Goal: Task Accomplishment & Management: Use online tool/utility

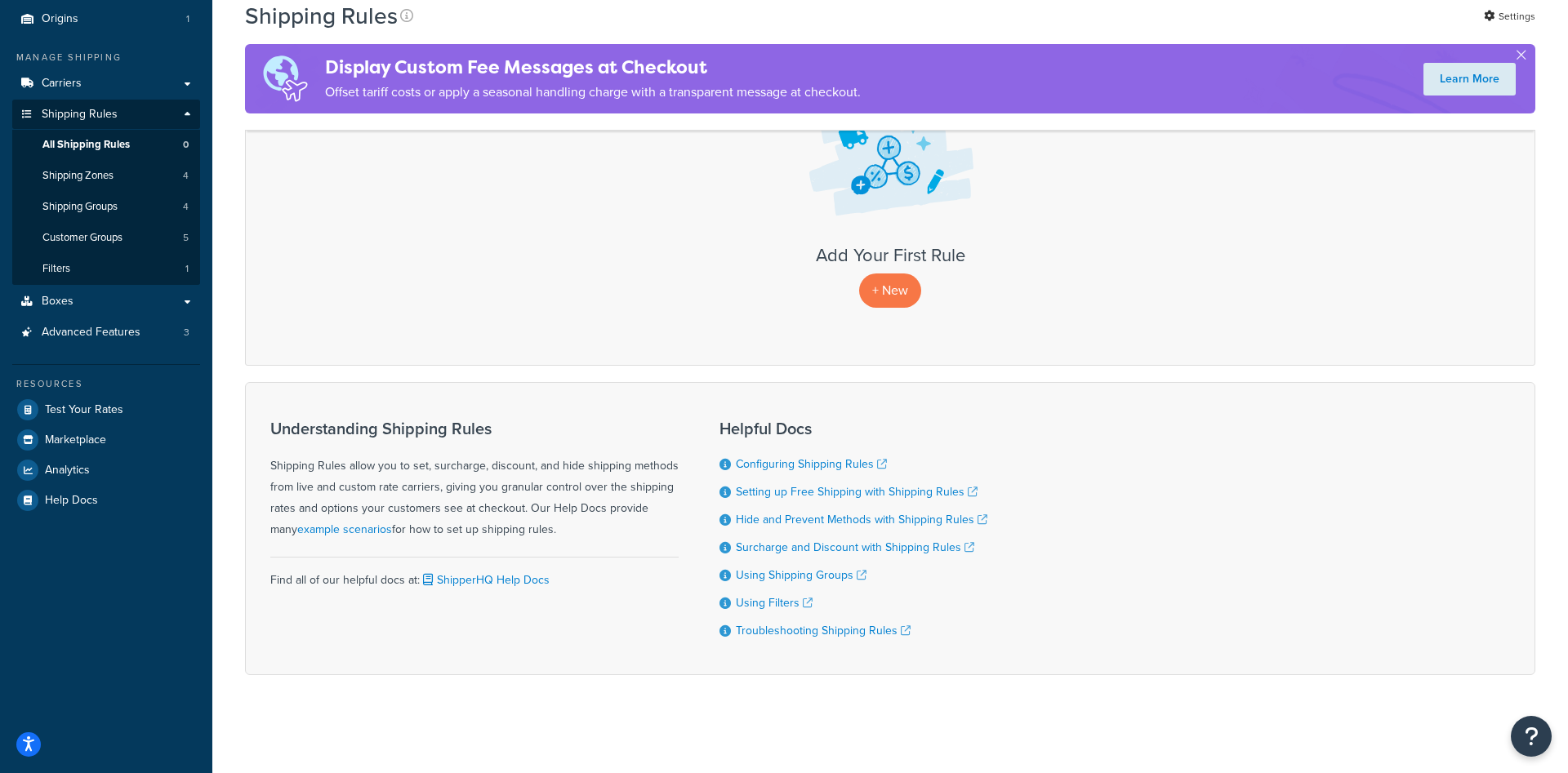
scroll to position [189, 0]
click at [111, 206] on span "Shipping Groups" at bounding box center [80, 206] width 75 height 13
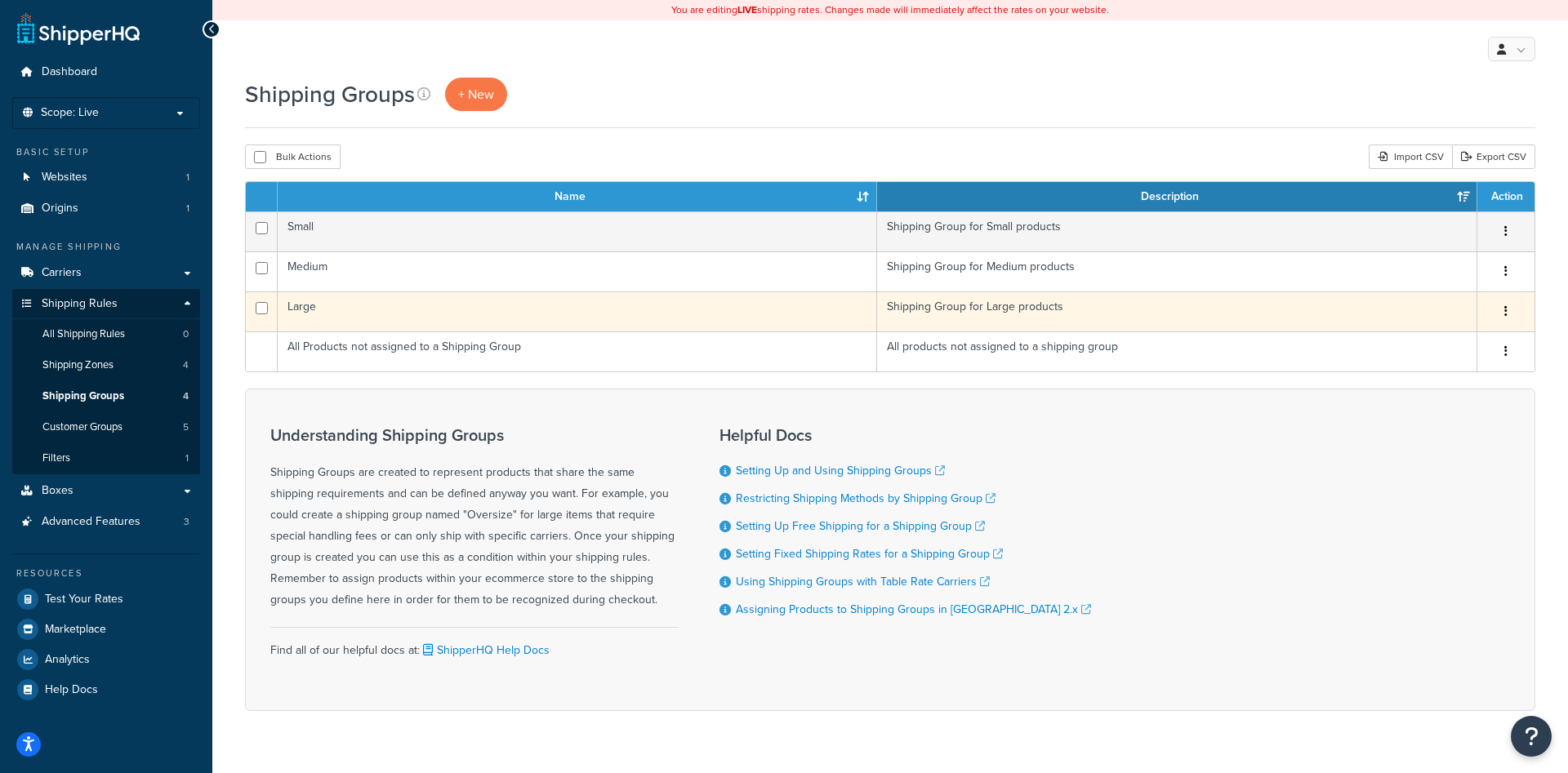
click at [785, 310] on td "Large" at bounding box center [577, 311] width 599 height 40
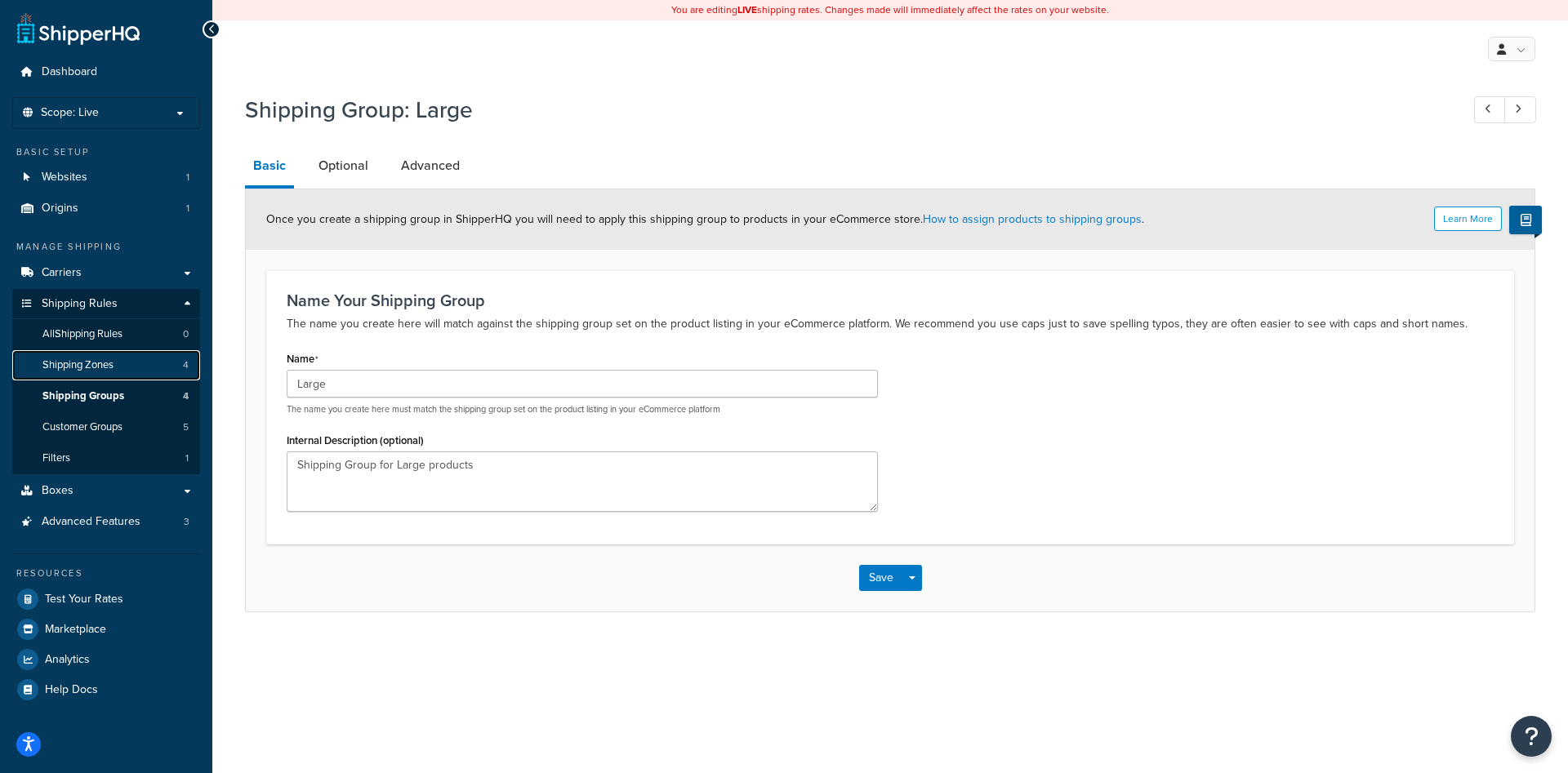
click at [112, 368] on span "Shipping Zones" at bounding box center [77, 365] width 71 height 13
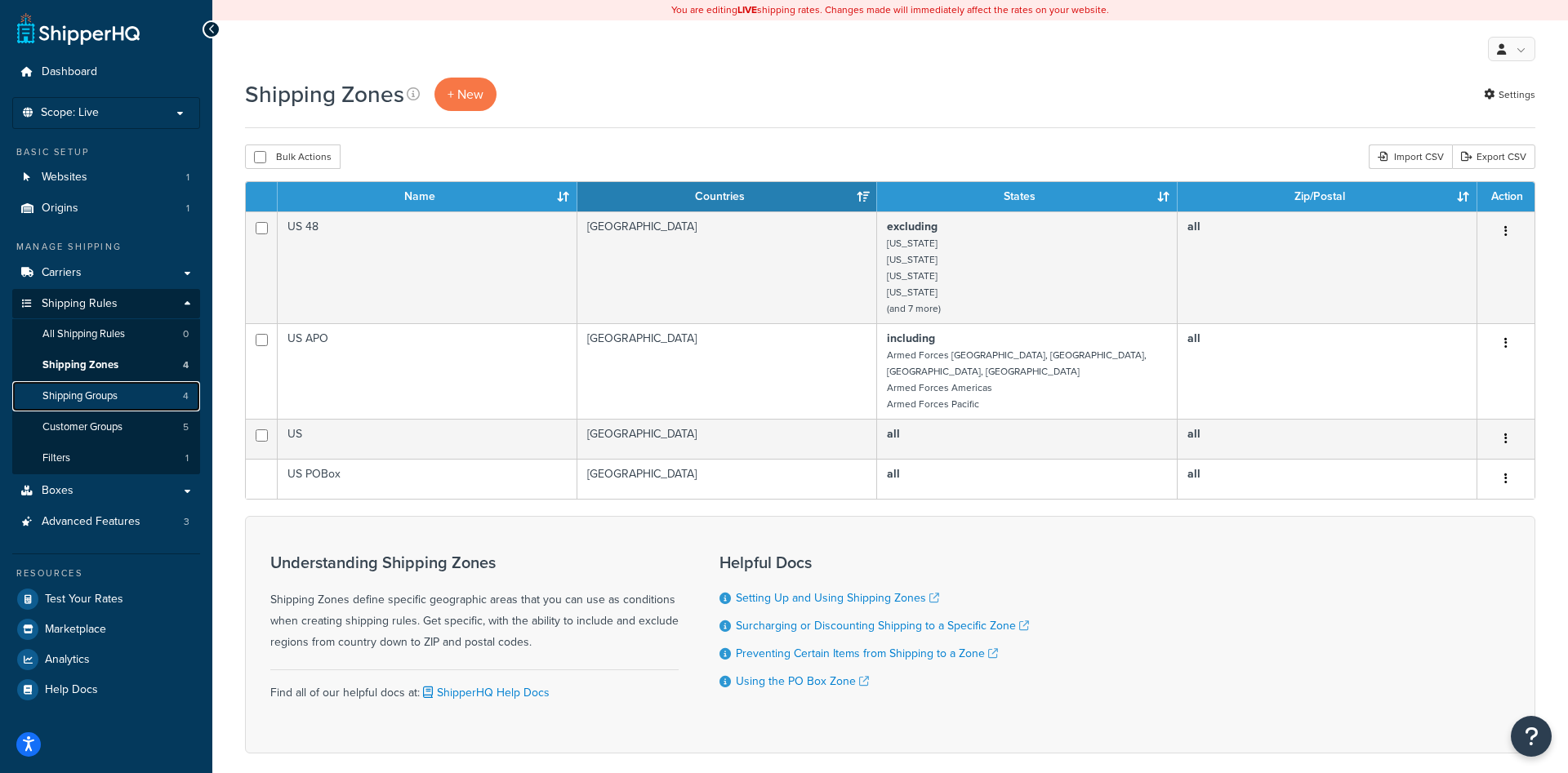
click at [78, 395] on span "Shipping Groups" at bounding box center [80, 396] width 75 height 13
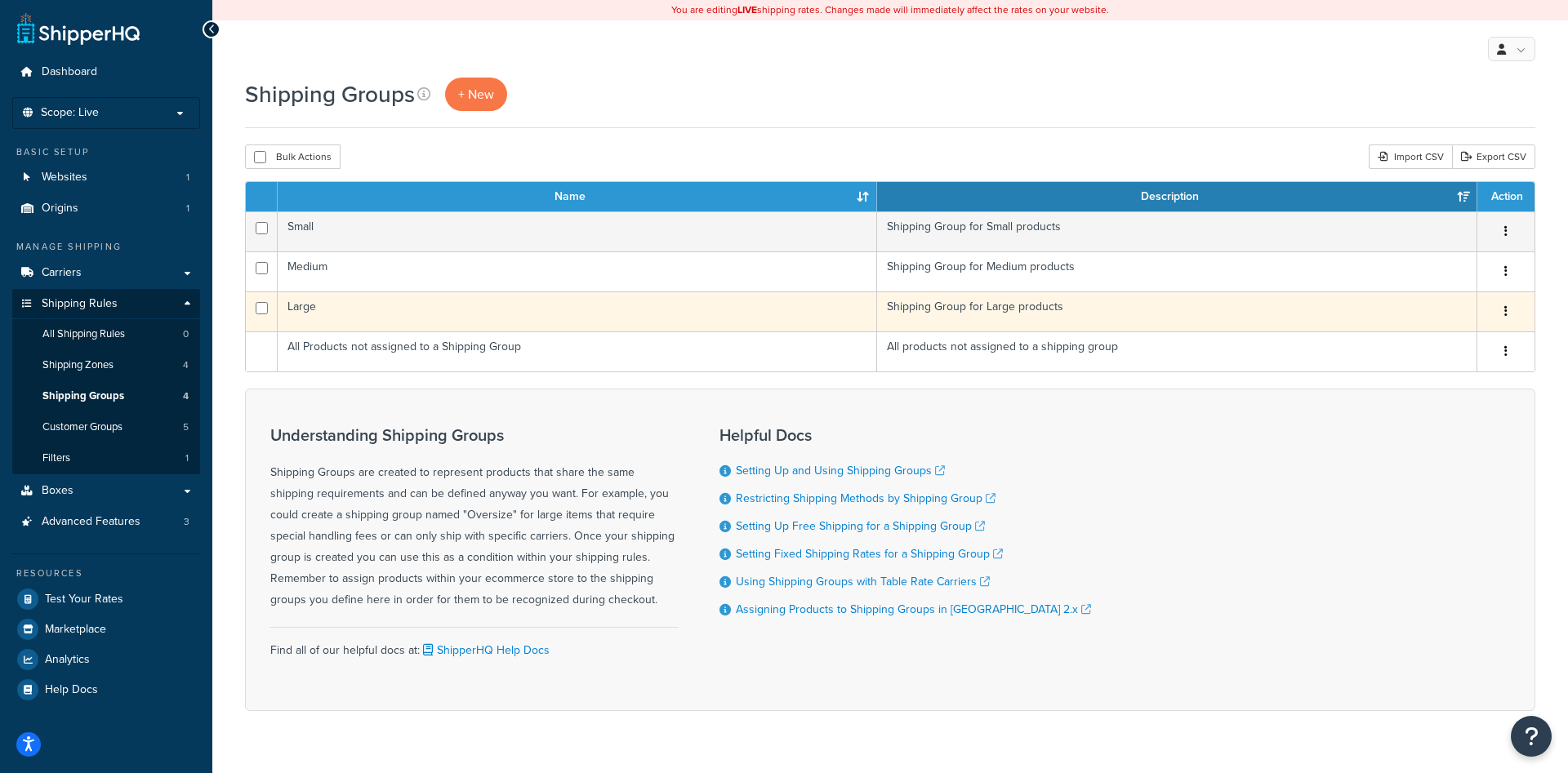
click at [790, 305] on td "Large" at bounding box center [577, 311] width 599 height 40
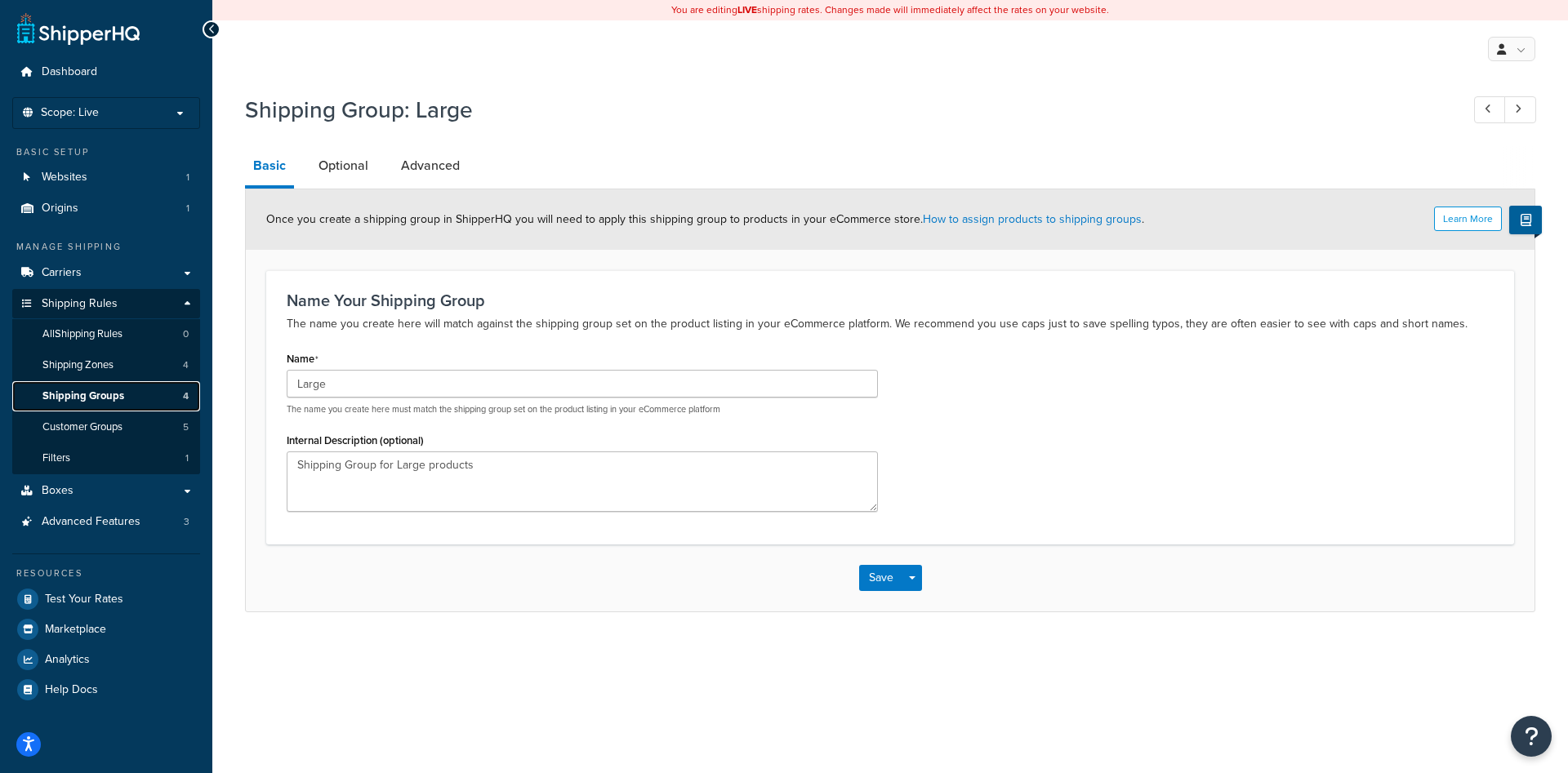
click at [130, 392] on link "Shipping Groups 4" at bounding box center [107, 397] width 188 height 30
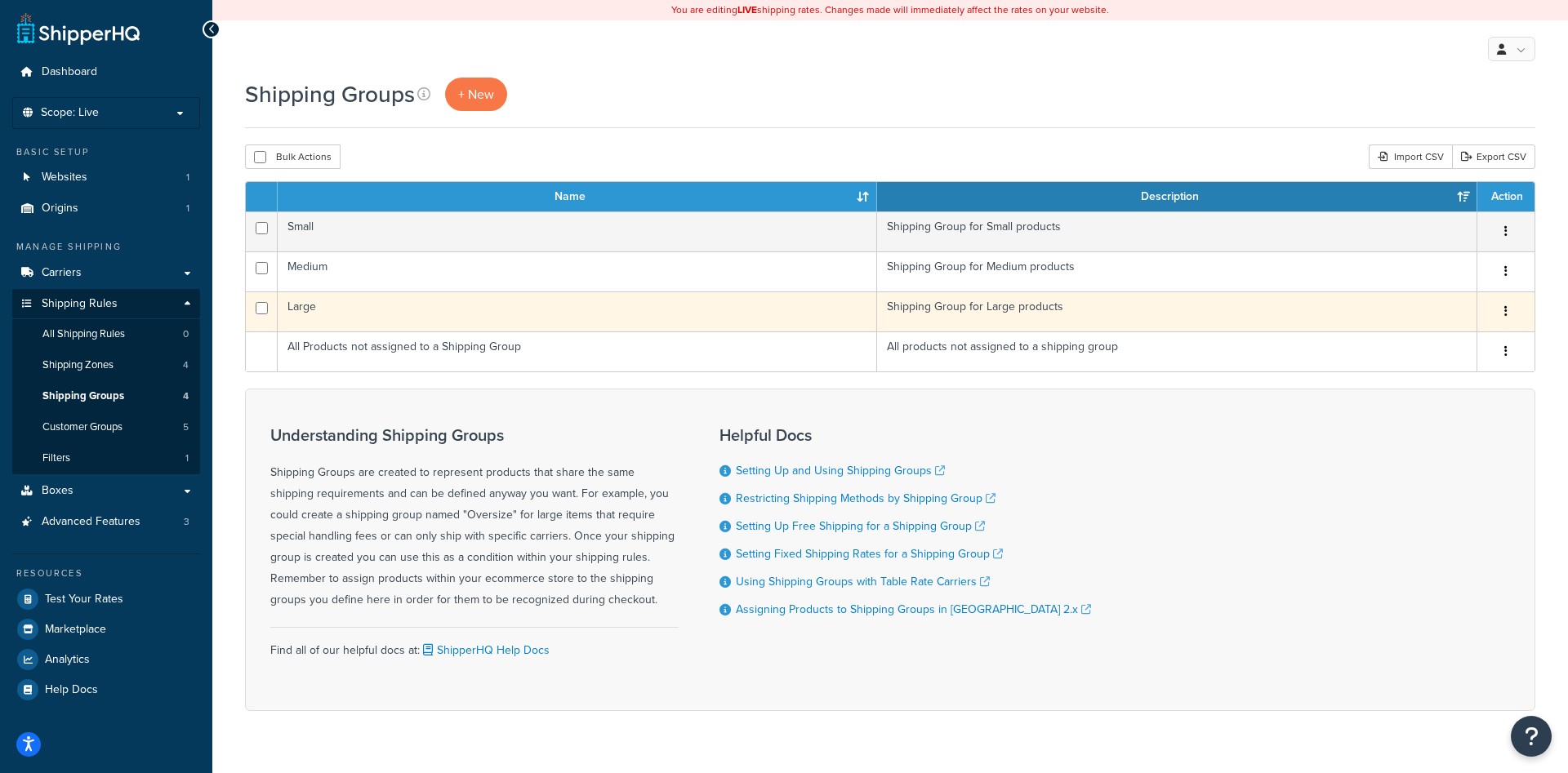
click at [299, 318] on td "Large" at bounding box center [577, 311] width 599 height 40
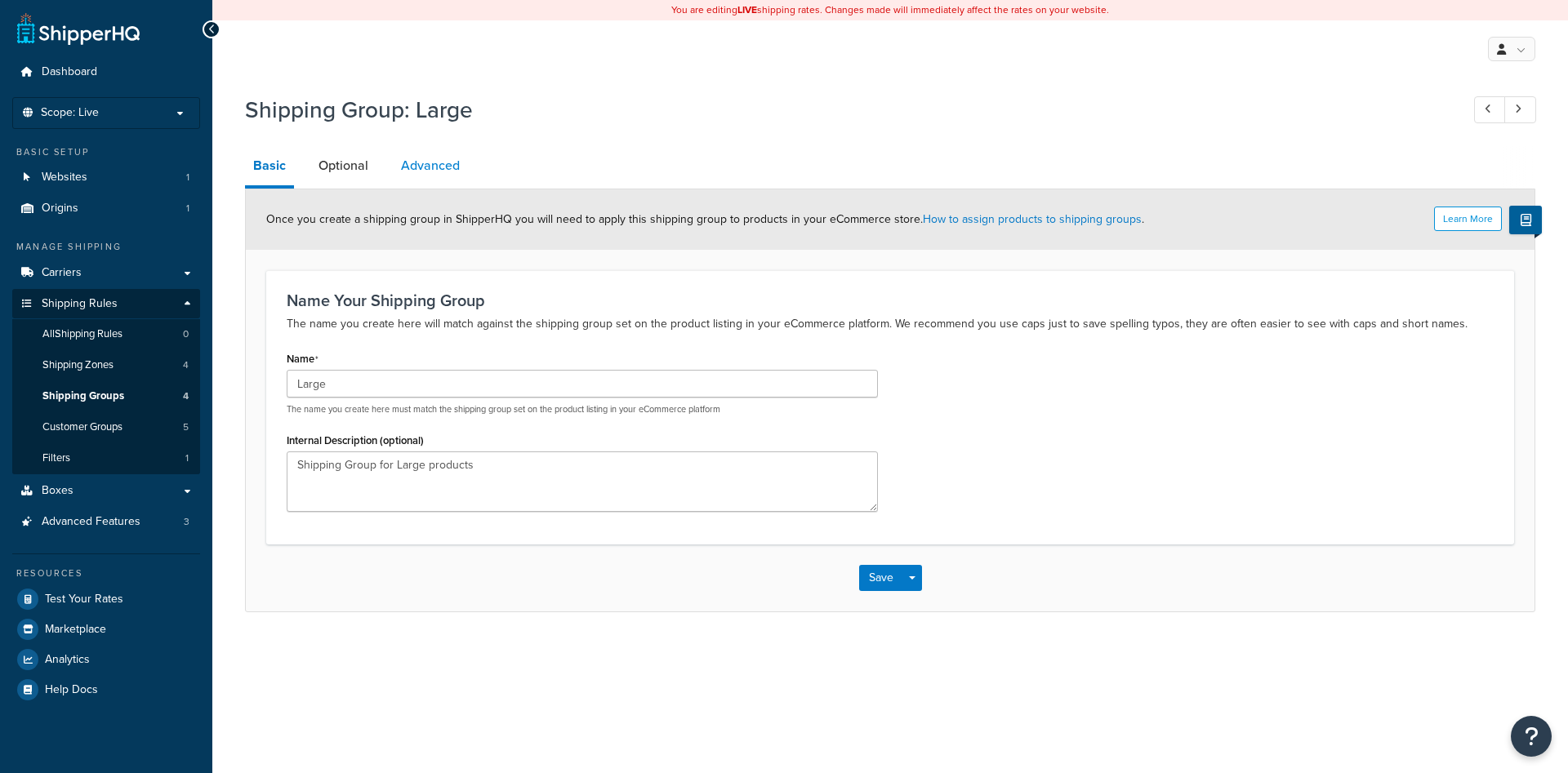
click at [419, 167] on link "Advanced" at bounding box center [430, 166] width 75 height 39
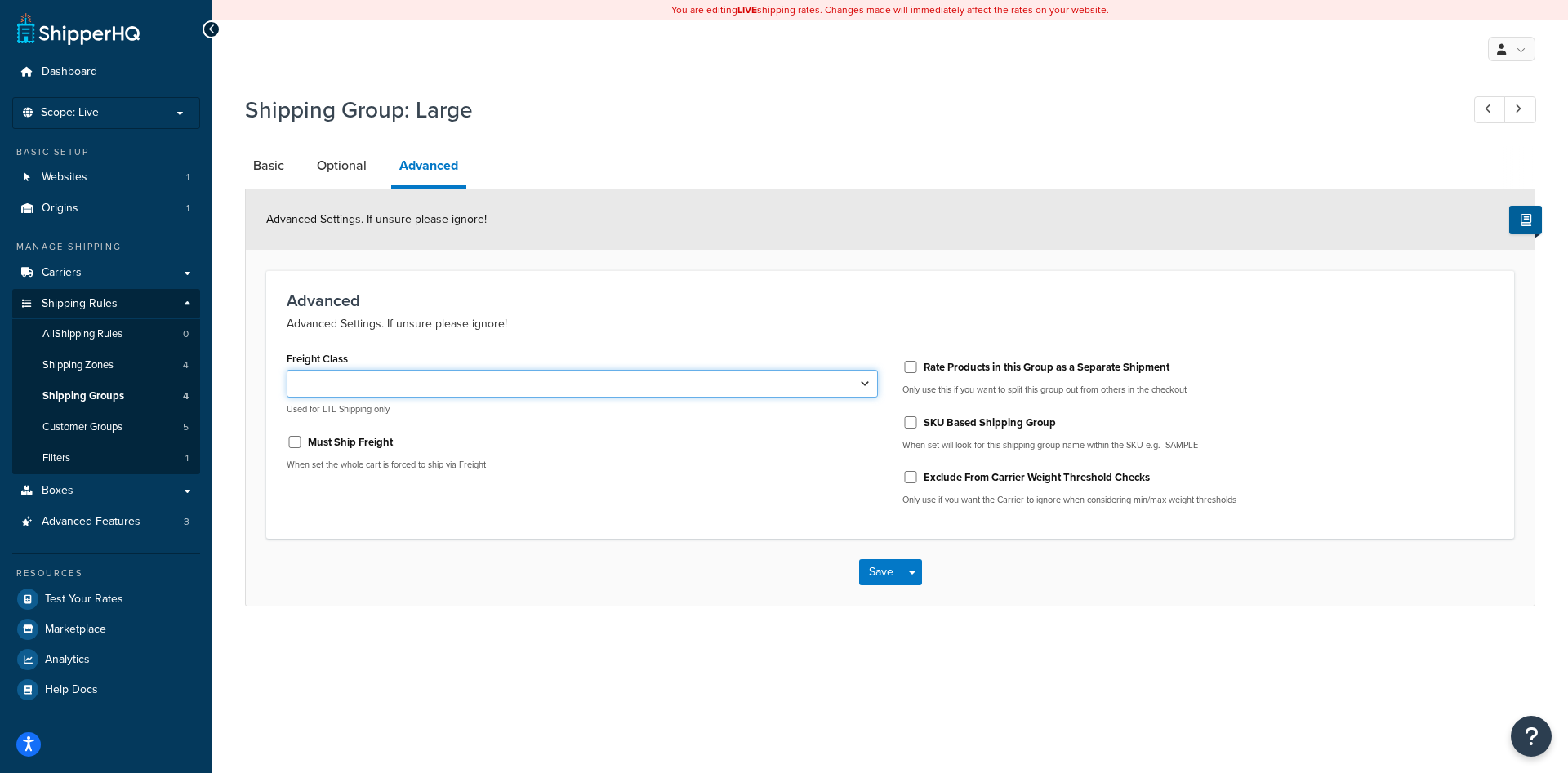
click at [287, 370] on select "50 55 60 65 70 77.5 85 92.5 100 110 125 150 175 200 250 300 400 500" at bounding box center [582, 383] width 591 height 28
click at [372, 388] on select "50 55 60 65 70 77.5 85 92.5 100 110 125 150 175 200 250 300 400 500" at bounding box center [582, 383] width 591 height 28
click at [737, 246] on div "Advanced Settings. If unsure please ignore!" at bounding box center [890, 219] width 1288 height 60
click at [344, 176] on link "Optional" at bounding box center [342, 166] width 66 height 39
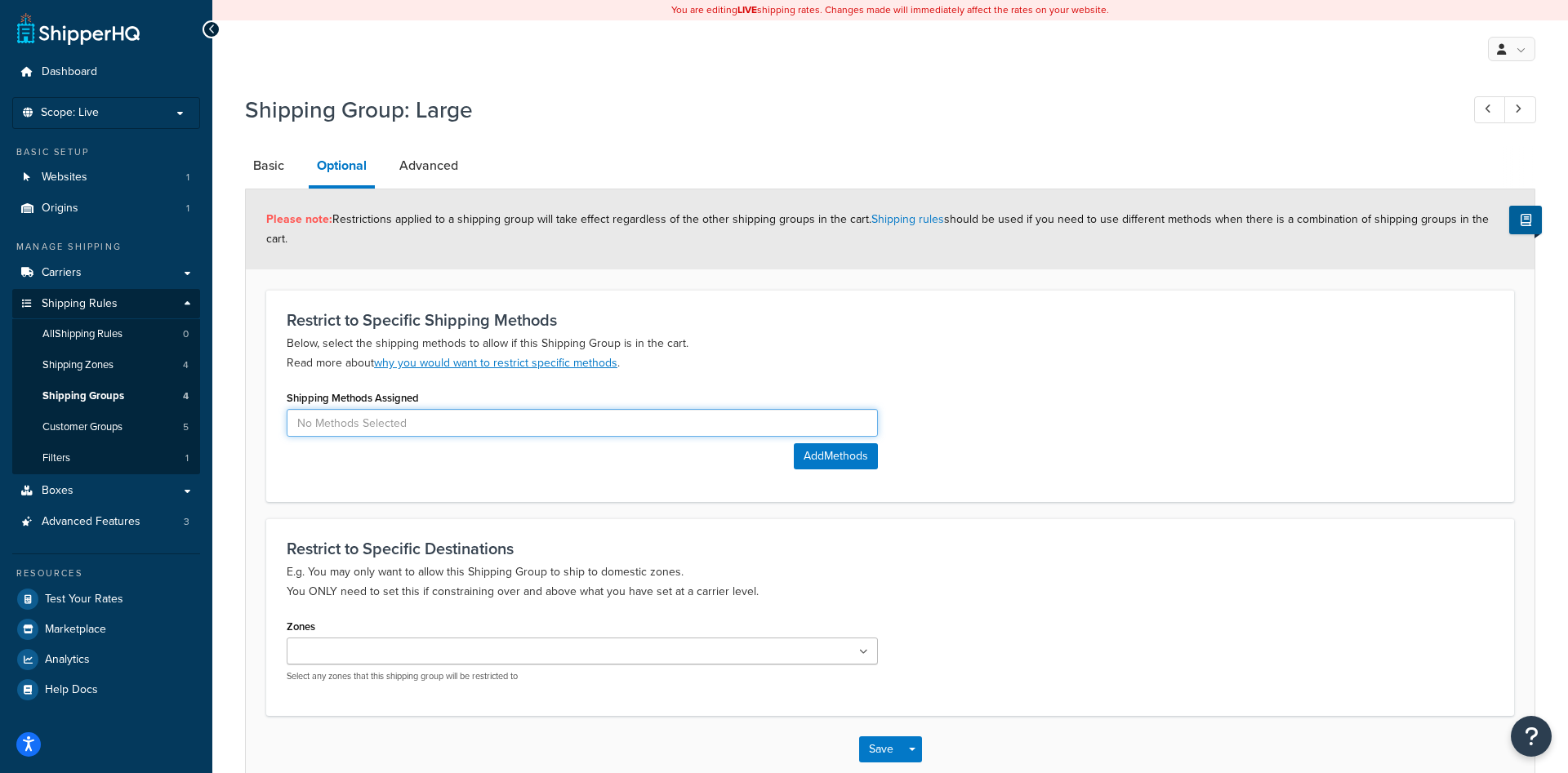
click at [516, 409] on input at bounding box center [582, 423] width 591 height 28
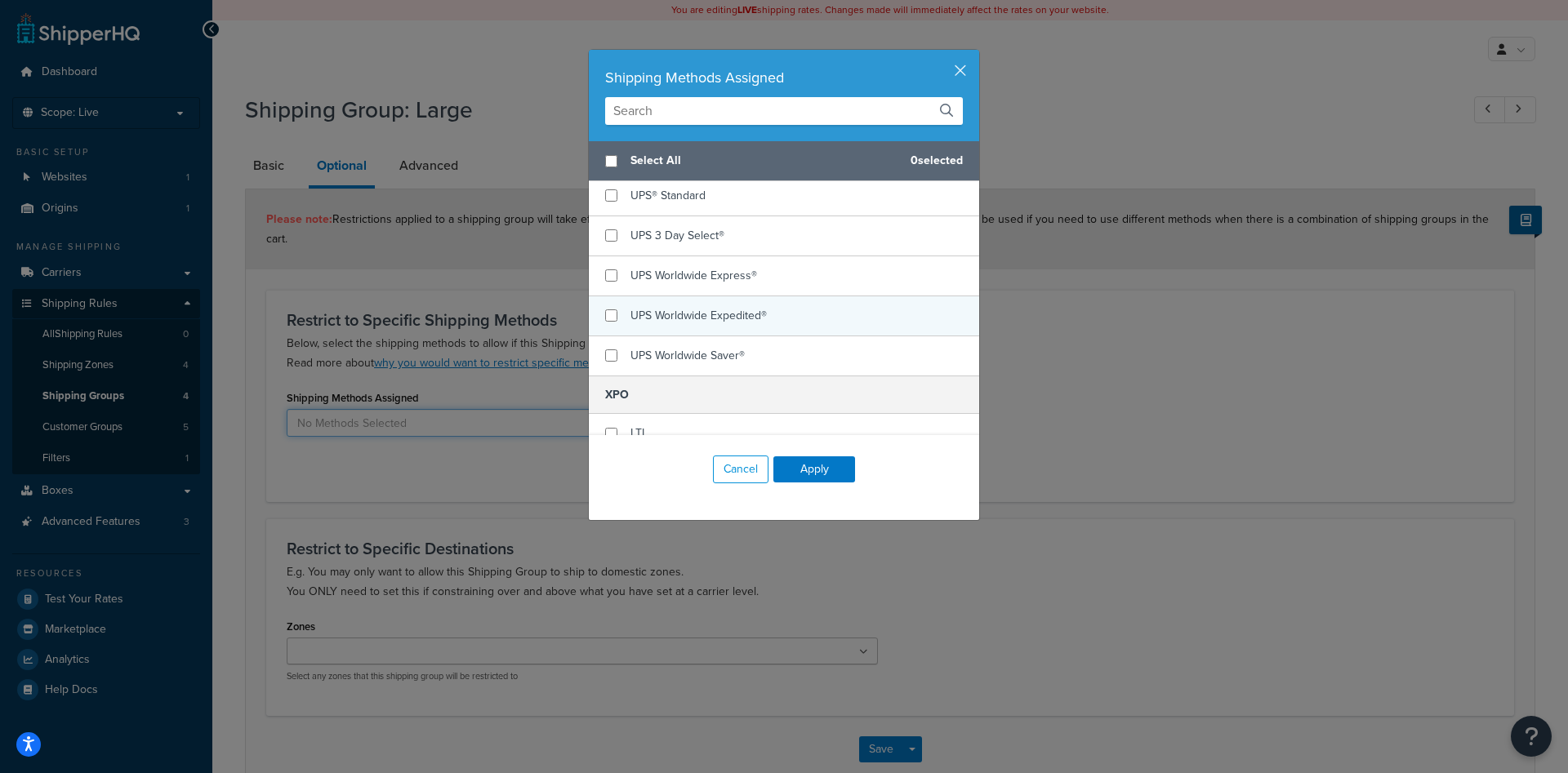
scroll to position [739, 0]
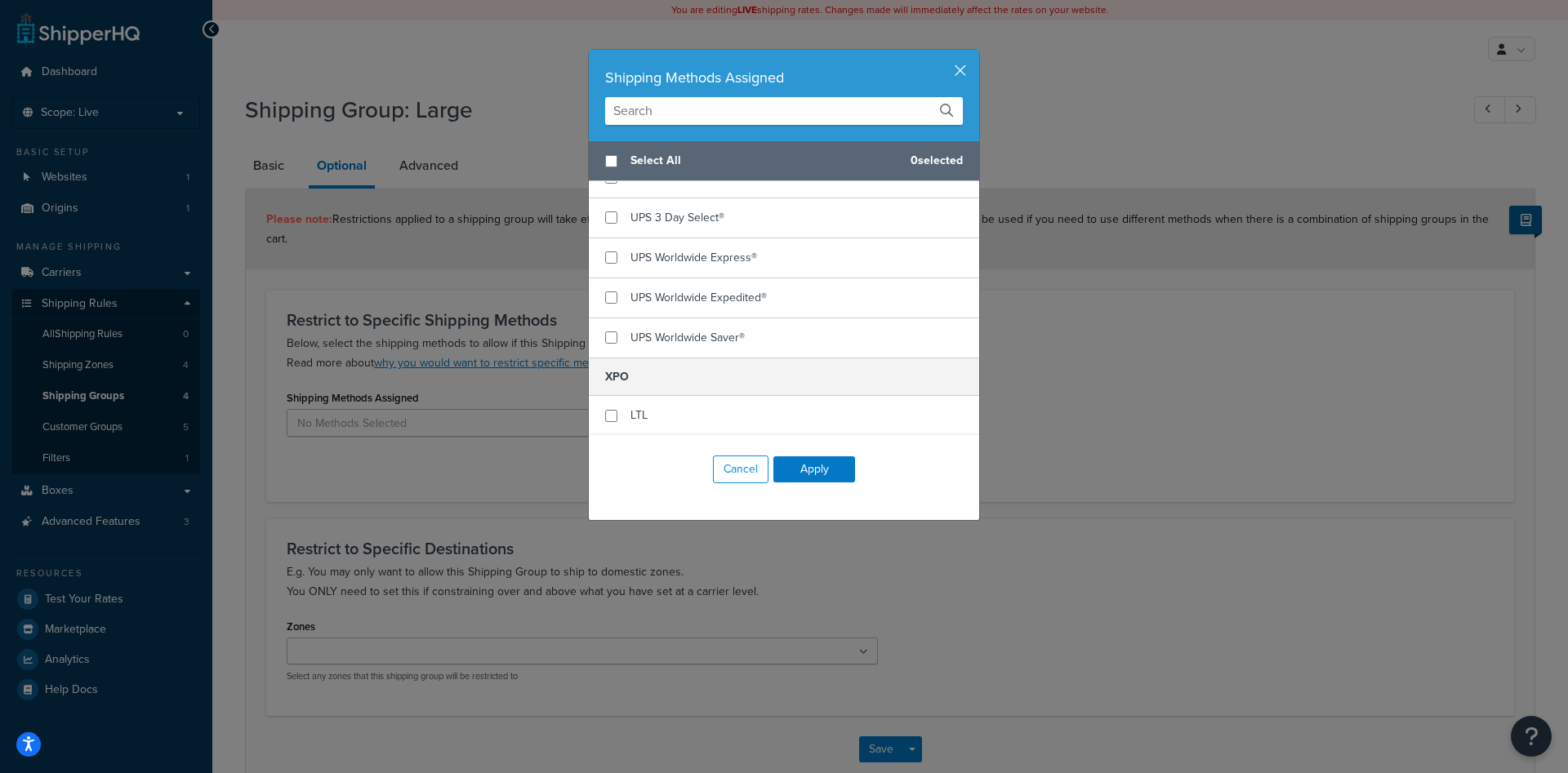
click at [1222, 262] on div "Shipping Methods Assigned Select All 0 selected FedEx Ground 2nd Day Home Deliv…" at bounding box center [784, 386] width 1568 height 773
click at [975, 54] on button "button" at bounding box center [977, 52] width 4 height 4
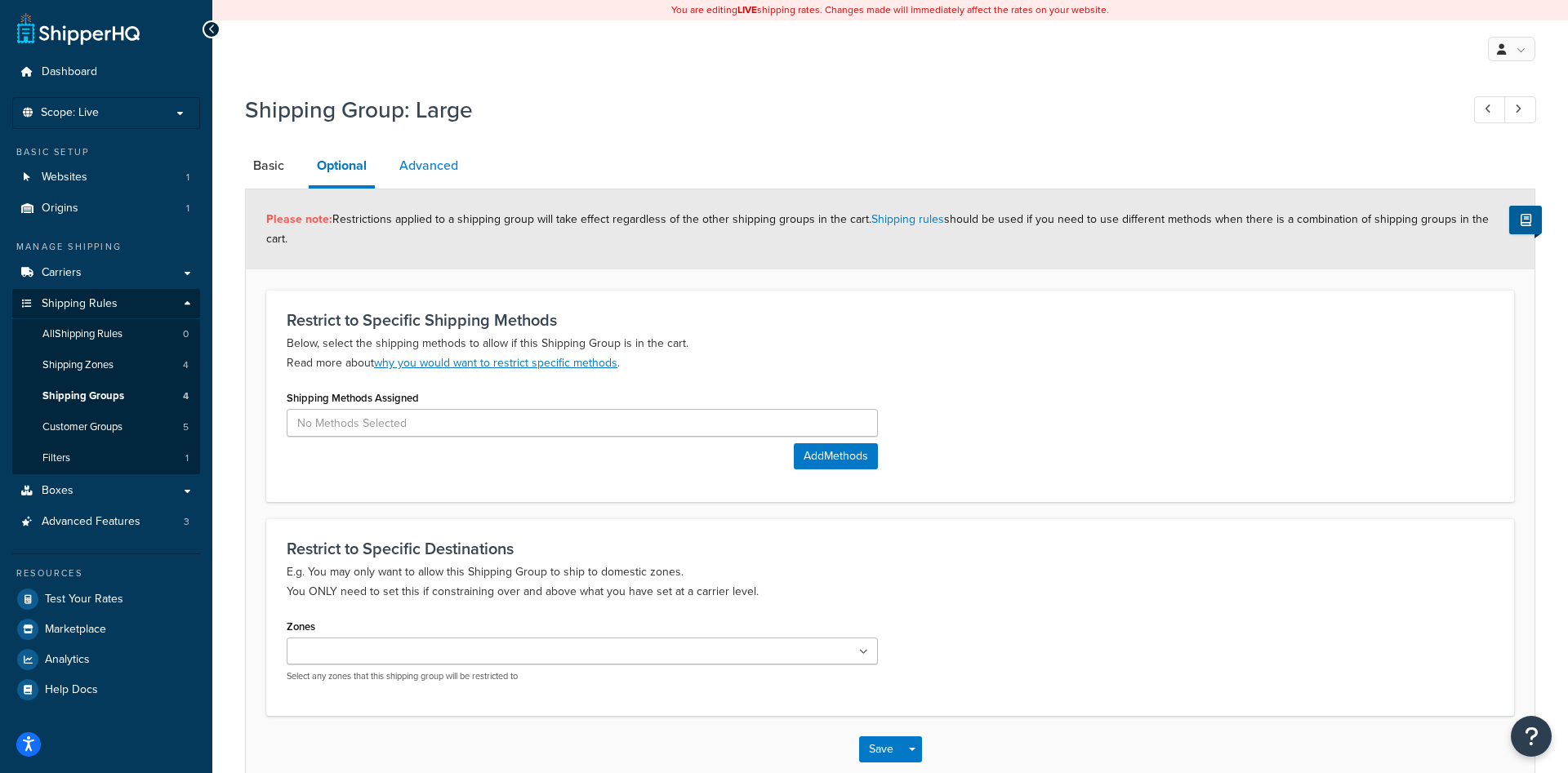
click at [434, 161] on link "Advanced" at bounding box center [429, 166] width 75 height 39
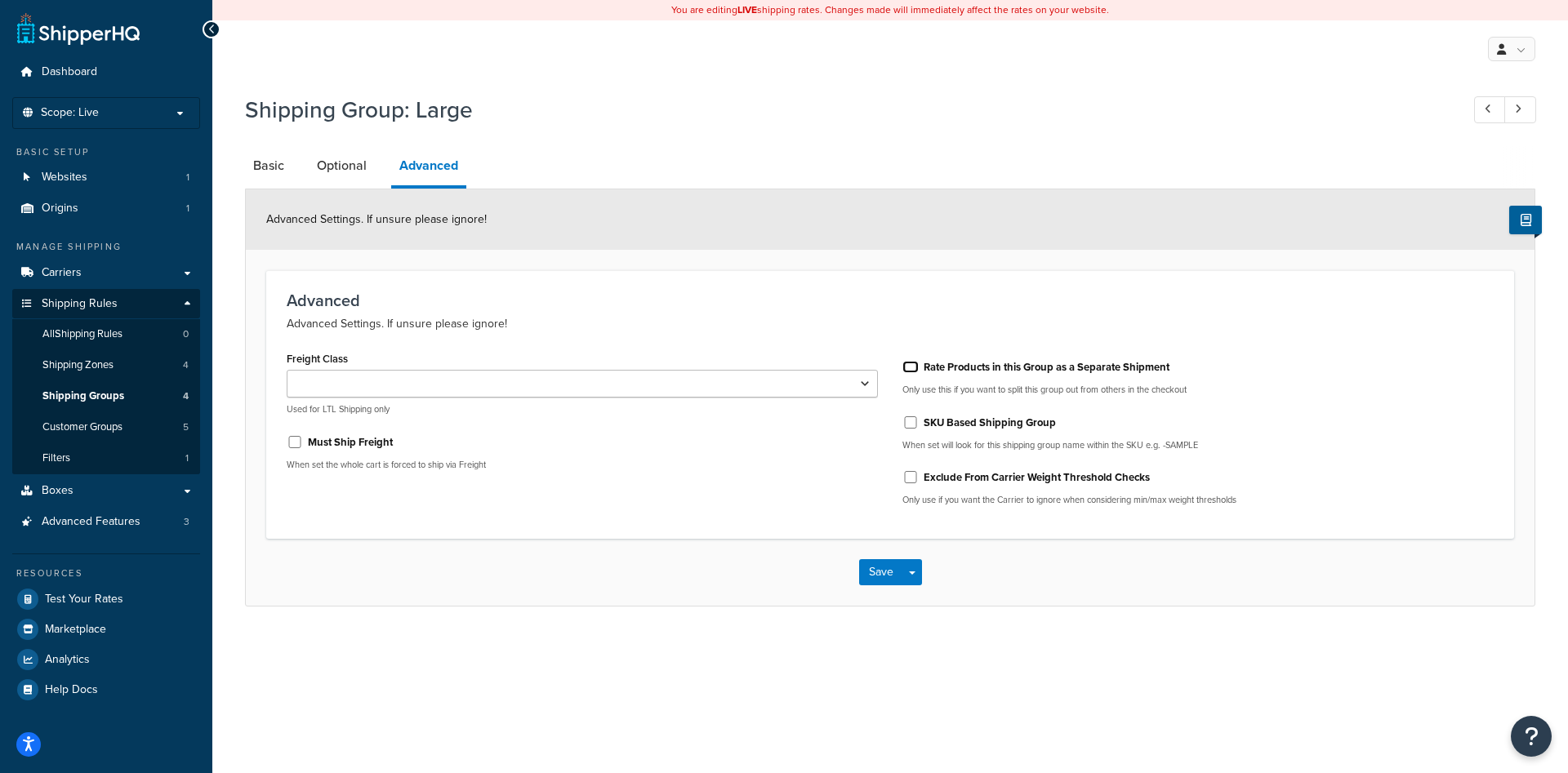
click at [918, 365] on input "Rate Products in this Group as a Separate Shipment" at bounding box center [910, 367] width 16 height 13
click at [916, 366] on input "Rate Products in this Group as a Separate Shipment" at bounding box center [910, 367] width 16 height 13
checkbox input "false"
click at [287, 370] on select "50 55 60 65 70 77.5 85 92.5 100 110 125 150 175 200 250 300 400 500" at bounding box center [582, 383] width 591 height 28
click at [840, 375] on select "50 55 60 65 70 77.5 85 92.5 100 110 125 150 175 200 250 300 400 500" at bounding box center [582, 383] width 591 height 28
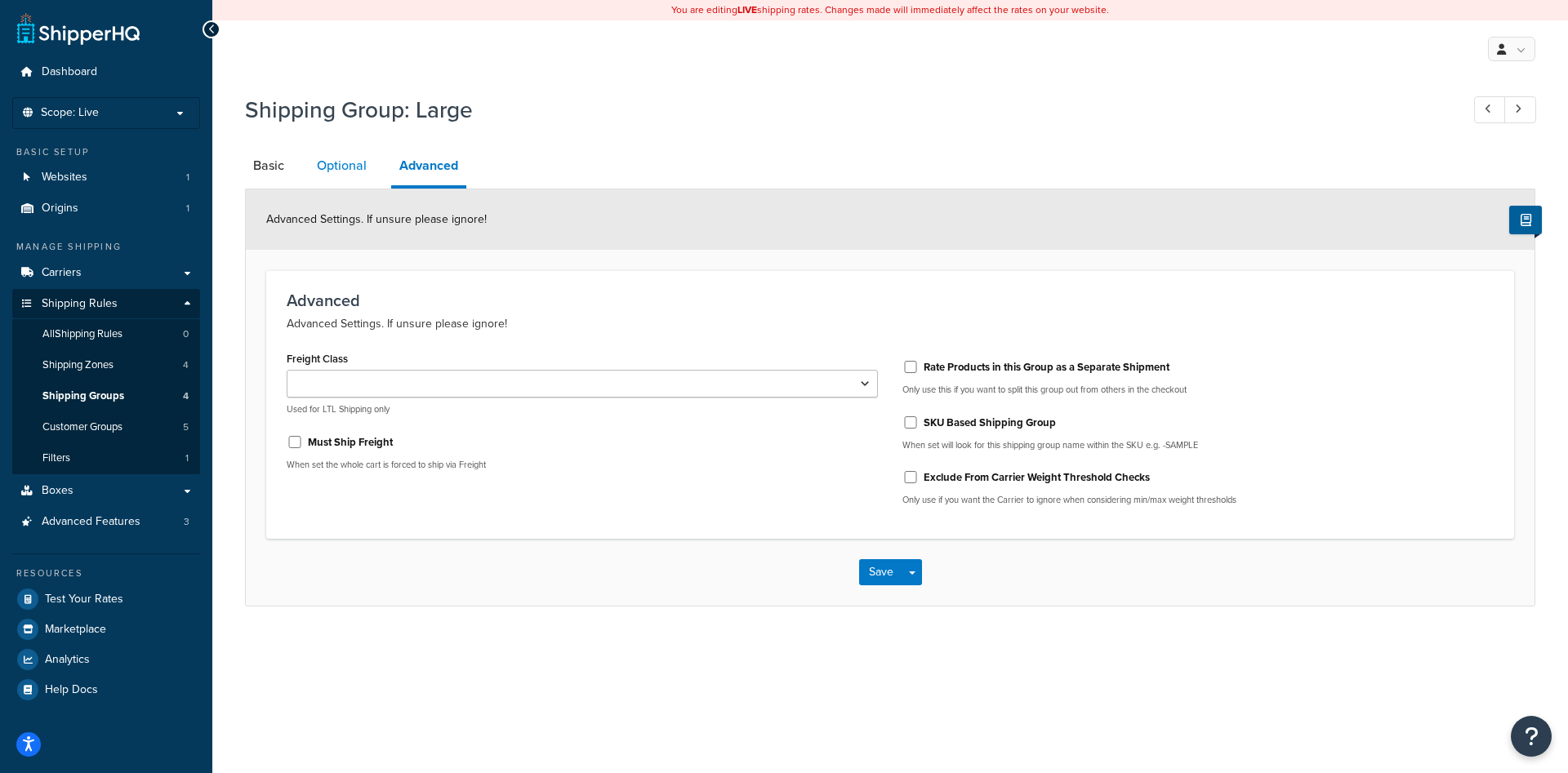
click at [331, 163] on link "Optional" at bounding box center [342, 166] width 66 height 39
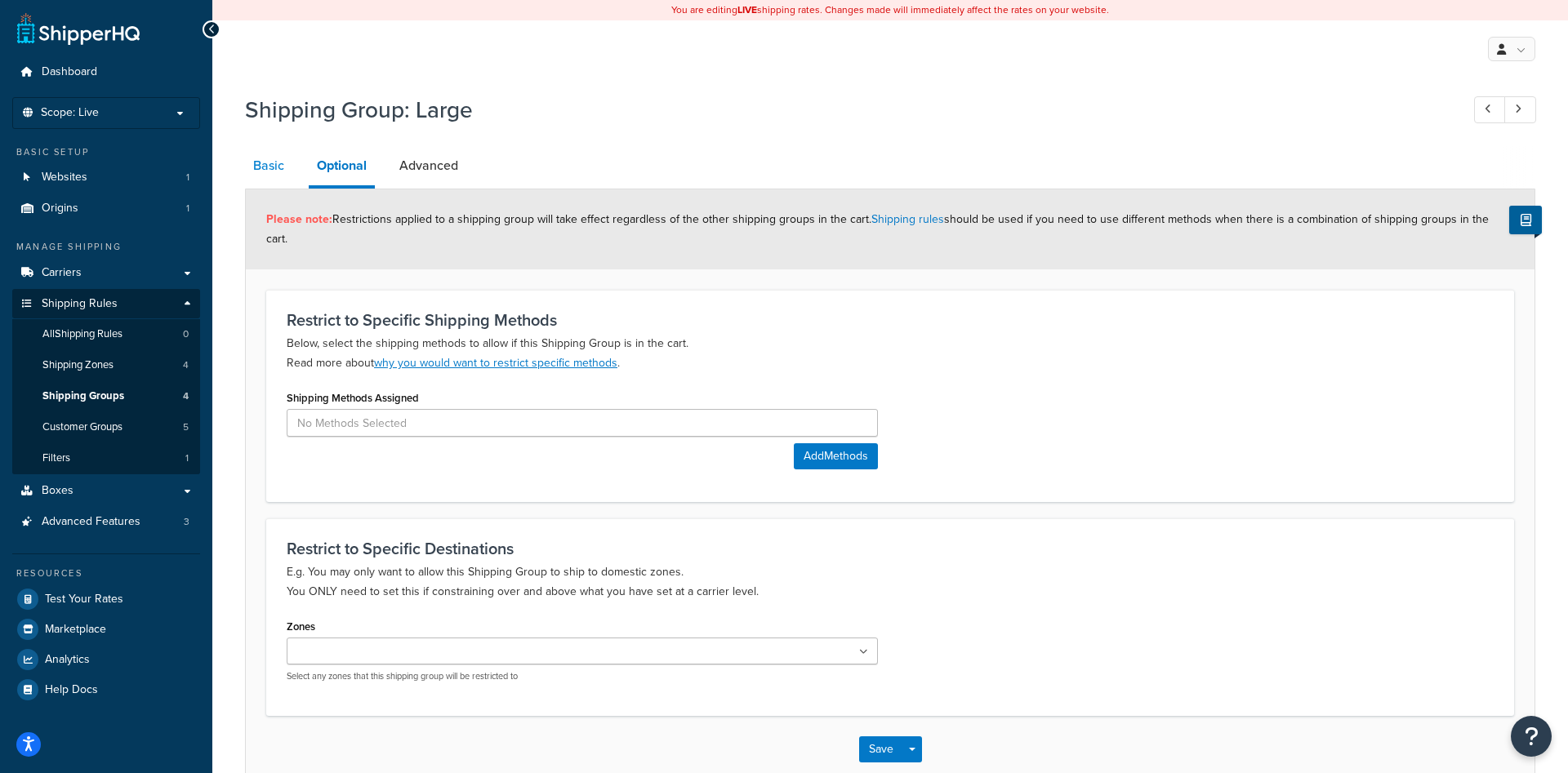
click at [271, 170] on link "Basic" at bounding box center [268, 166] width 47 height 39
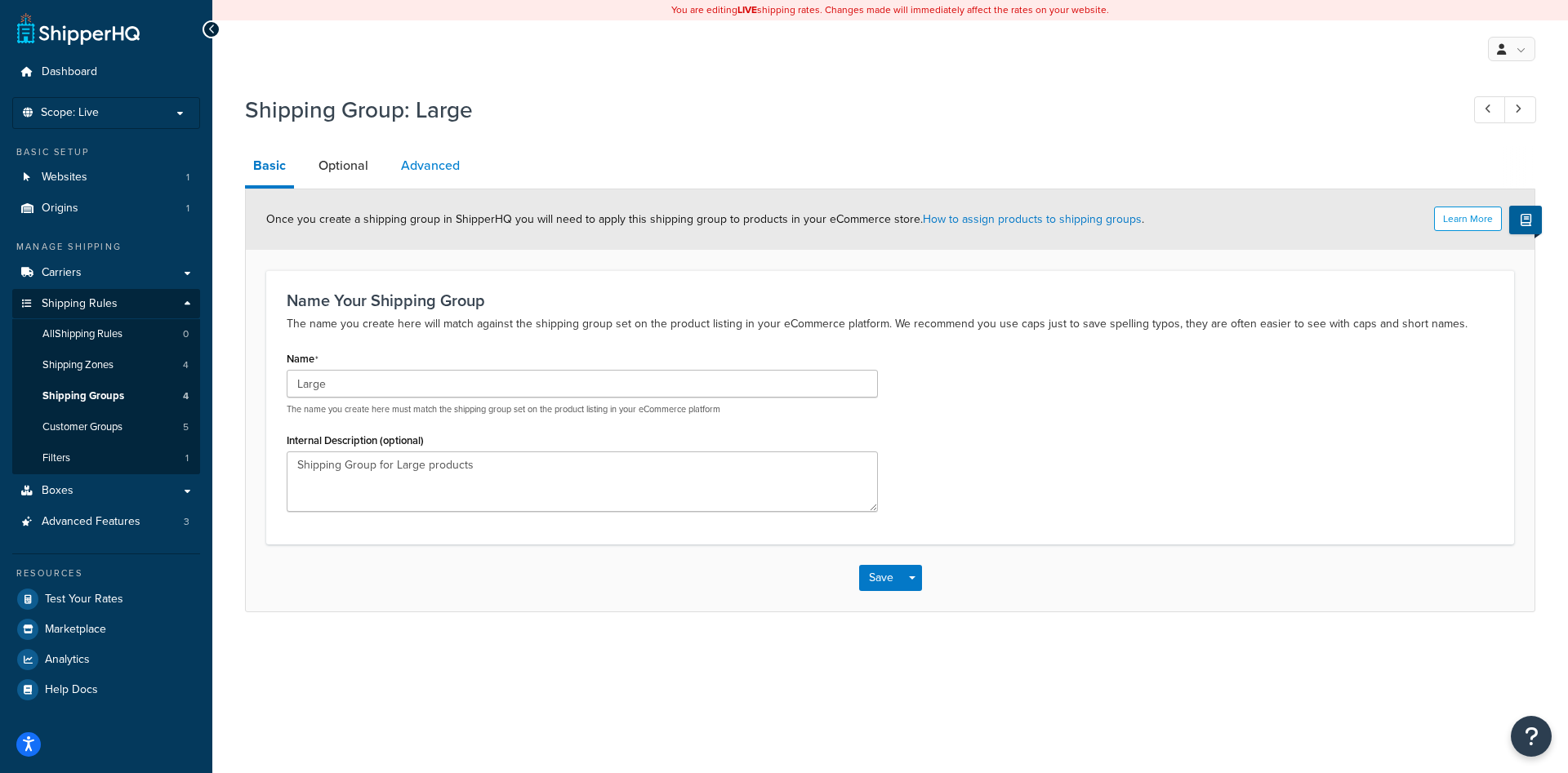
click at [401, 176] on link "Advanced" at bounding box center [430, 166] width 75 height 39
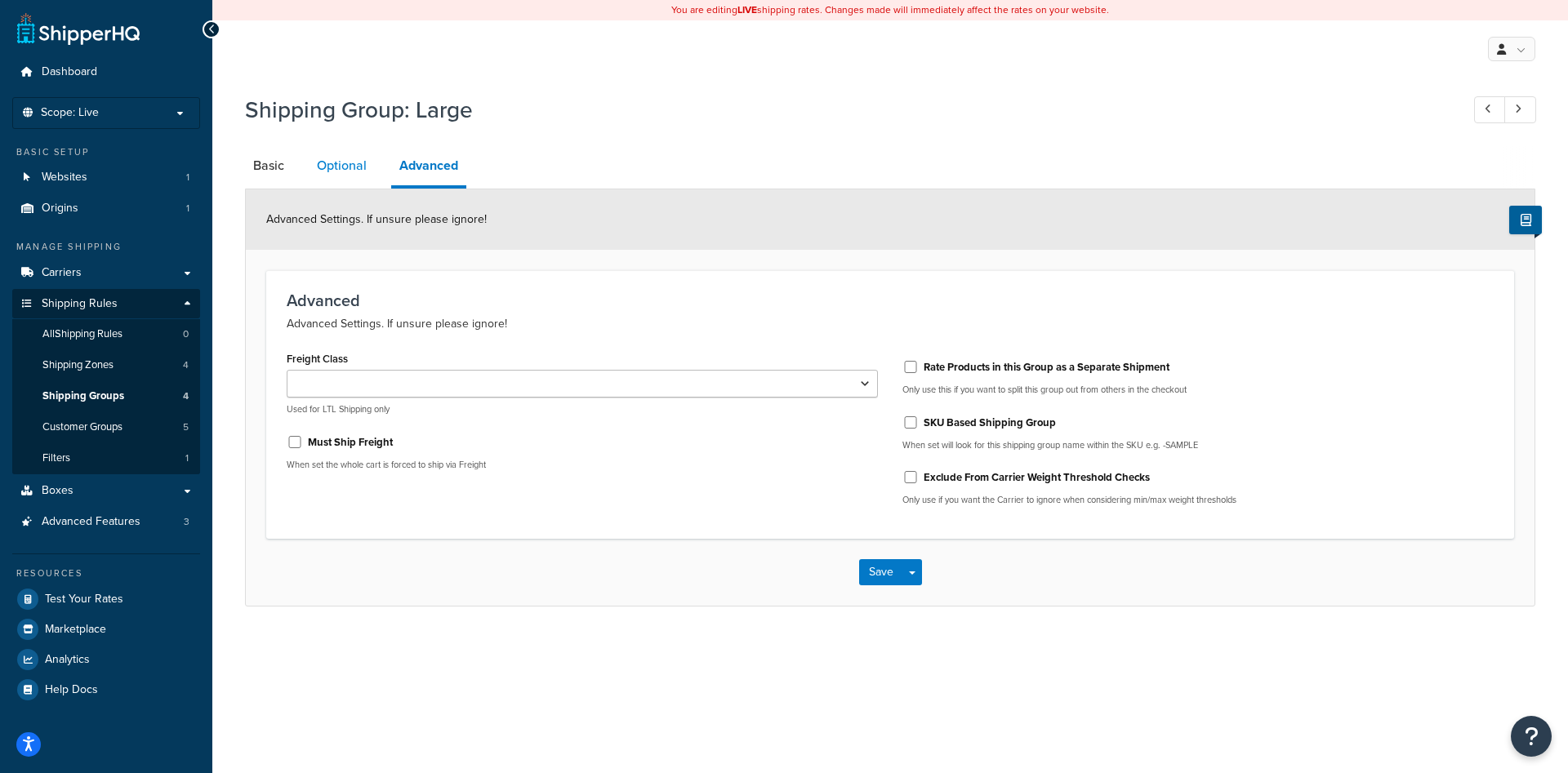
click at [351, 155] on link "Optional" at bounding box center [342, 166] width 66 height 39
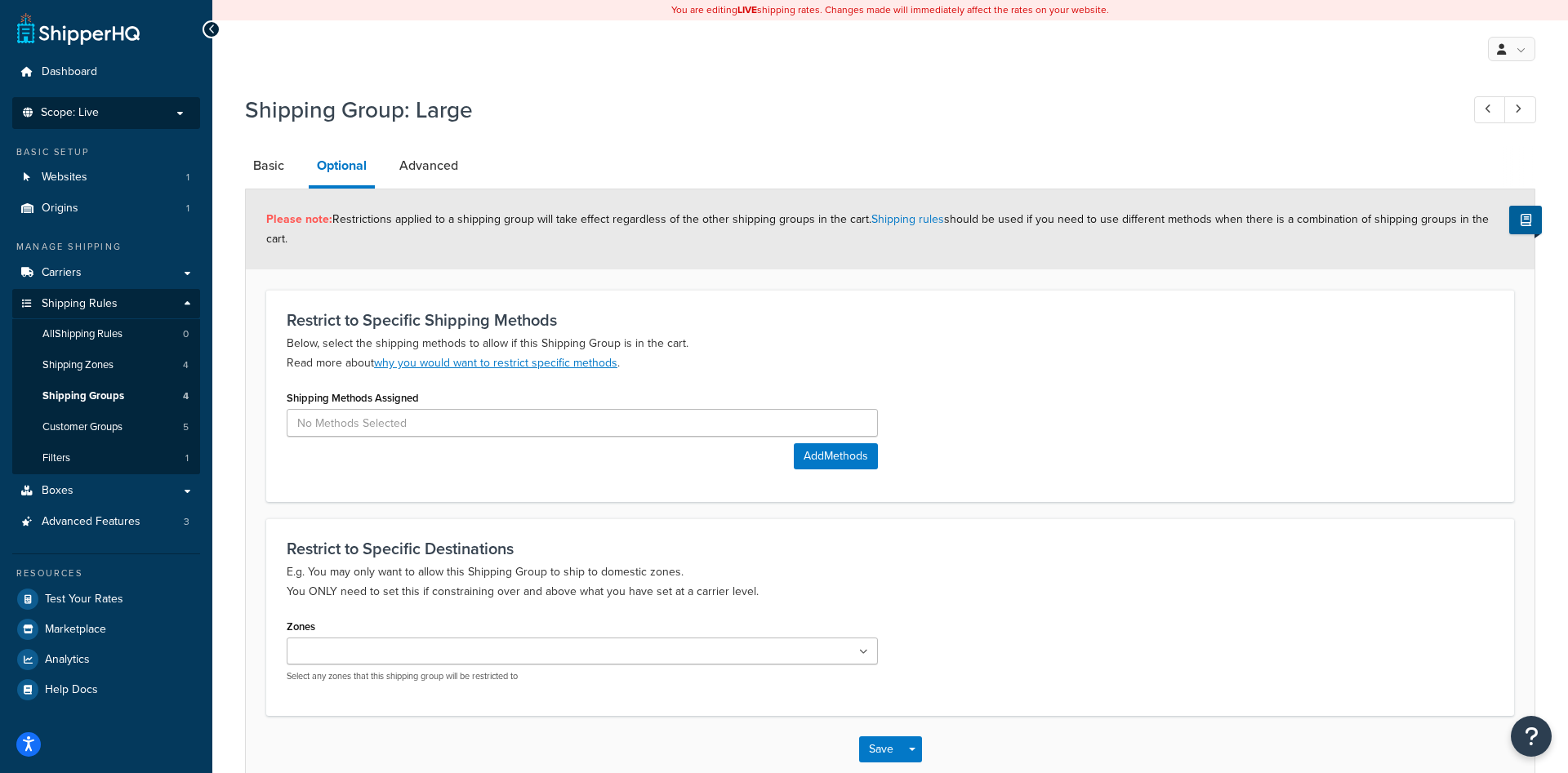
click at [126, 119] on p "Scope: Live" at bounding box center [106, 112] width 173 height 13
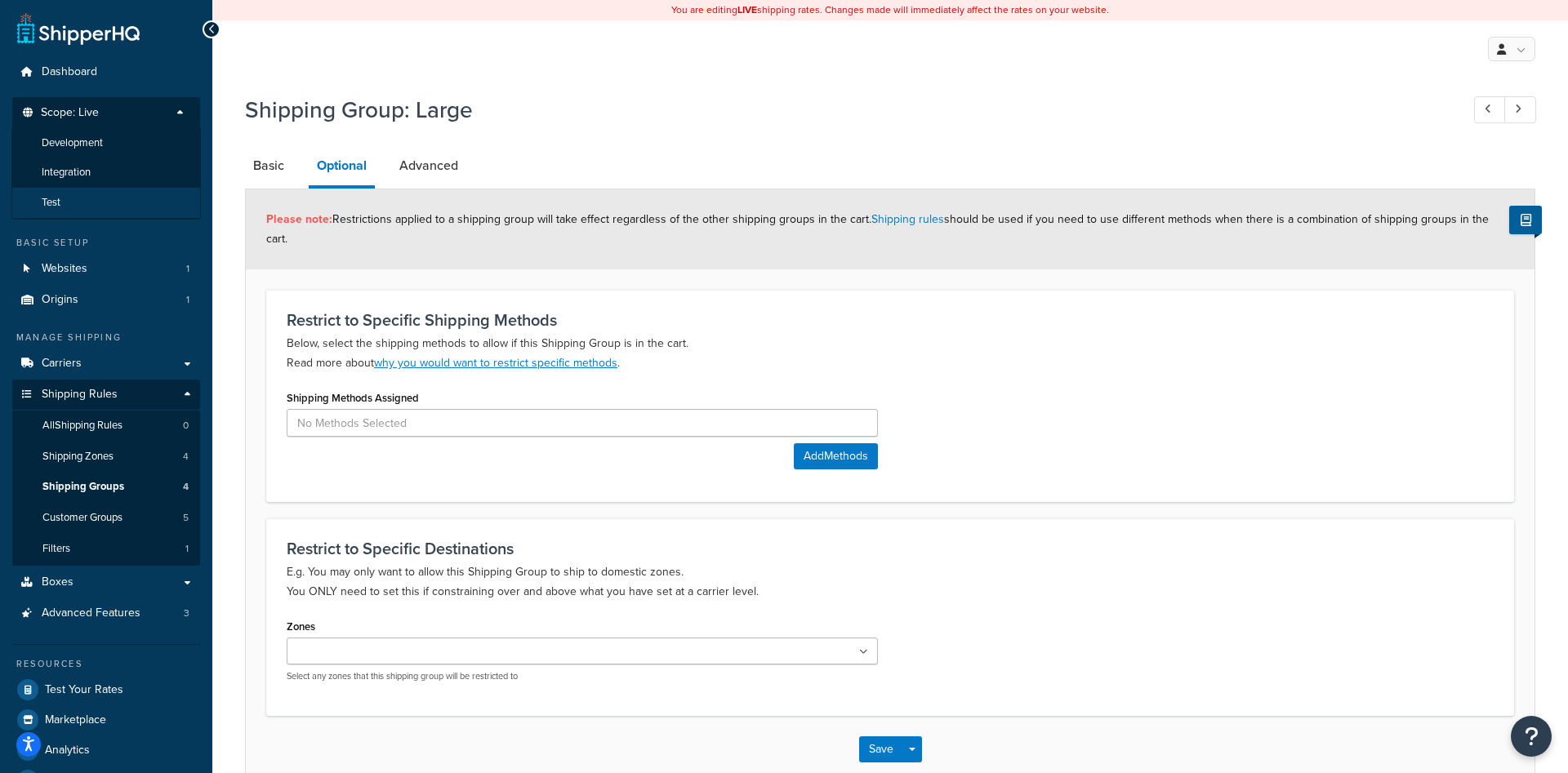
click at [102, 199] on li "Test" at bounding box center [106, 203] width 189 height 30
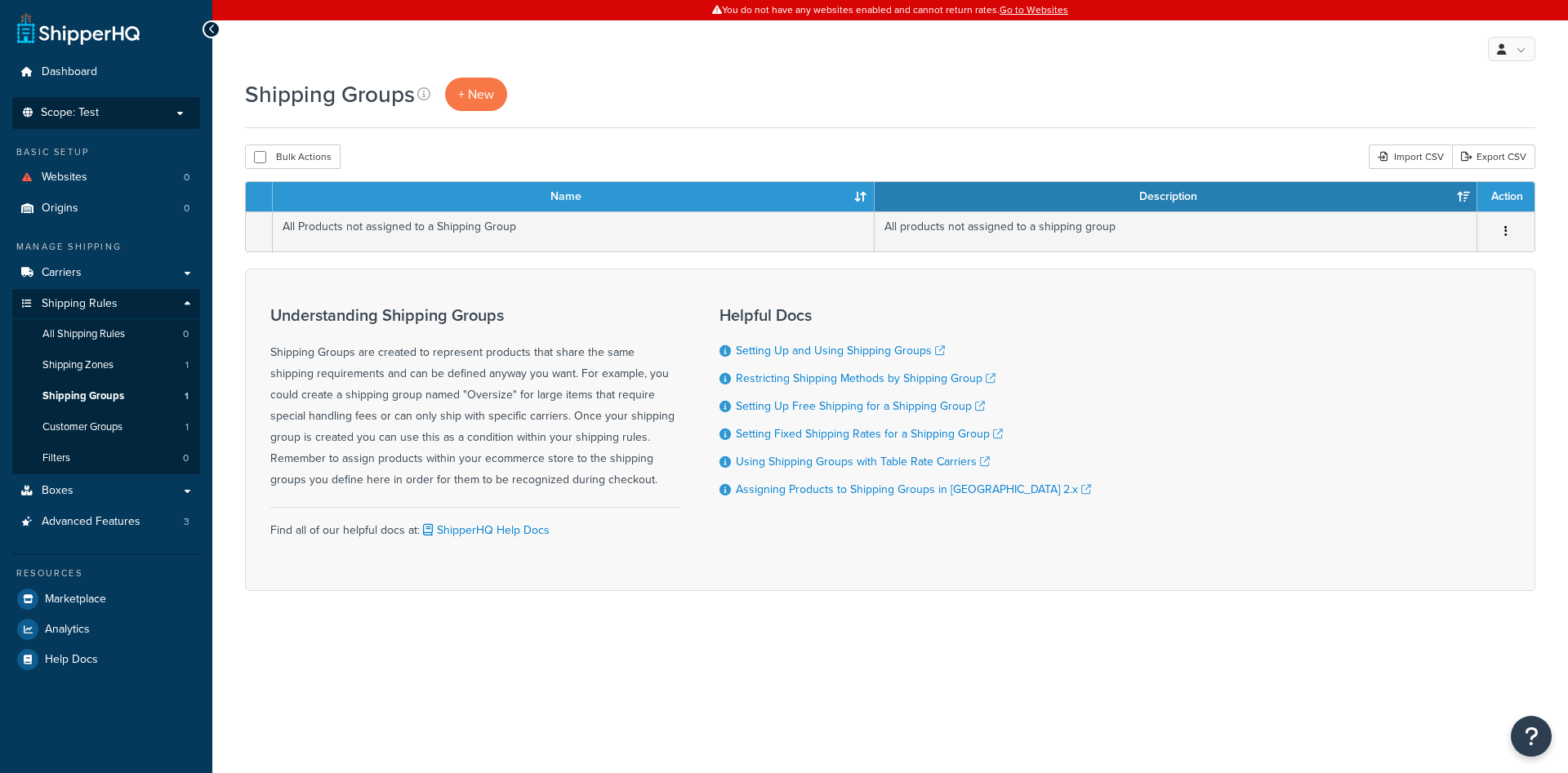
click at [199, 115] on div "Dashboard Scope: Test Live Development Integration Basic Setup Websites 0 Origi…" at bounding box center [106, 386] width 212 height 773
click at [173, 107] on p "Scope: Test" at bounding box center [106, 112] width 173 height 13
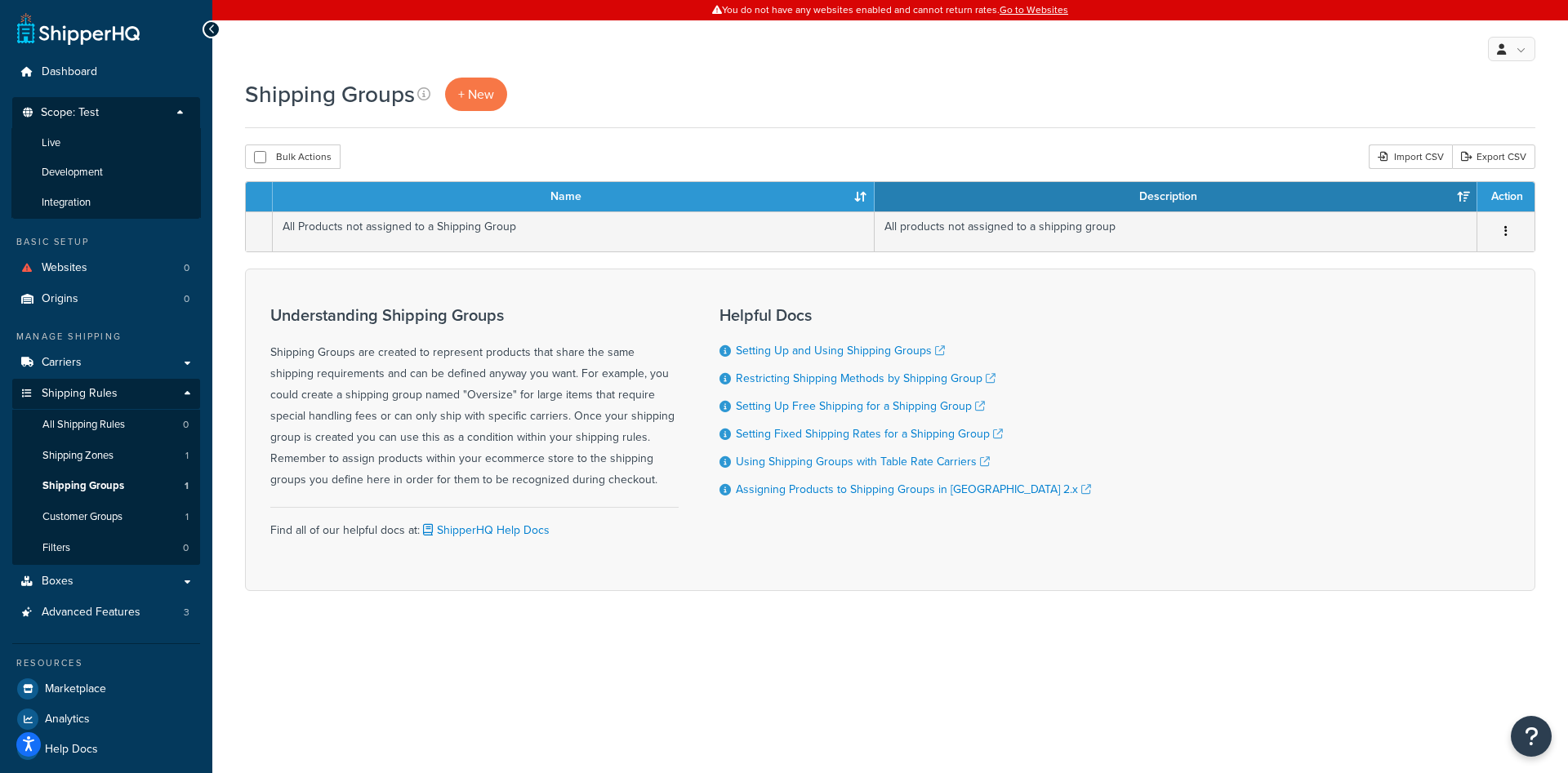
click at [97, 146] on li "Live" at bounding box center [106, 143] width 189 height 30
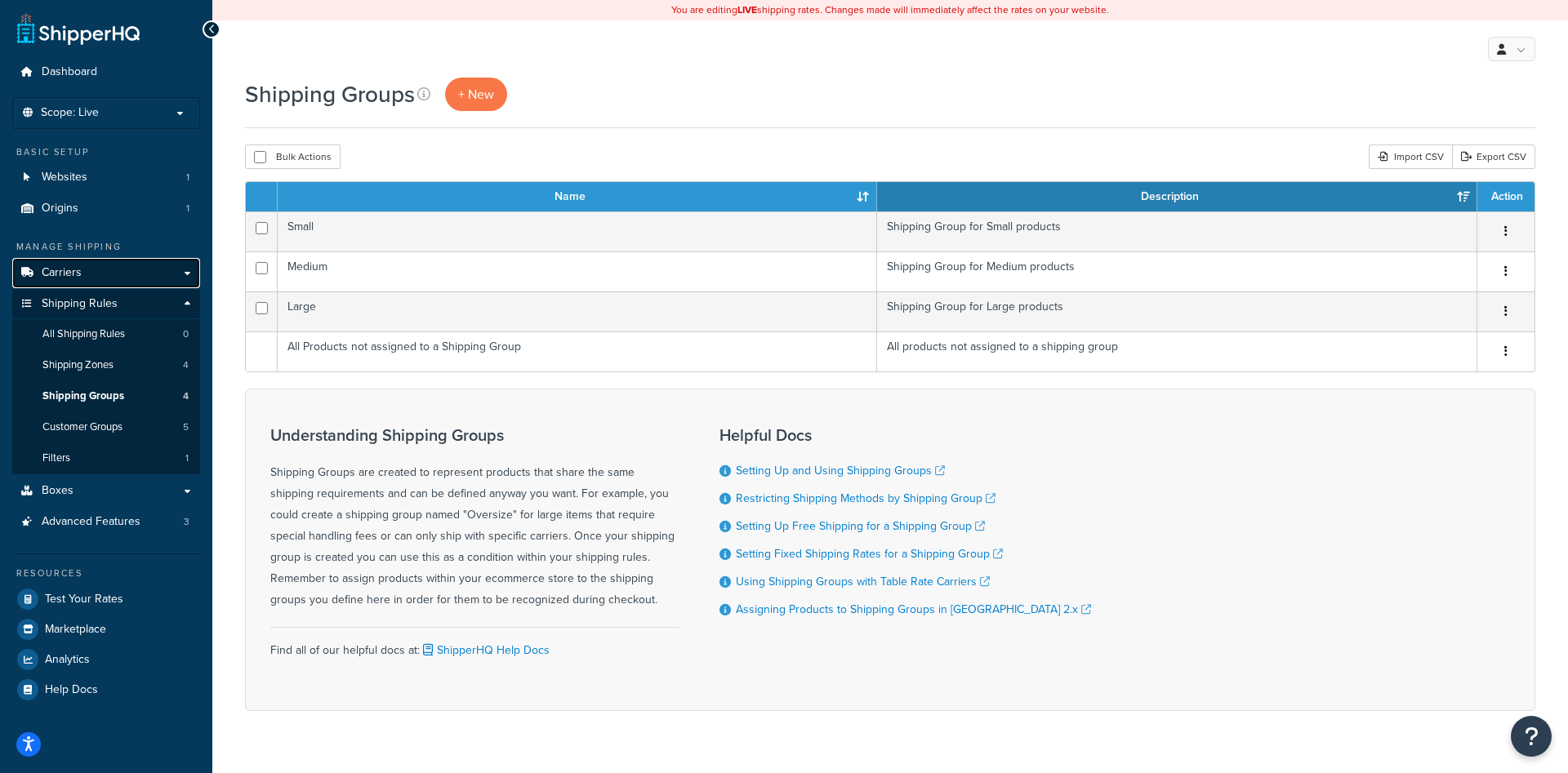
click at [92, 274] on link "Carriers" at bounding box center [107, 273] width 188 height 30
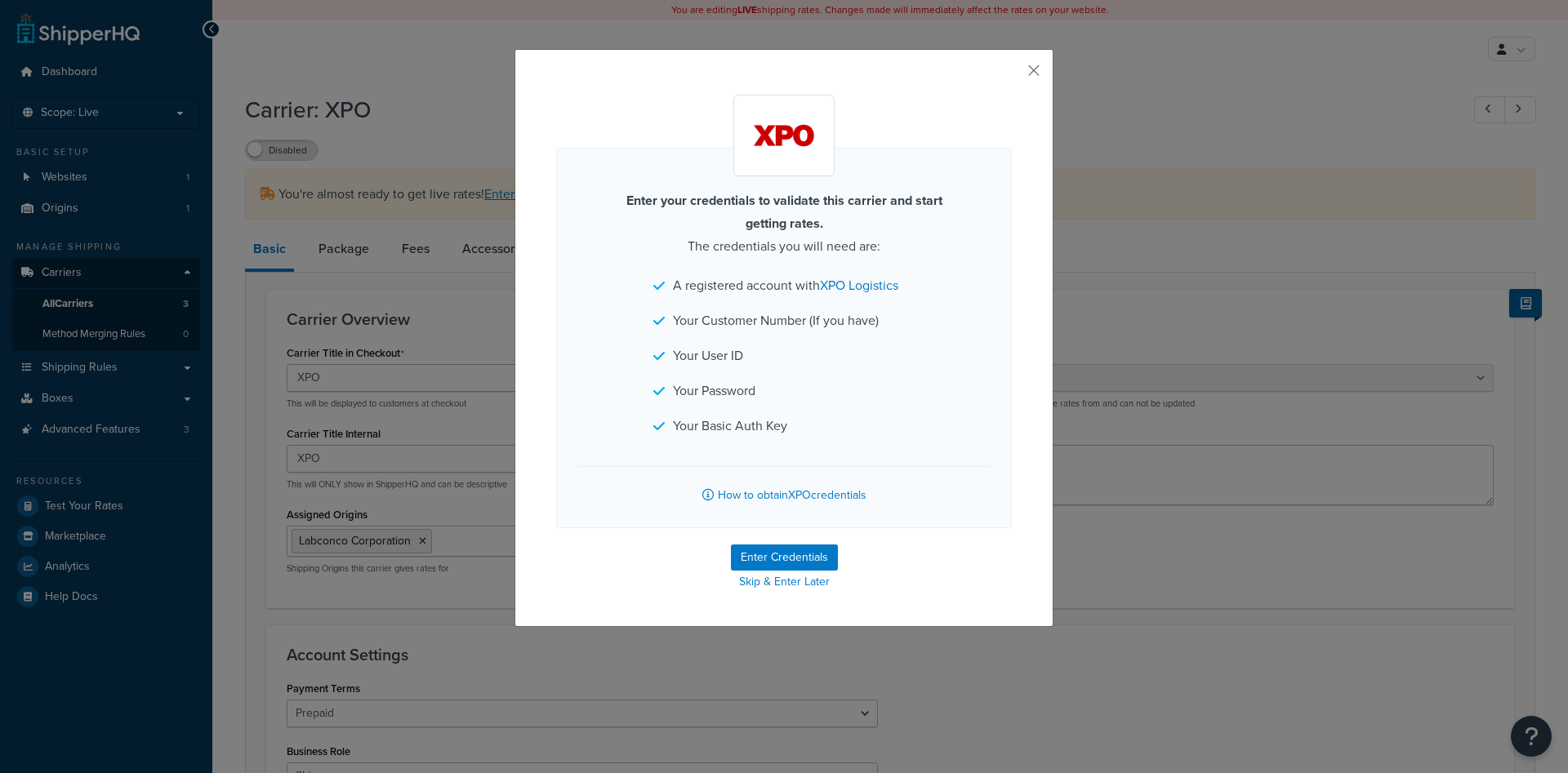
select select "xpoFreight"
click at [771, 558] on button "Enter Credentials" at bounding box center [784, 557] width 107 height 26
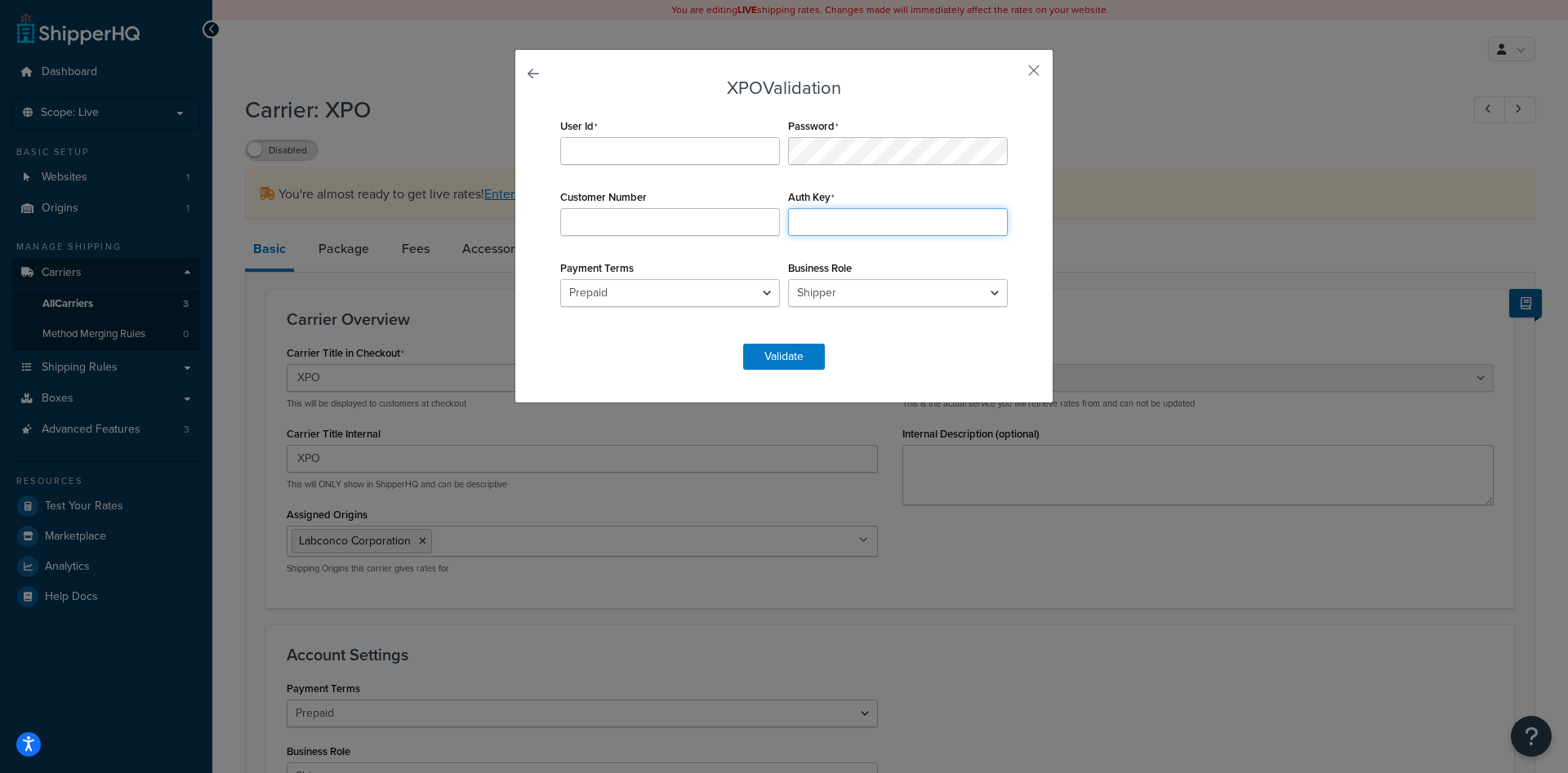
click at [840, 218] on input "Auth Key" at bounding box center [898, 221] width 220 height 28
paste input "QTBsOXo4TGdiMGxneFdVa0NwZm5nRlNFNjBpT0VPWXpySktCTE1YOTVVaVlVa0YzOmpxQmtHa2dBTUd…"
type input "QTBsOXo4TGdiMGxneFdVa0NwZm5nRlNFNjBpT0VPWXpySktCTE1YOTVVaVlVa0YzOmpxQmtHa2dBTUd…"
click at [640, 161] on input "User Id" at bounding box center [669, 150] width 220 height 28
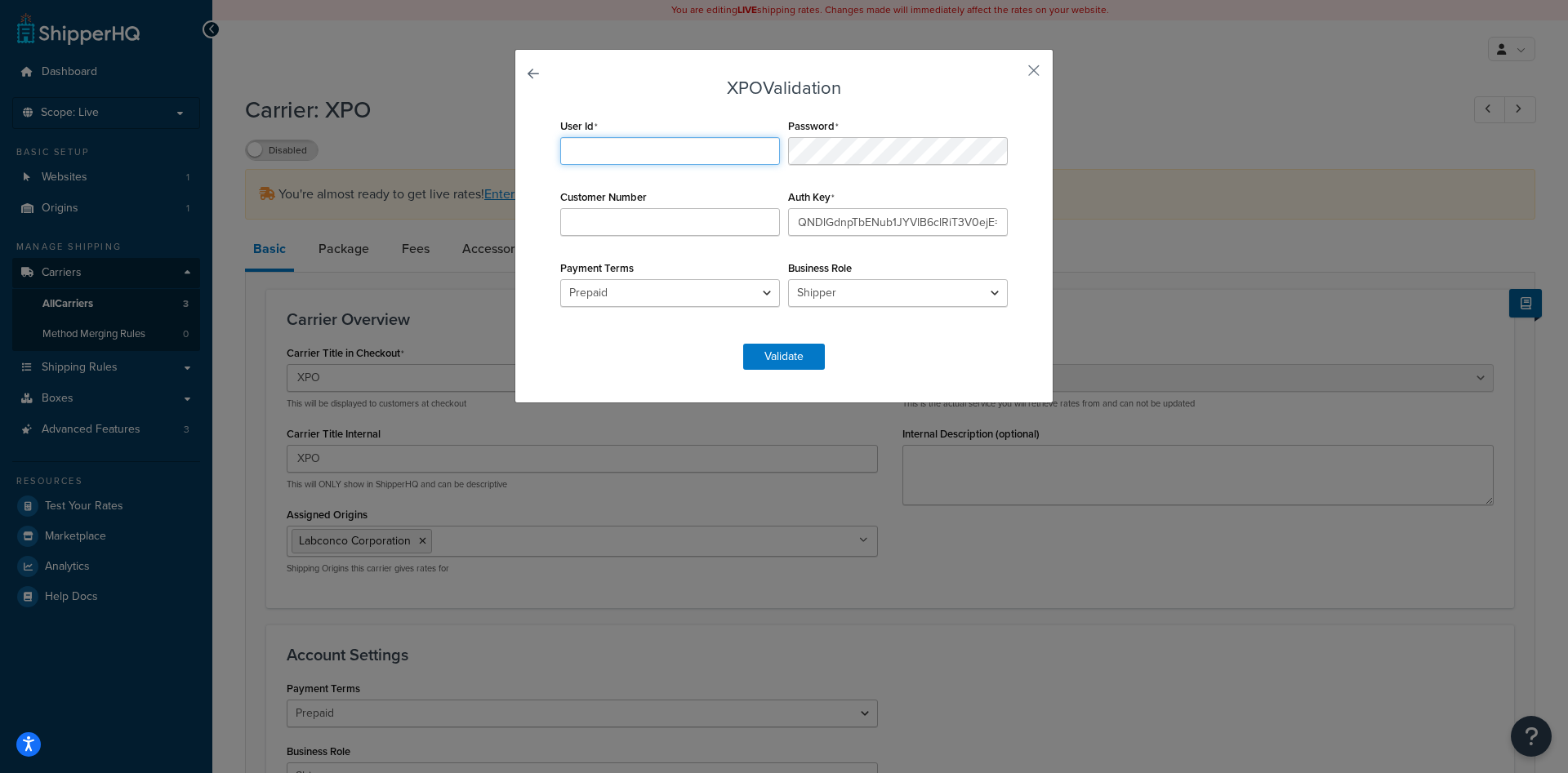
type input "/"
type input "Katrenas@labconco.com"
click at [691, 228] on input "Customer Number" at bounding box center [669, 221] width 220 height 28
type input "L"
type input "LABCD001900"
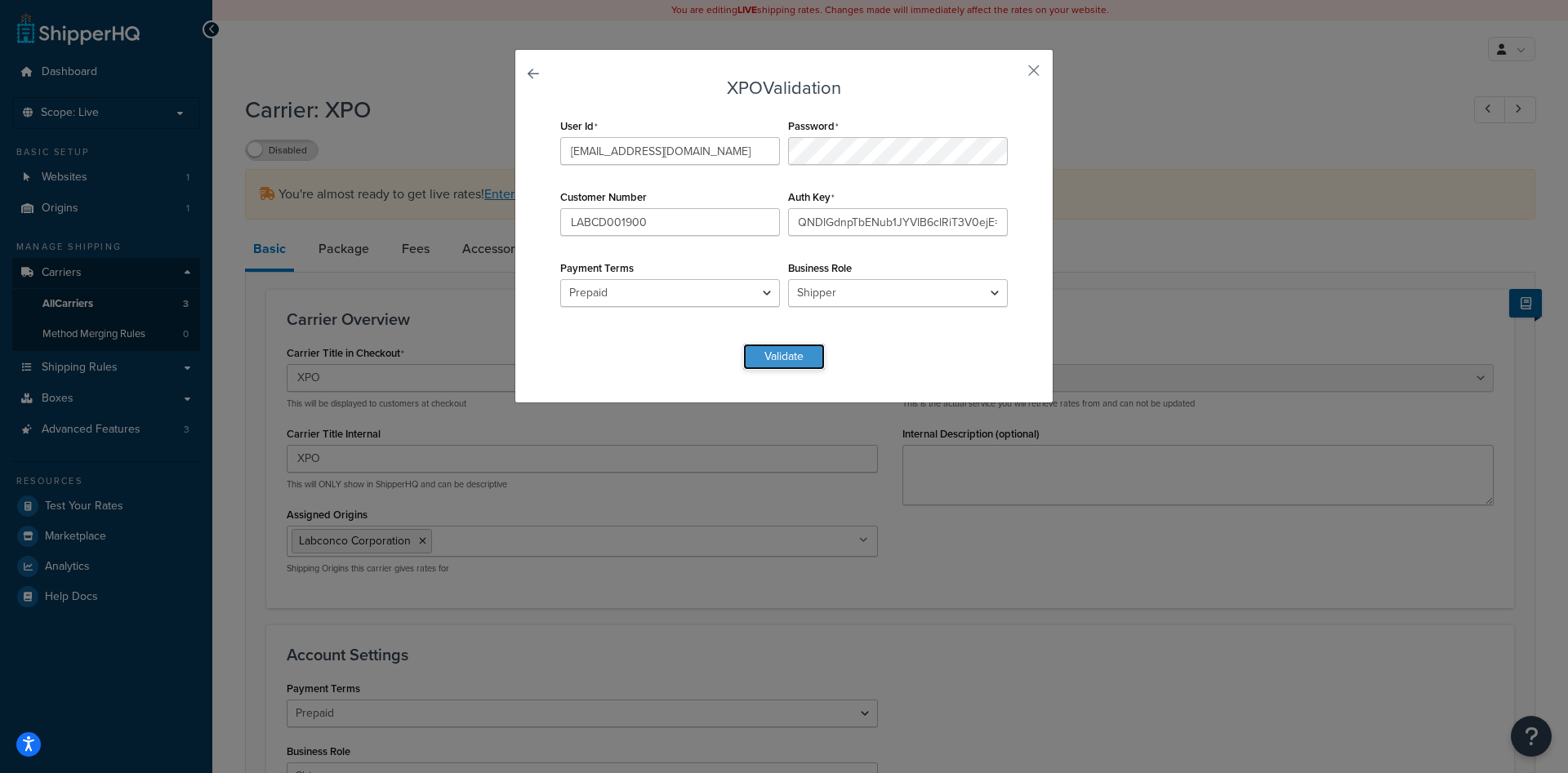
click at [778, 365] on button "Validate" at bounding box center [783, 356] width 82 height 26
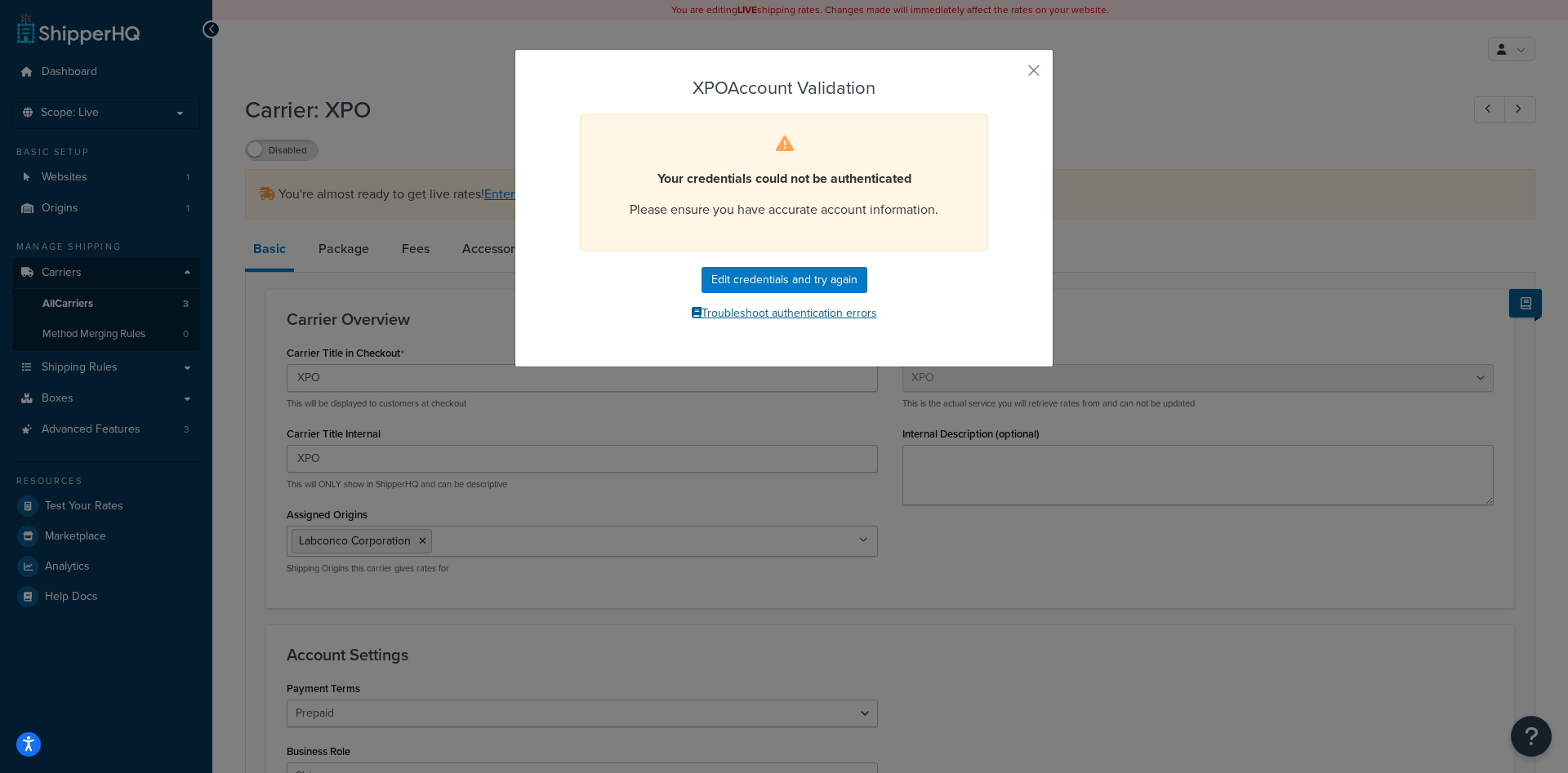
click at [843, 309] on button "Troubleshoot authentication errors" at bounding box center [784, 313] width 456 height 24
click at [779, 265] on form "XPO Account Validation Your credentials could not be authenticated Please ensur…" at bounding box center [784, 202] width 456 height 247
click at [781, 281] on button "Edit credentials and try again" at bounding box center [784, 279] width 166 height 26
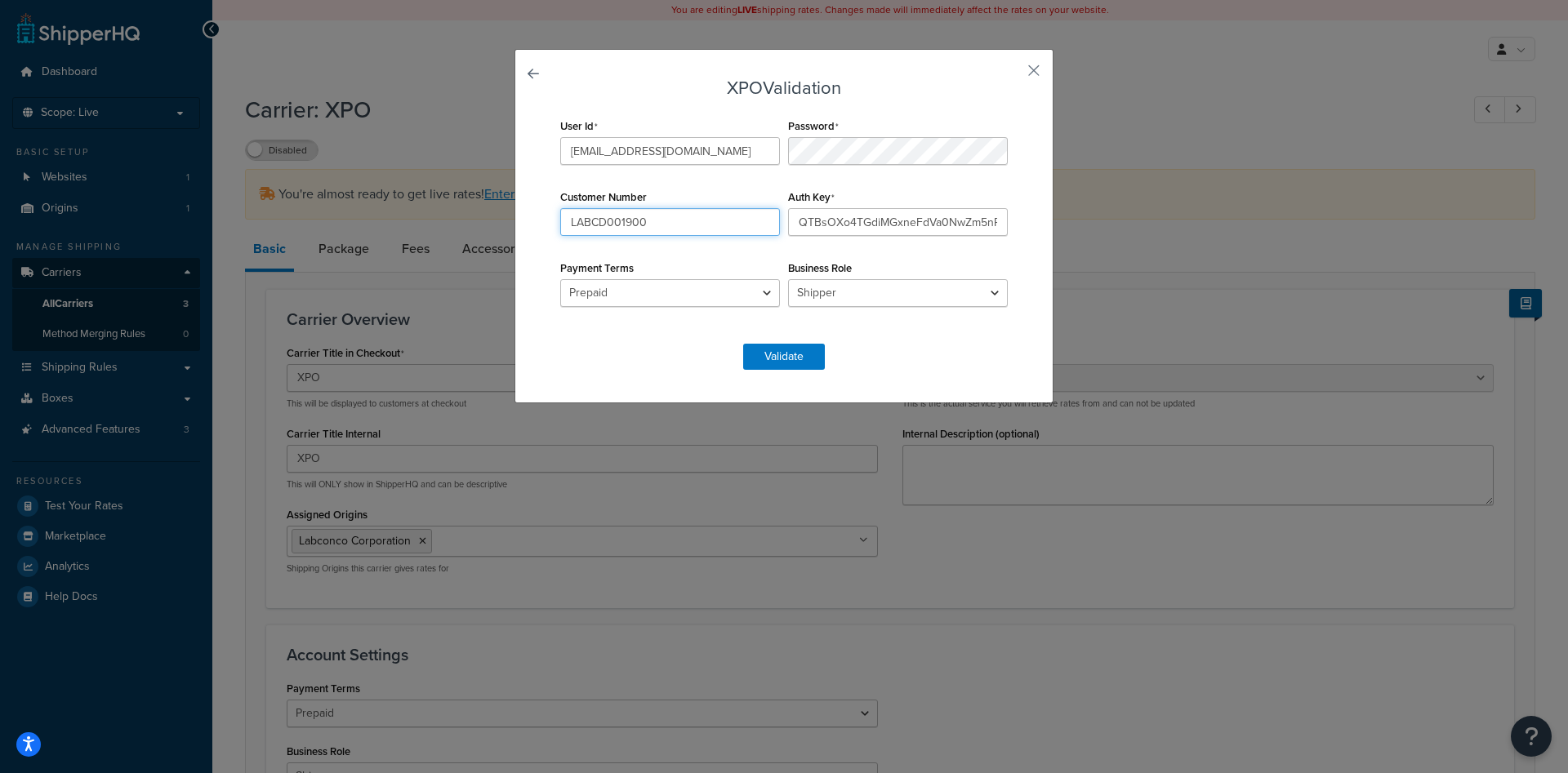
click at [662, 228] on input "LABCD001900" at bounding box center [669, 221] width 220 height 28
click at [661, 228] on input "LABCD001900" at bounding box center [669, 221] width 220 height 28
paste input "644724556"
type input "644724556"
click at [799, 357] on button "Validate" at bounding box center [783, 356] width 82 height 26
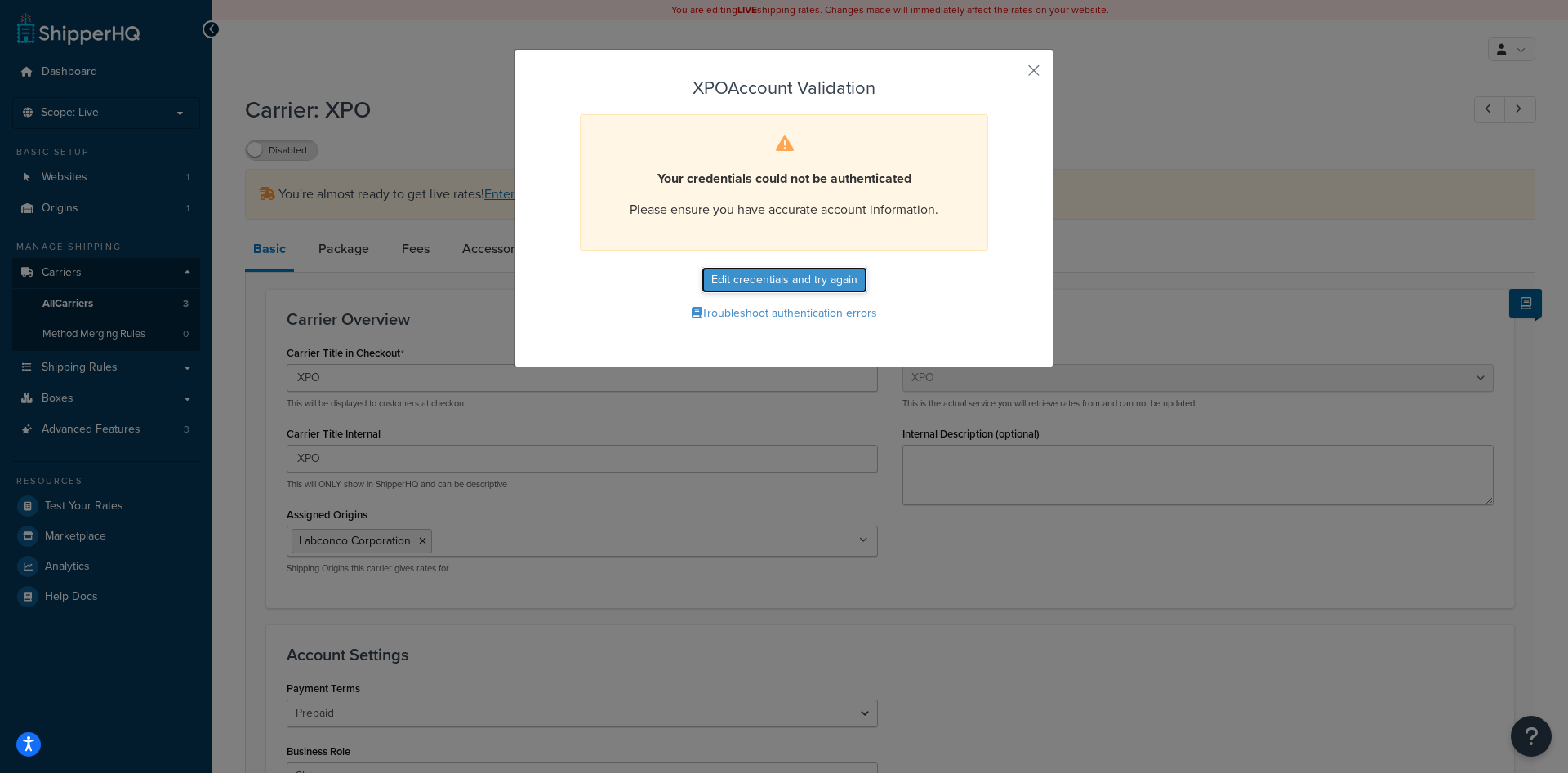
click at [781, 275] on button "Edit credentials and try again" at bounding box center [784, 279] width 166 height 26
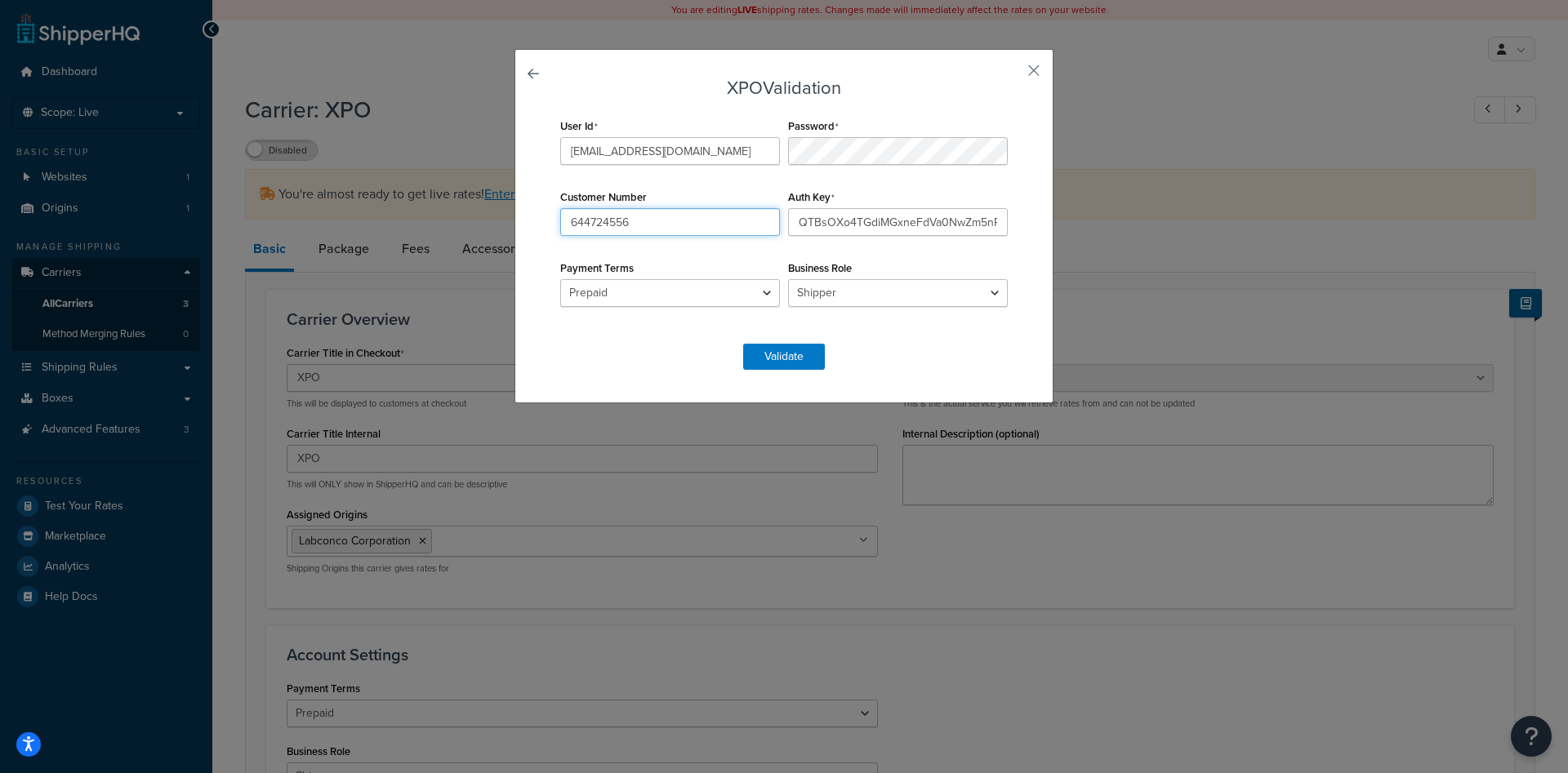
click at [626, 222] on input "644724556" at bounding box center [669, 221] width 220 height 28
paste input "477556965"
type input "477556965"
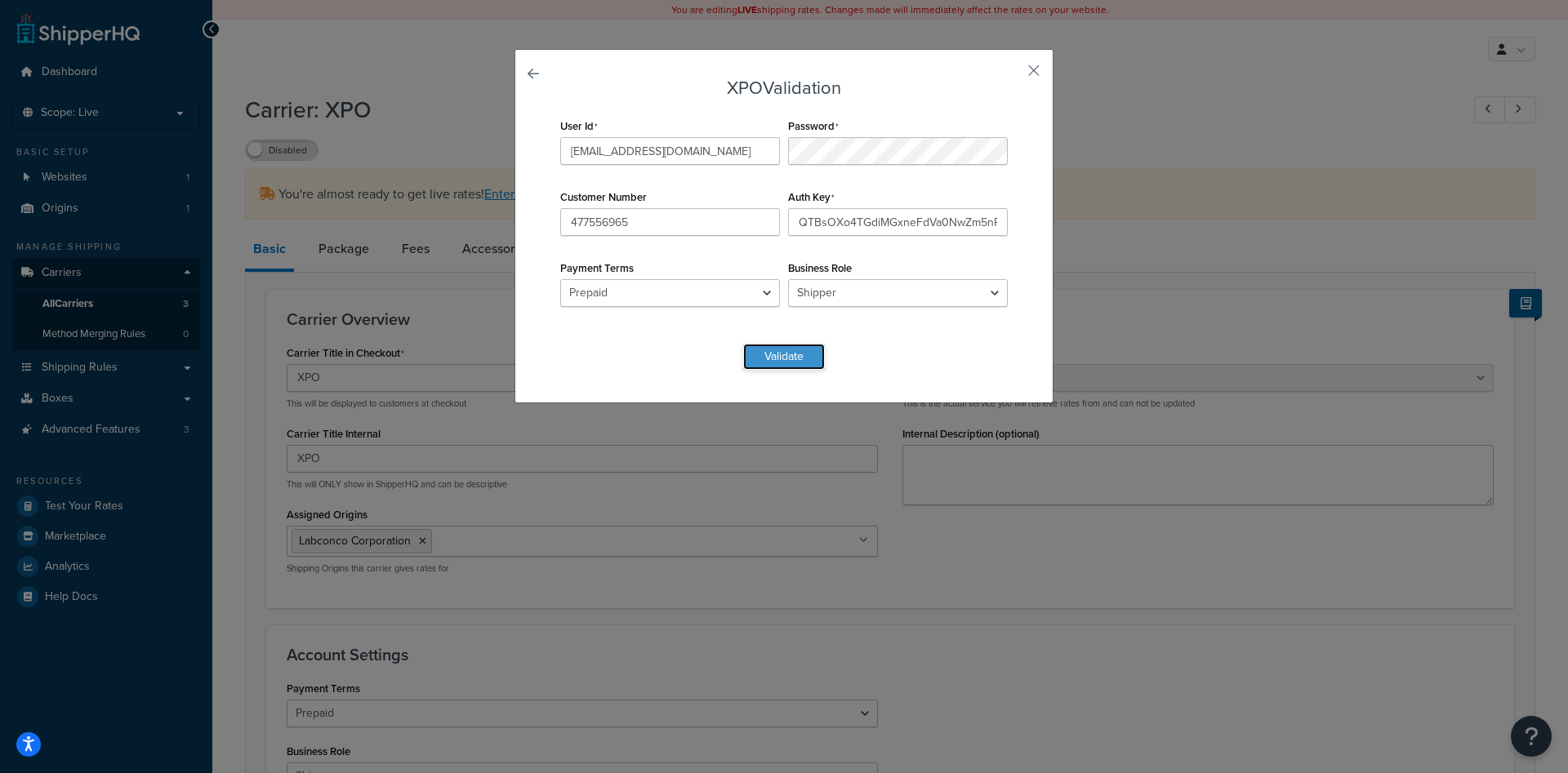
click at [787, 349] on button "Validate" at bounding box center [783, 356] width 82 height 26
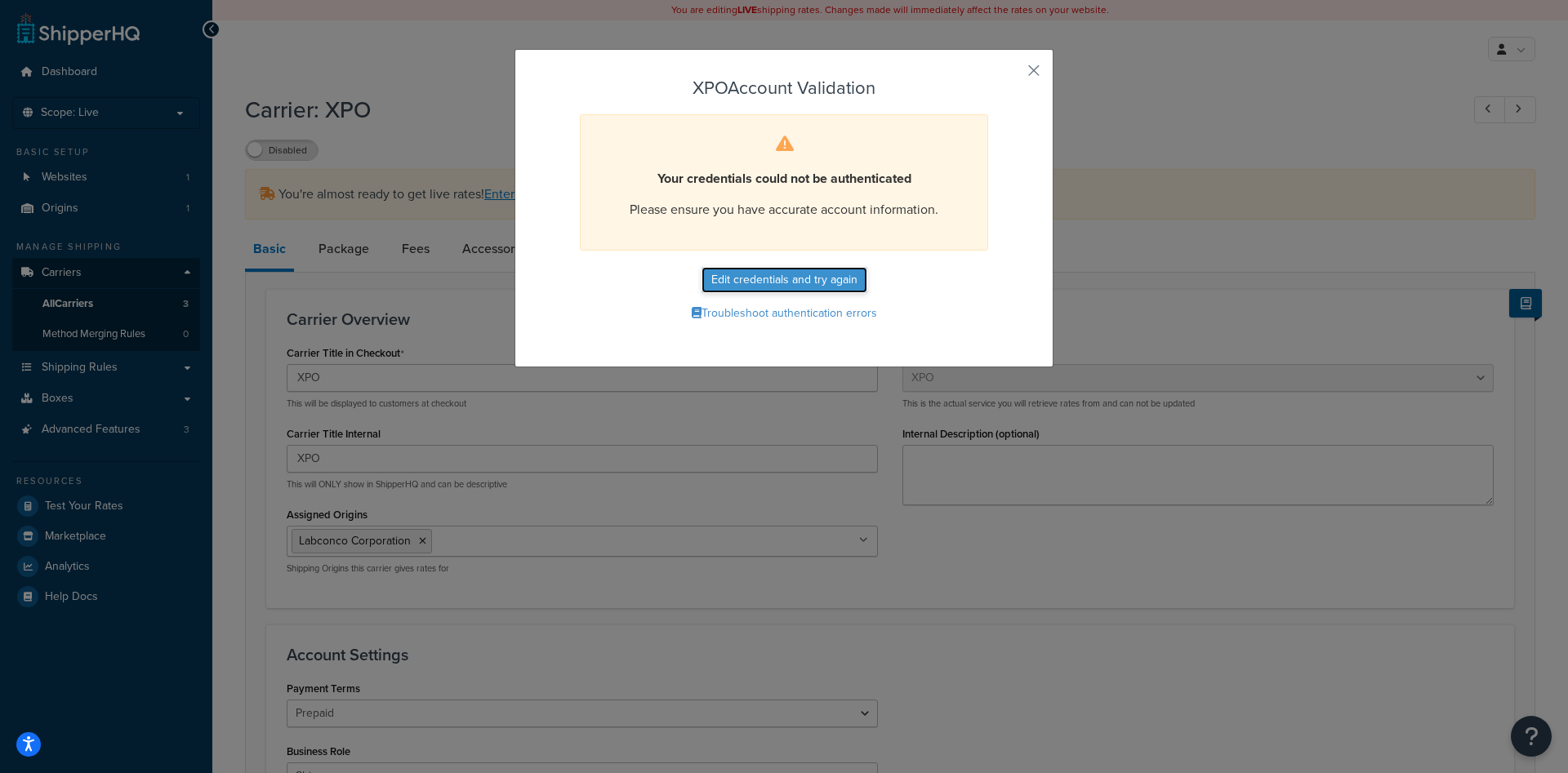
click at [760, 281] on button "Edit credentials and try again" at bounding box center [784, 279] width 166 height 26
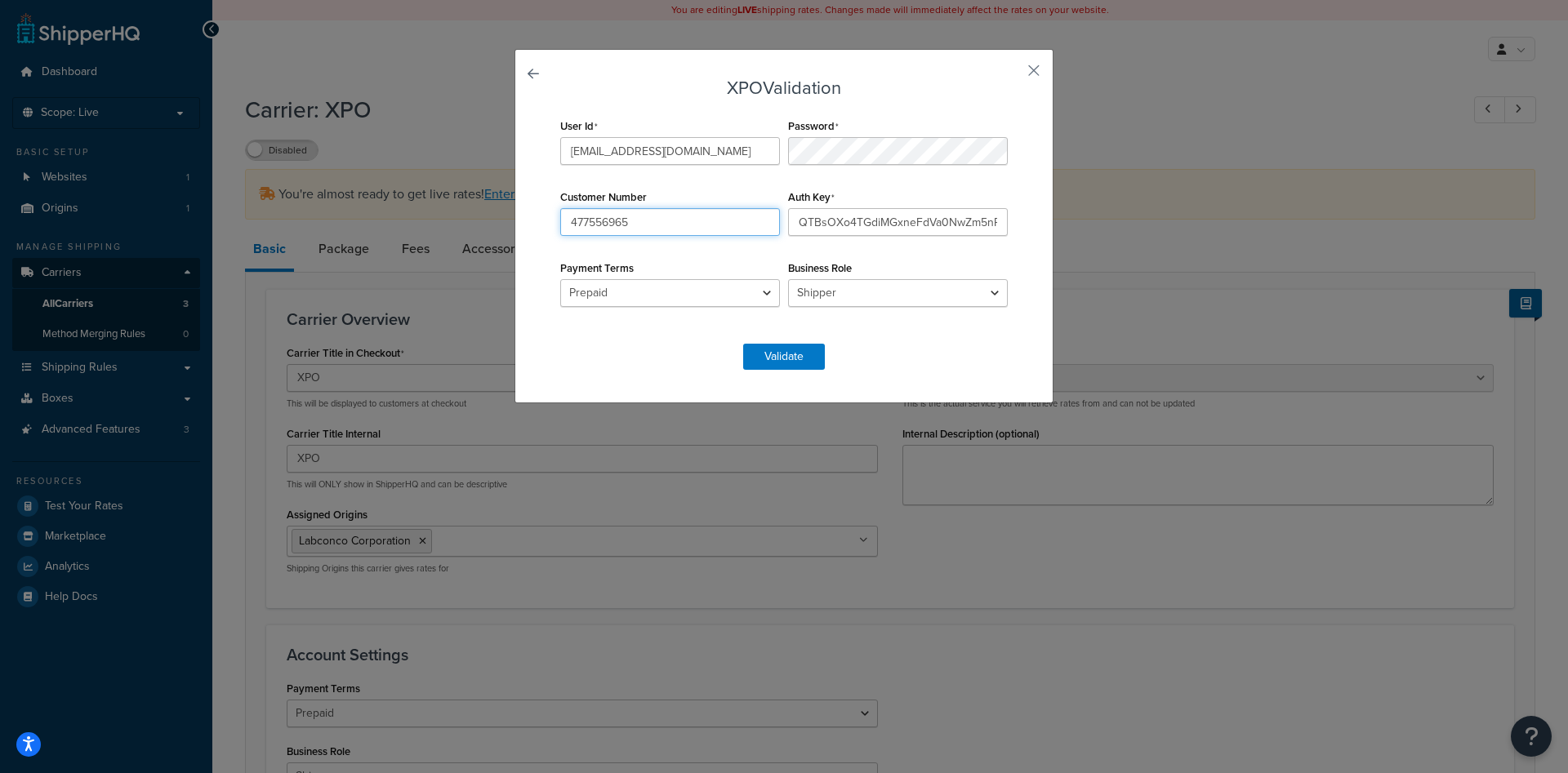
click at [647, 217] on input "477556965" at bounding box center [669, 221] width 220 height 28
paste input "644724556"
type input "644724556"
click at [560, 279] on select "Prepaid Collect" at bounding box center [669, 293] width 220 height 28
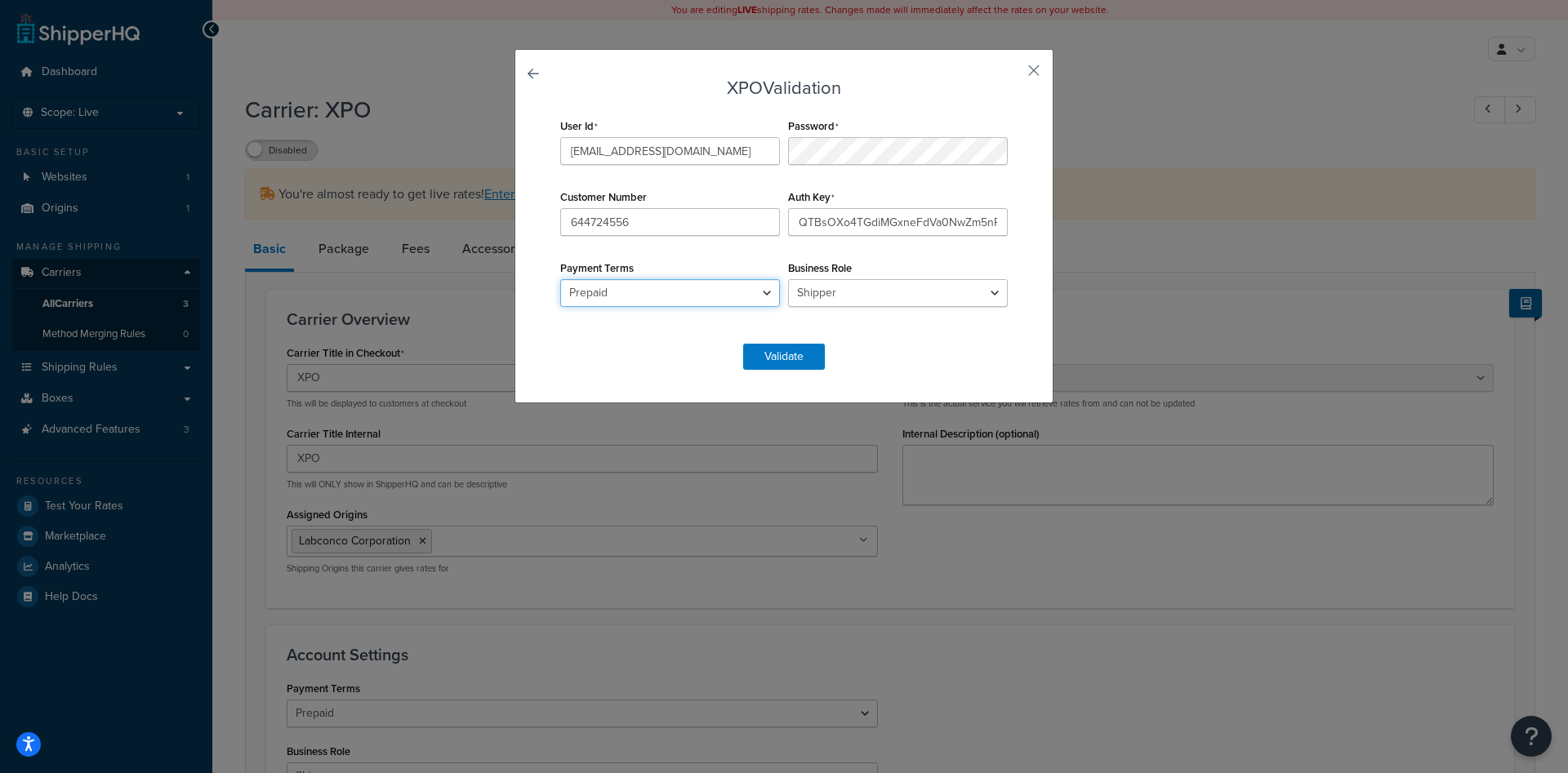
select select "COLLECT"
click option "Collect" at bounding box center [0, 0] width 0 height 0
click at [785, 361] on button "Validate" at bounding box center [783, 356] width 82 height 26
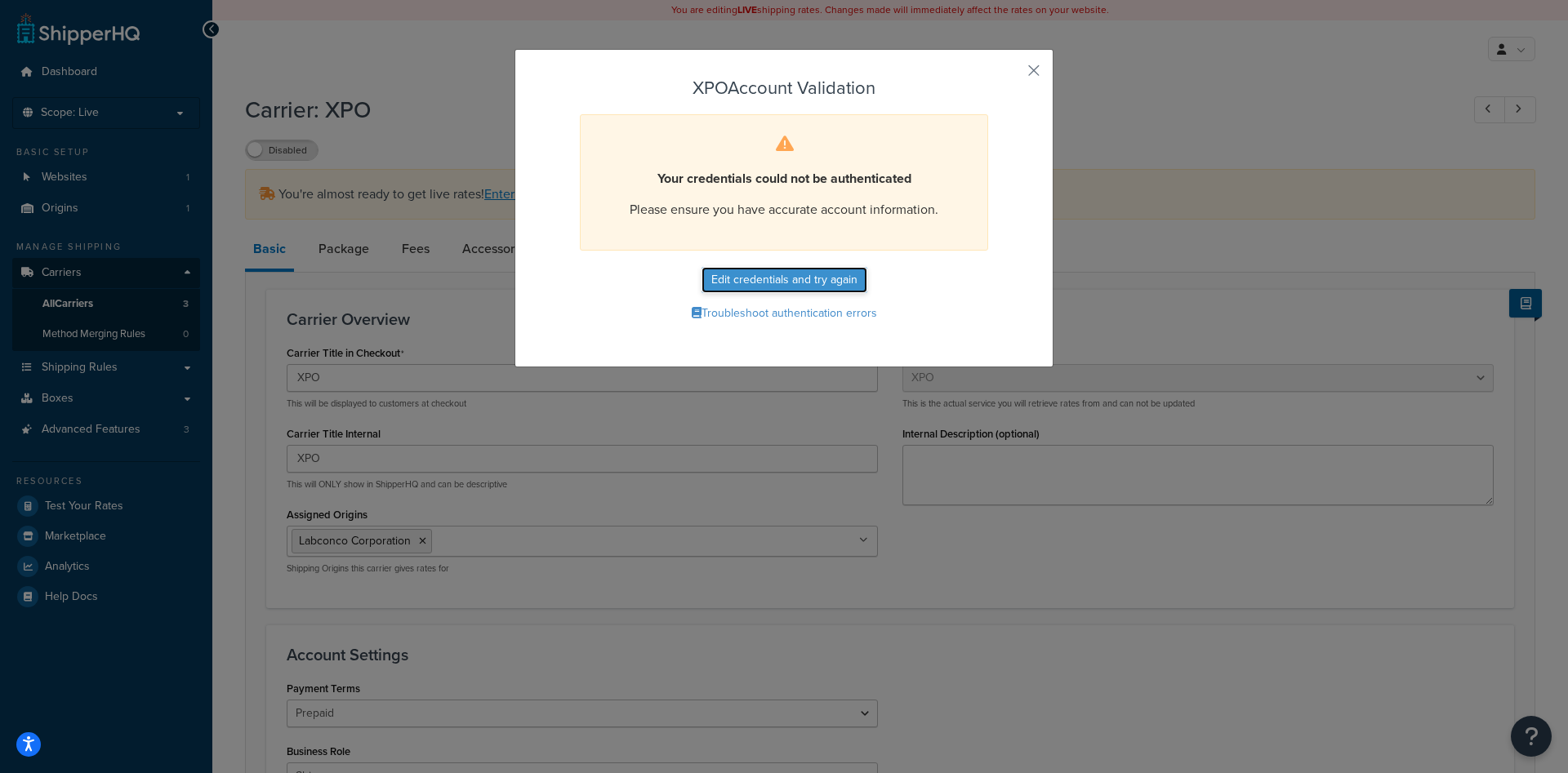
click at [786, 281] on button "Edit credentials and try again" at bounding box center [784, 279] width 166 height 26
select select "COLLECT"
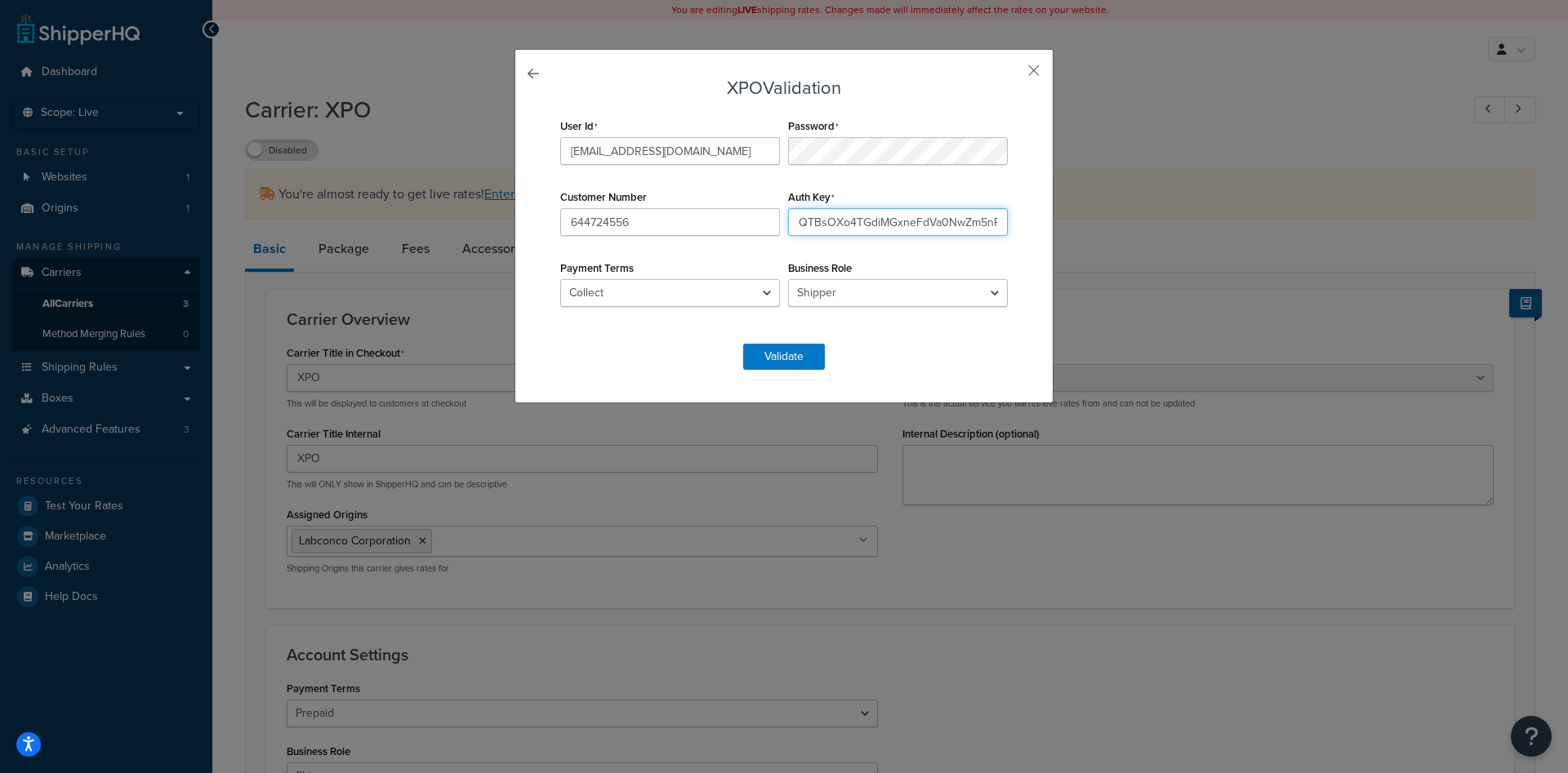
scroll to position [0, 799]
drag, startPoint x: 852, startPoint y: 213, endPoint x: 1521, endPoint y: 209, distance: 669.0
click at [1008, 209] on input "QTBsOXo4TGdiMGxneFdVa0NwZm5nRlNFNjBpT0VPWXpySktCTE1YOTVVaVlVa0YzOmpxQmtHa2dBTUd…" at bounding box center [898, 221] width 220 height 28
click at [979, 167] on div "User Id Katrenas@labconco.com Password Customer Number 644724556 Auth Key QTBsO…" at bounding box center [784, 221] width 456 height 213
drag, startPoint x: 876, startPoint y: 236, endPoint x: 1157, endPoint y: 228, distance: 281.1
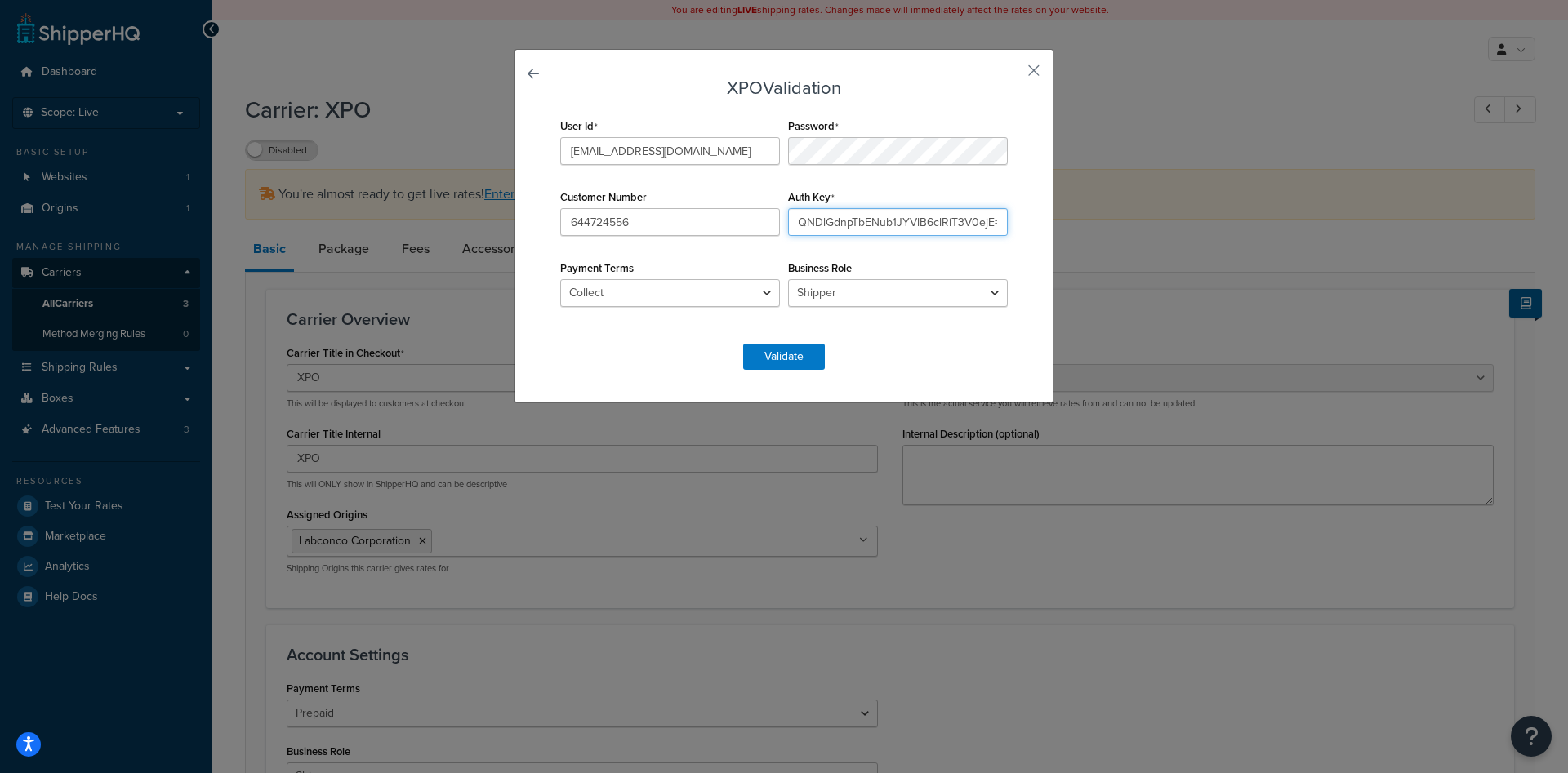
click at [1157, 228] on div "XPO Validation User Id Katrenas@labconco.com Password Customer Number 644724556…" at bounding box center [784, 386] width 1568 height 773
click at [890, 356] on form "XPO Validation User Id Katrenas@labconco.com Password Customer Number 644724556…" at bounding box center [784, 223] width 456 height 291
click at [800, 363] on button "Validate" at bounding box center [783, 356] width 82 height 26
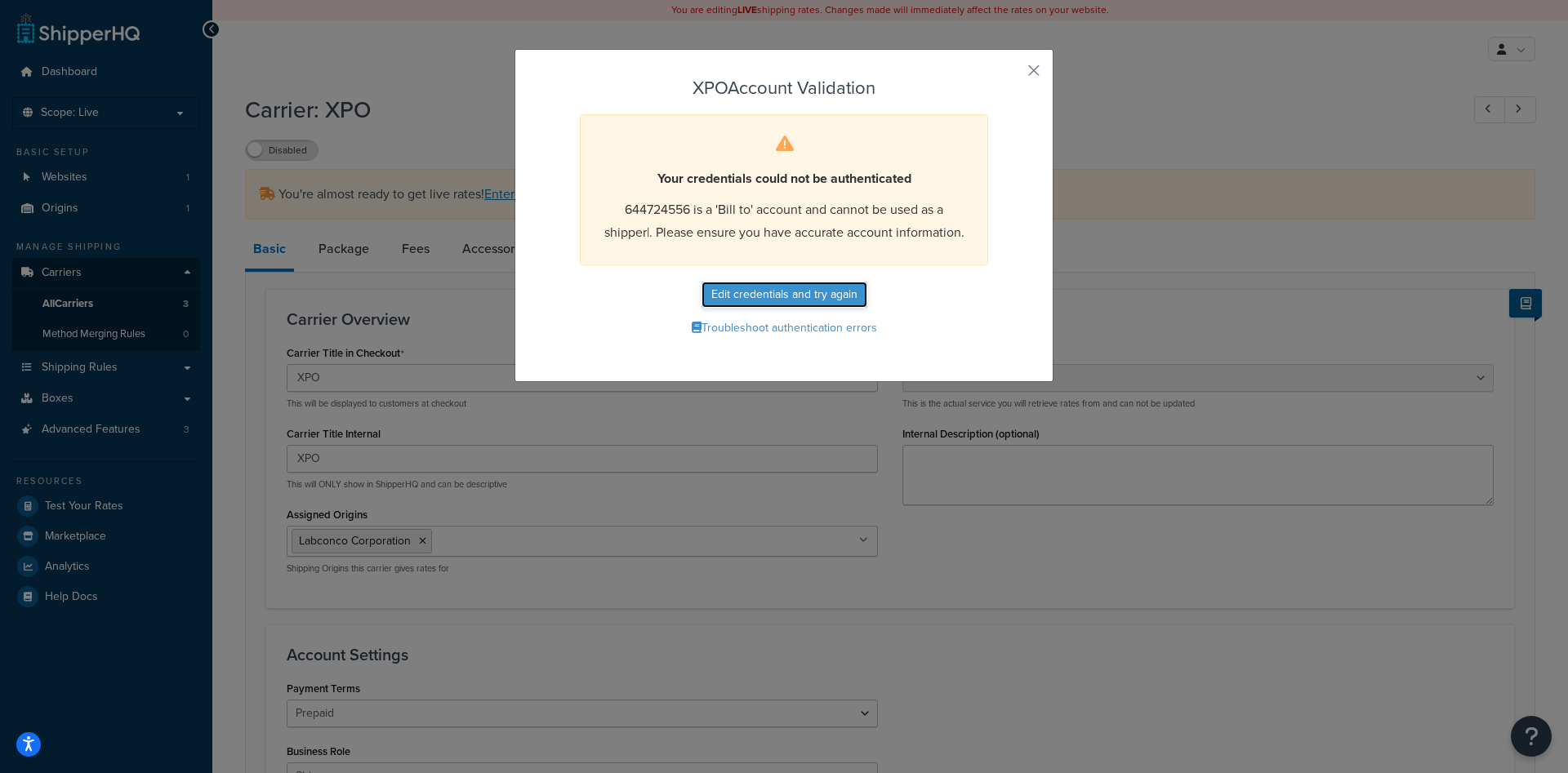
click at [779, 296] on button "Edit credentials and try again" at bounding box center [784, 294] width 166 height 26
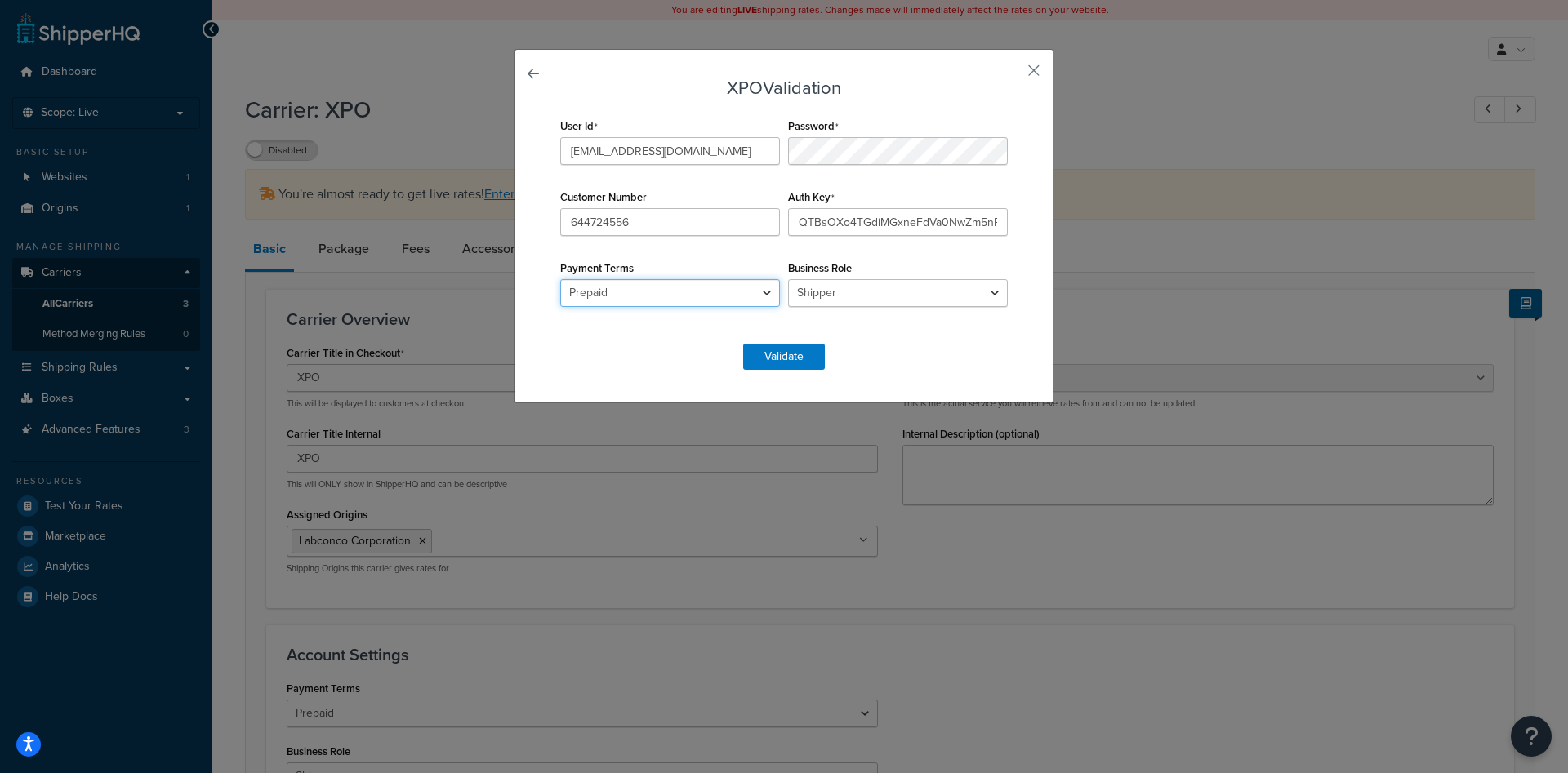
click option "Prepaid" at bounding box center [0, 0] width 0 height 0
click at [560, 279] on select "Prepaid Collect" at bounding box center [669, 293] width 220 height 28
click at [685, 296] on select "Prepaid Collect" at bounding box center [669, 293] width 220 height 28
click at [560, 279] on select "Prepaid Collect" at bounding box center [669, 293] width 220 height 28
select select "COLLECT"
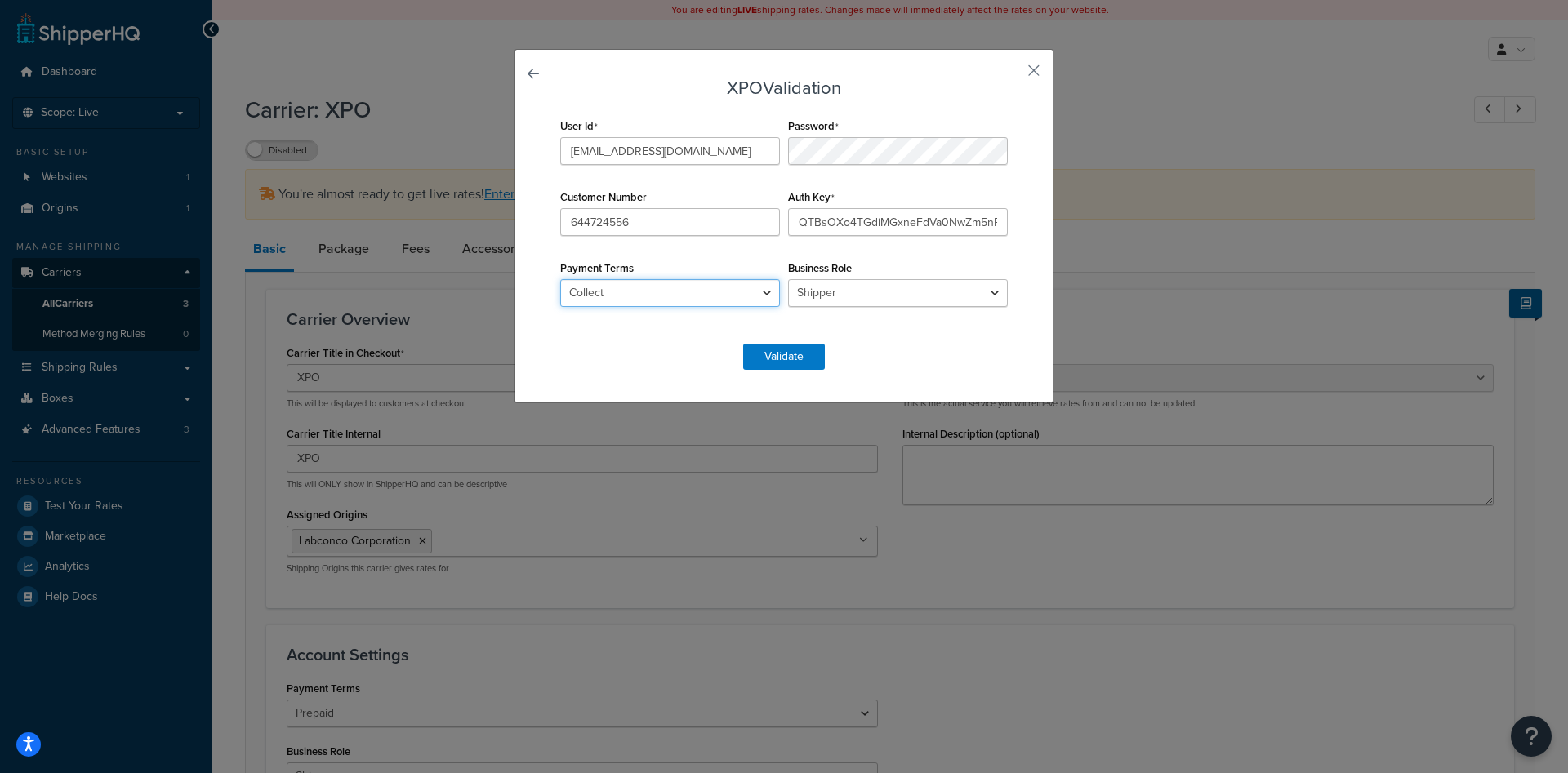
click option "Collect" at bounding box center [0, 0] width 0 height 0
click at [1012, 74] on button "button" at bounding box center [1010, 76] width 4 height 4
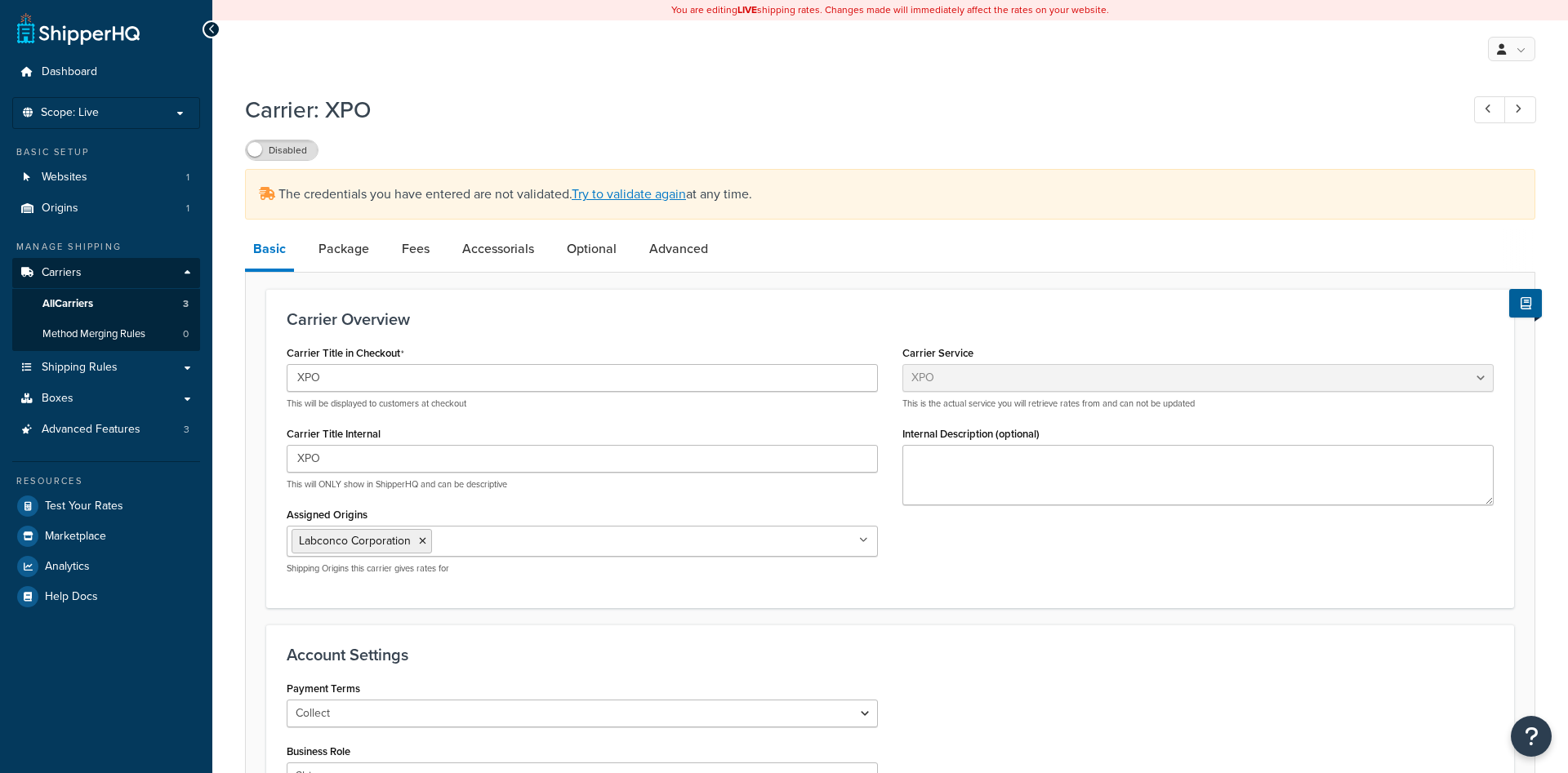
select select "xpoFreight"
select select "COLLECT"
click at [677, 198] on link "Try to validate again" at bounding box center [629, 193] width 115 height 19
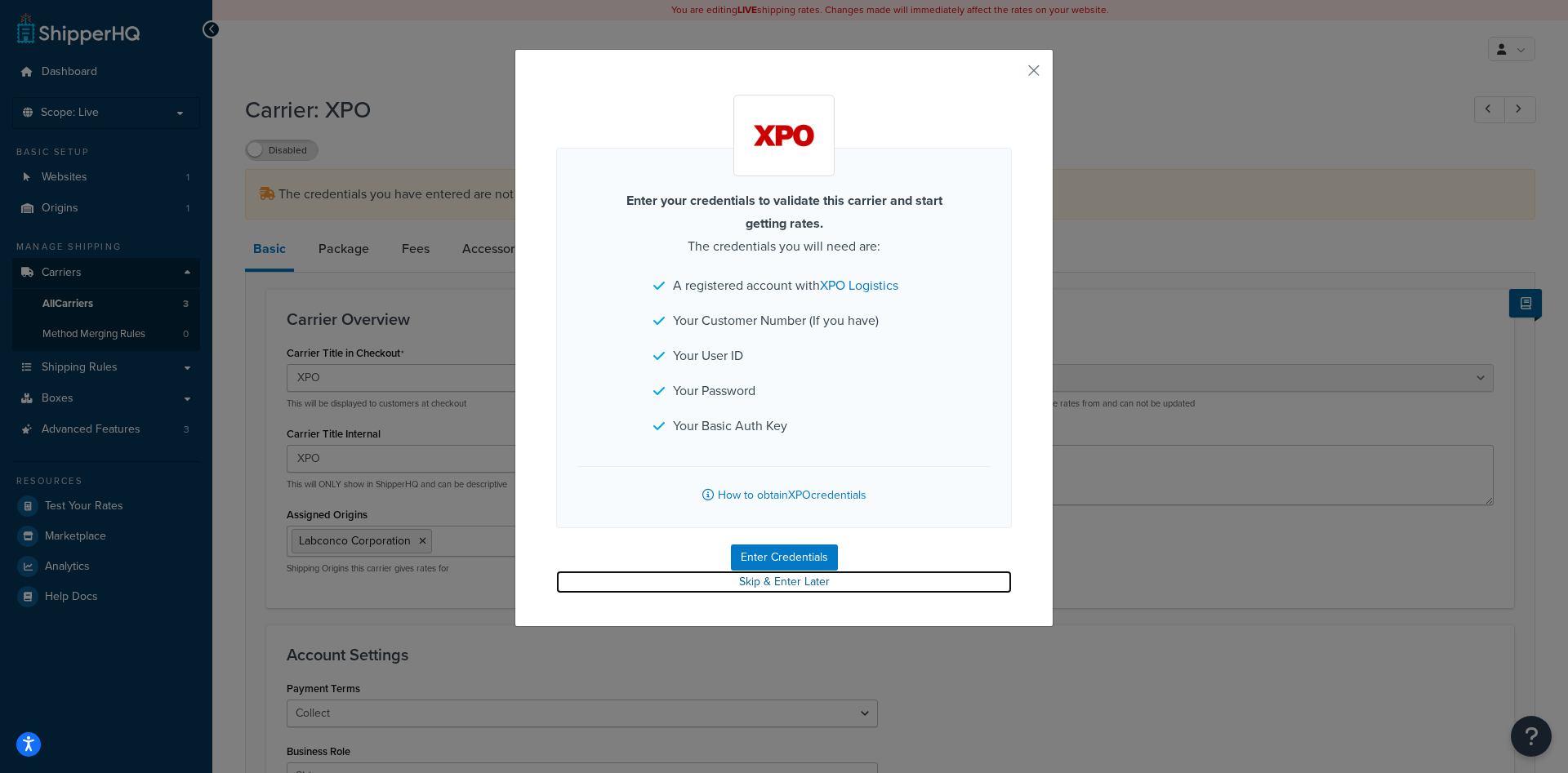
click at [771, 571] on link "Skip & Enter Later" at bounding box center [784, 582] width 456 height 23
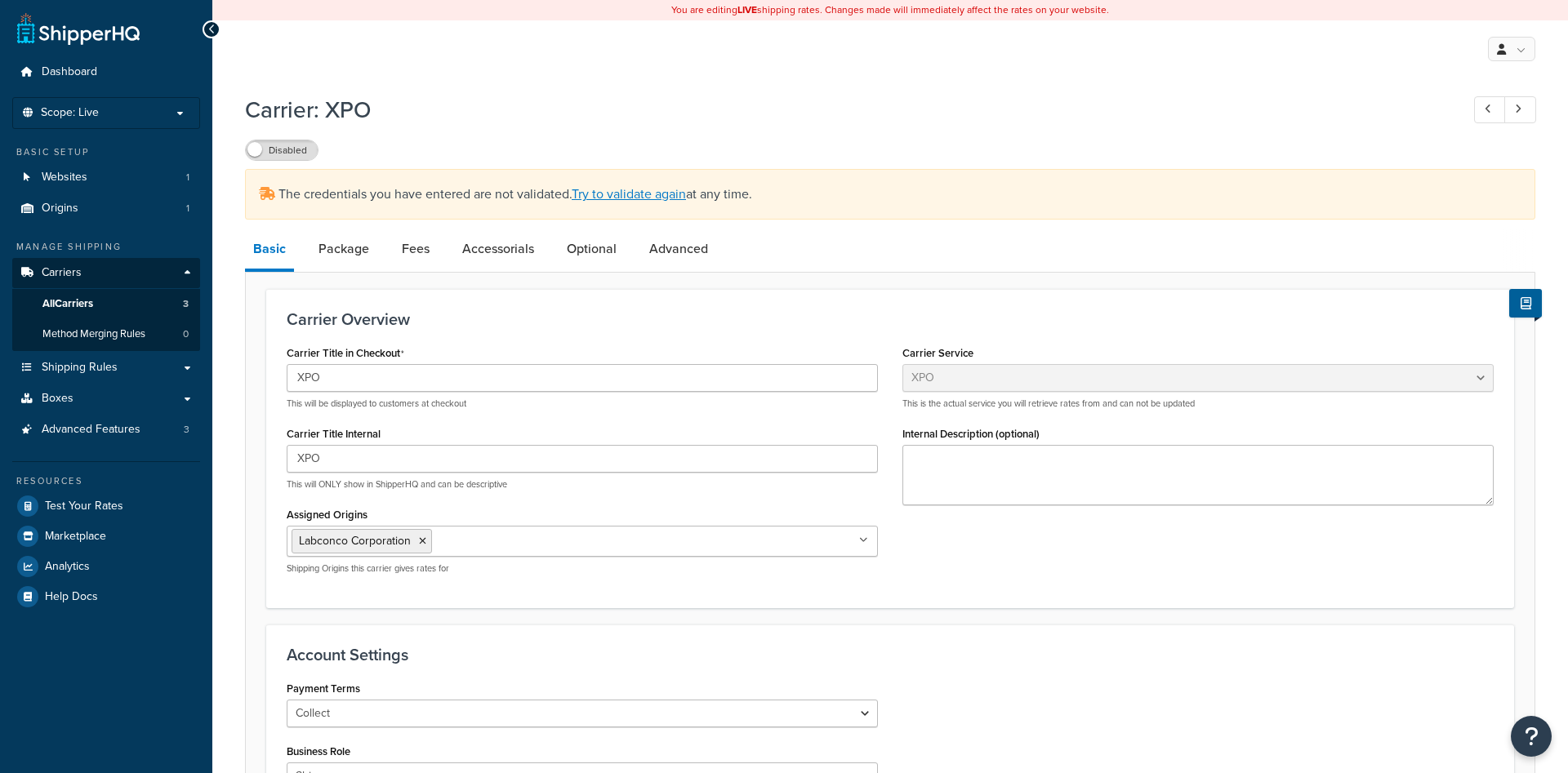
select select "xpoFreight"
select select "COLLECT"
click at [655, 185] on div "The credentials you have entered are not validated. Try to validate again at an…" at bounding box center [890, 194] width 1290 height 51
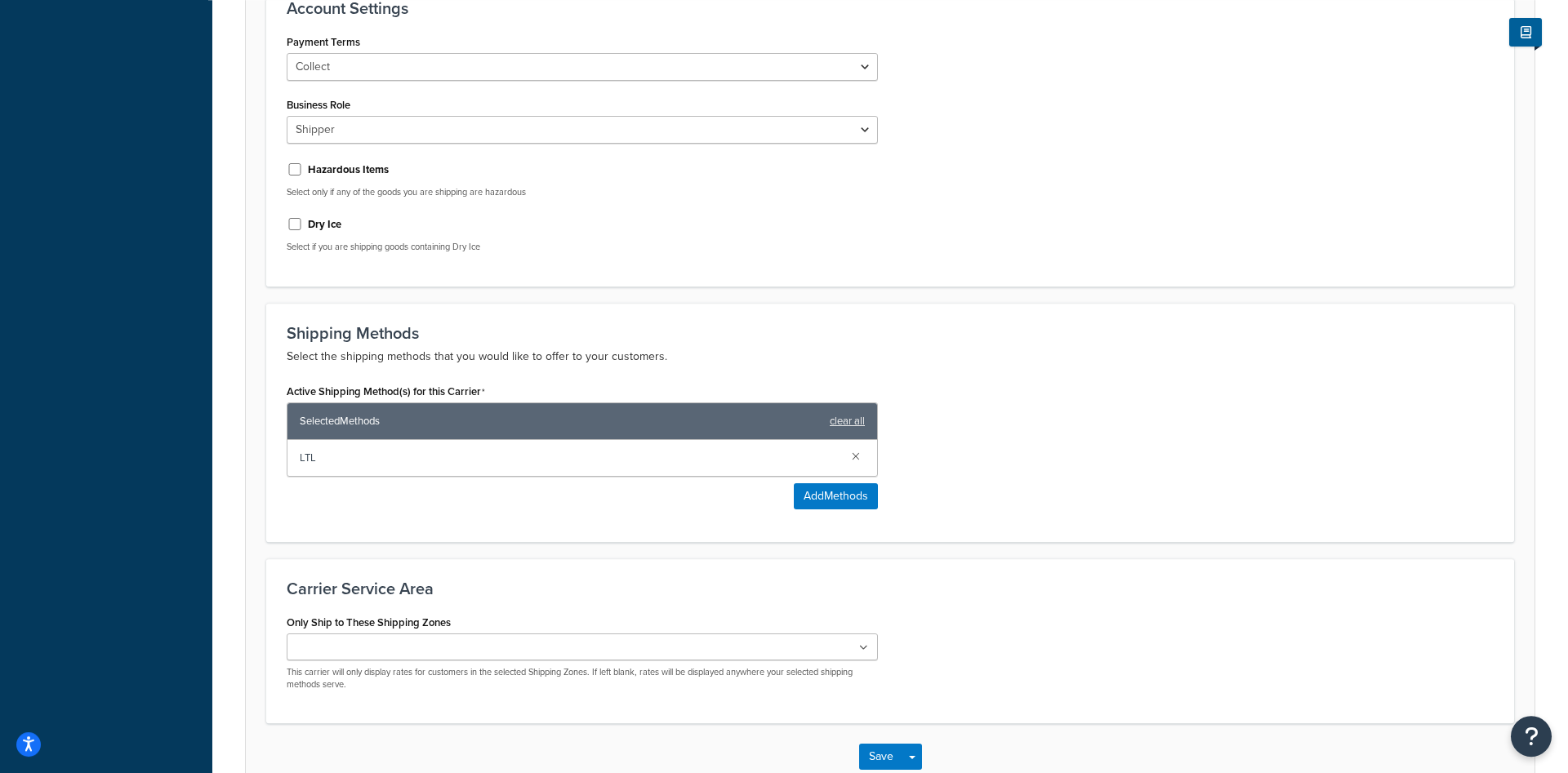
scroll to position [748, 0]
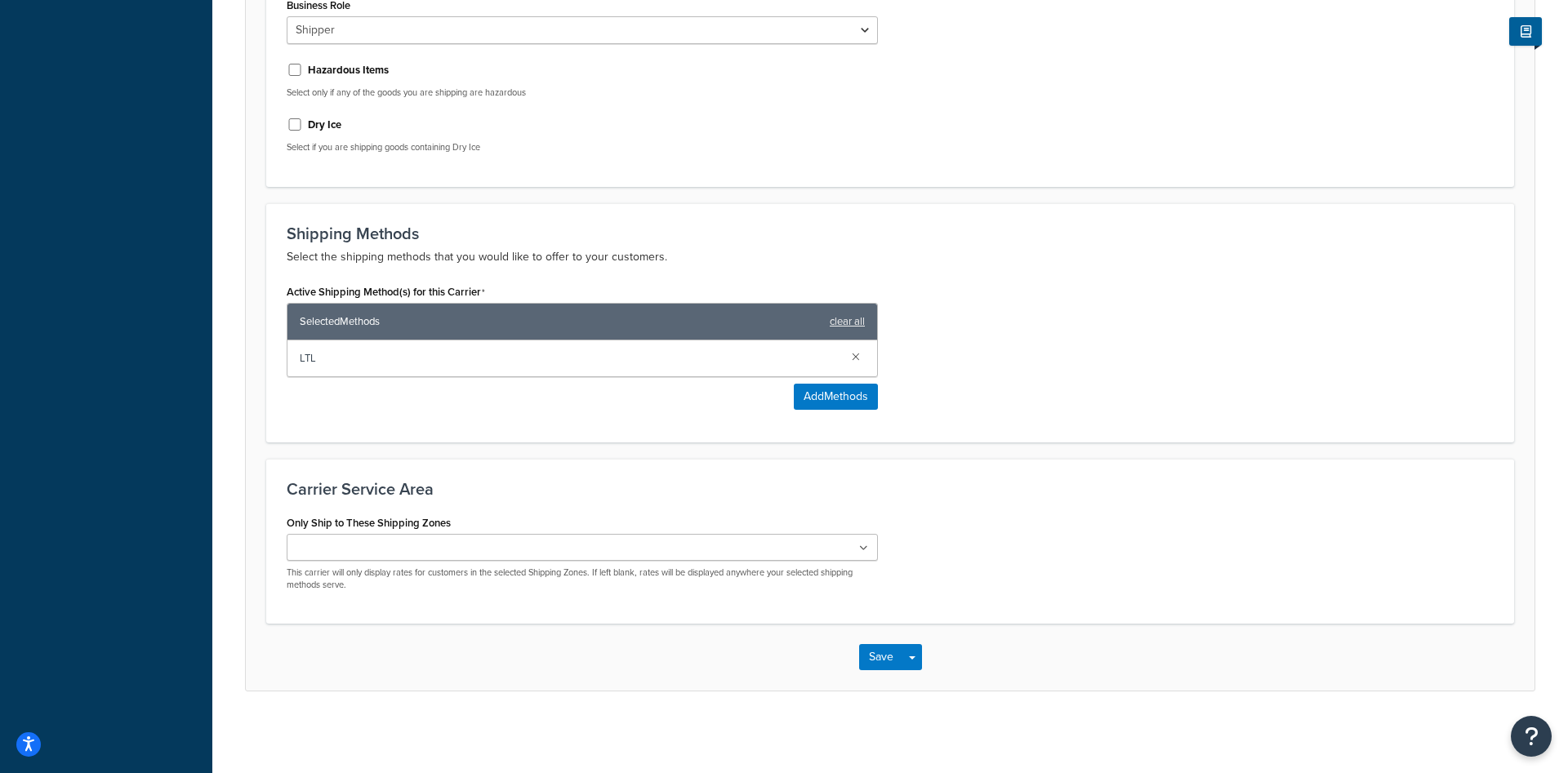
click at [579, 401] on div "Active Shipping Method(s) for this Carrier Selected Methods clear all LTL Add M…" at bounding box center [582, 345] width 591 height 130
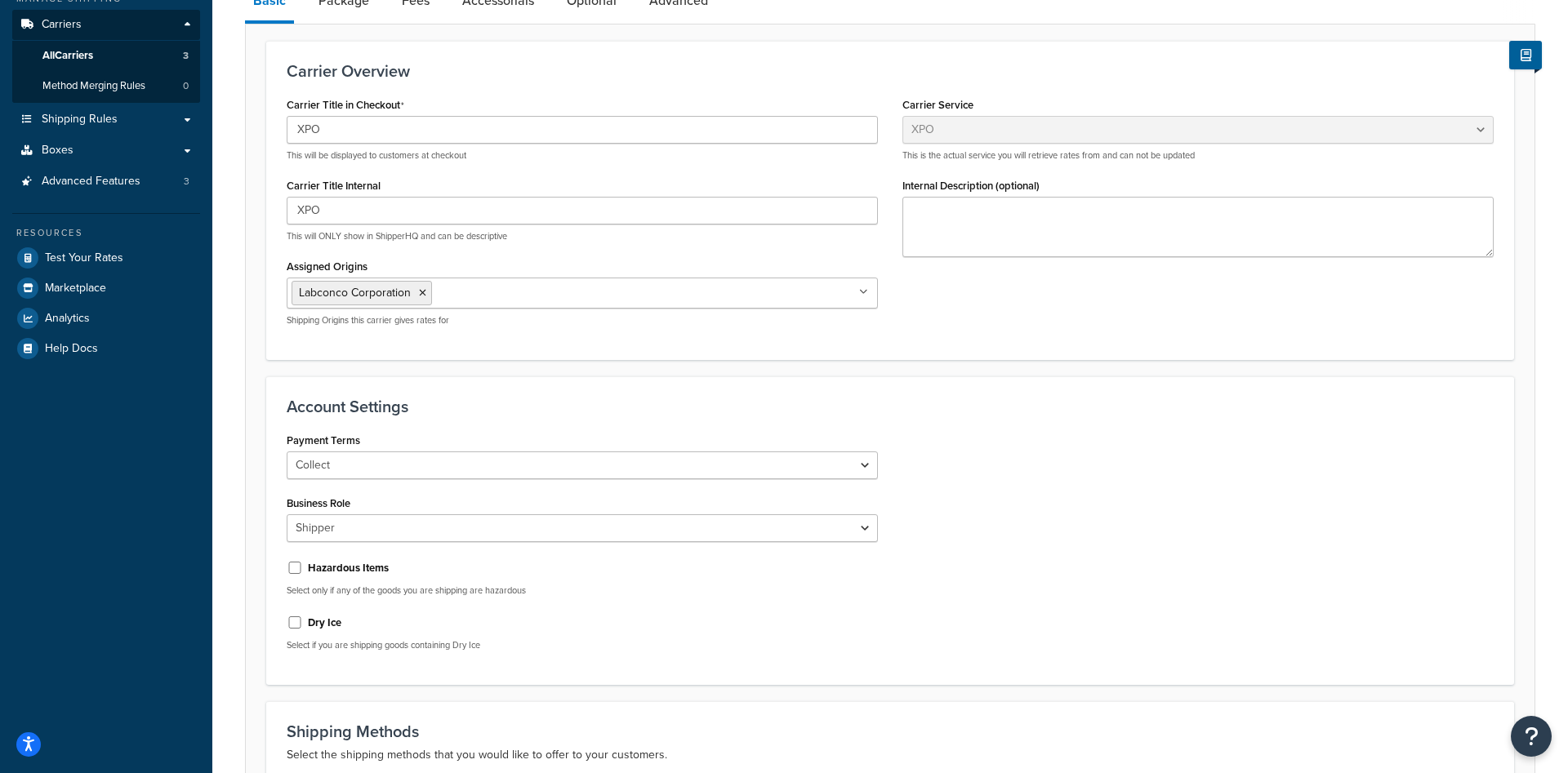
scroll to position [0, 0]
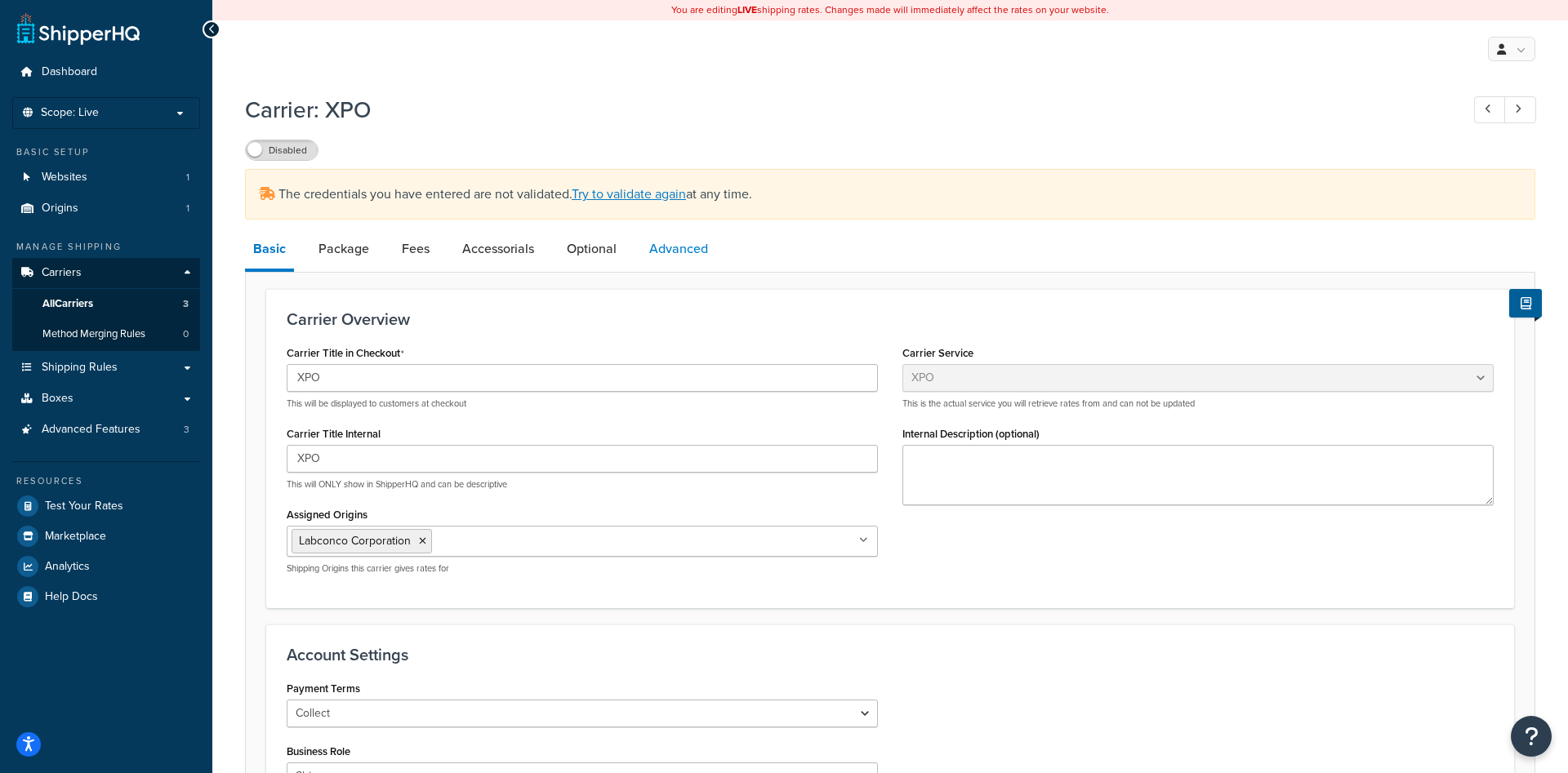
click at [681, 250] on link "Advanced" at bounding box center [678, 249] width 75 height 39
select select "false"
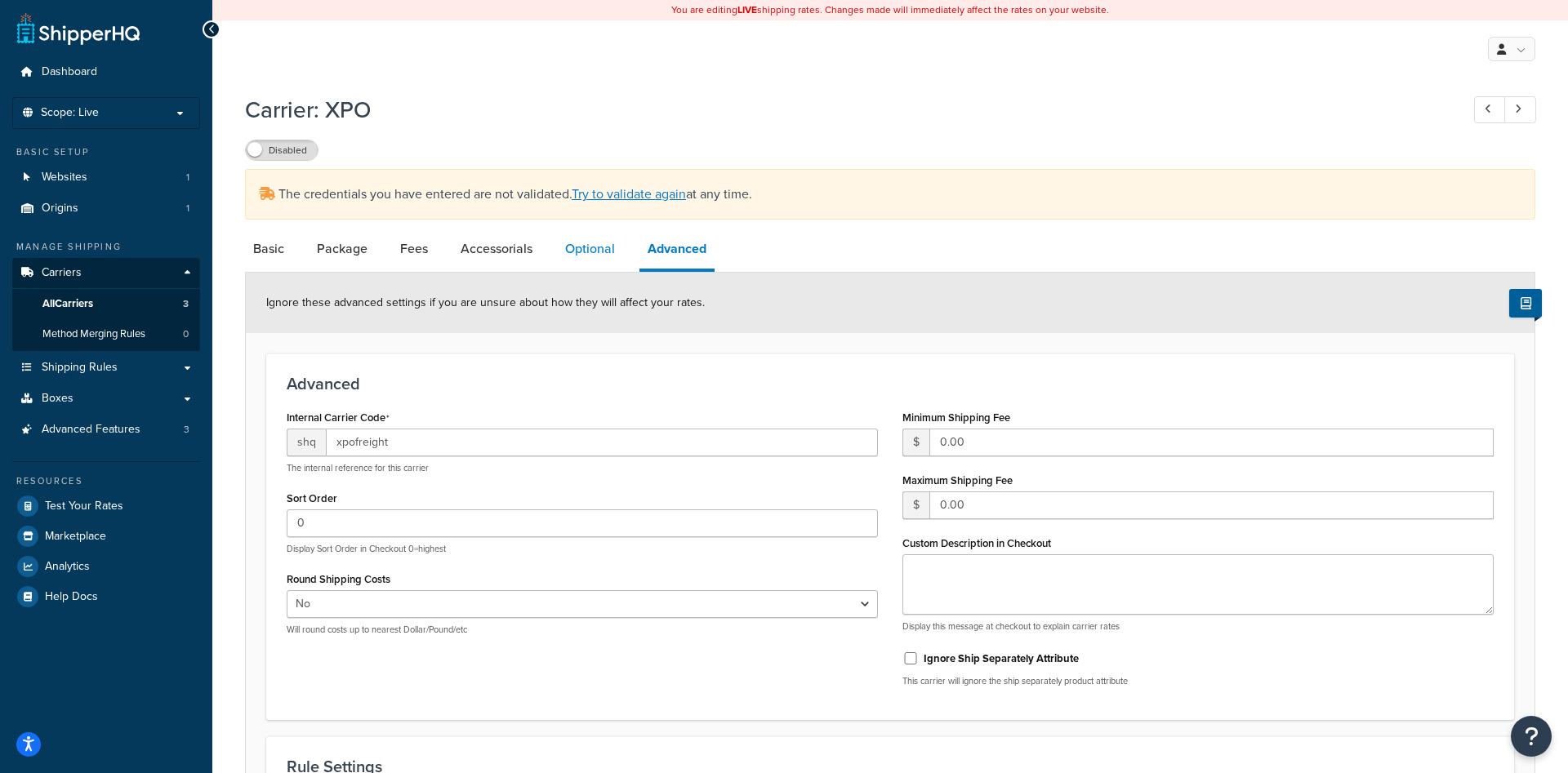
click at [573, 253] on link "Optional" at bounding box center [590, 249] width 66 height 39
select select "55"
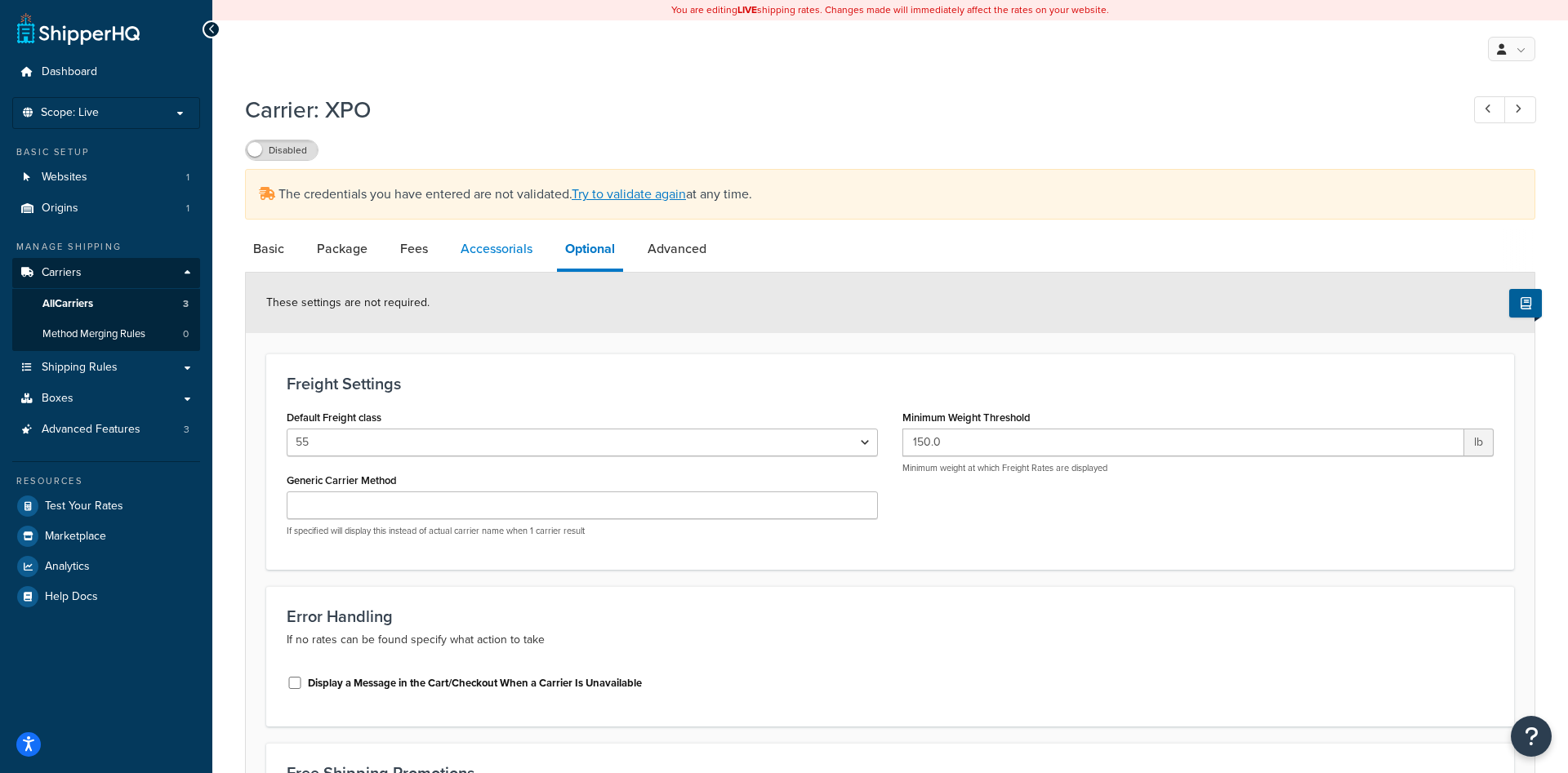
click at [513, 245] on link "Accessorials" at bounding box center [496, 249] width 88 height 39
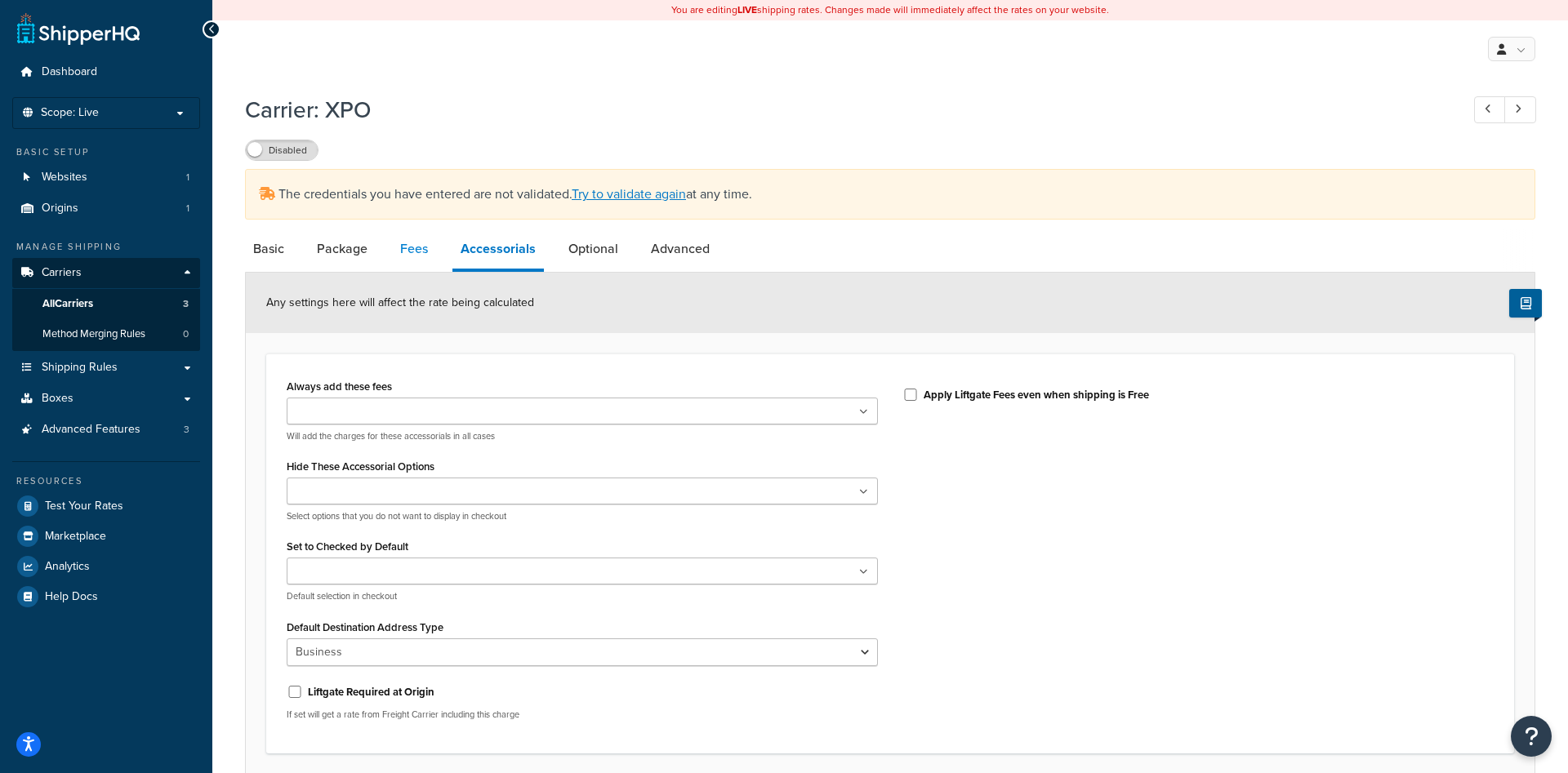
click at [434, 256] on link "Fees" at bounding box center [413, 249] width 44 height 39
select select "AFTER"
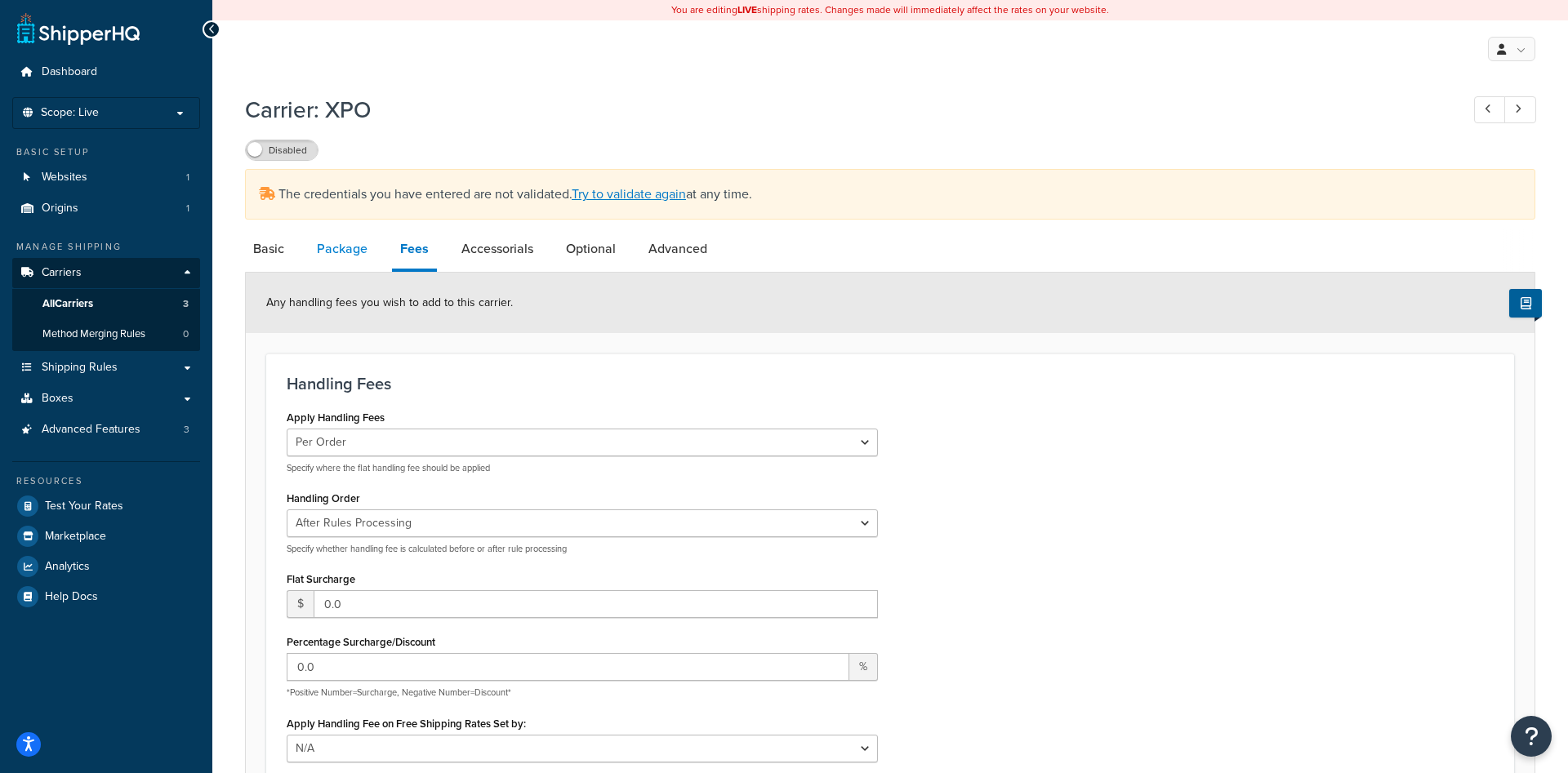
click at [342, 259] on link "Package" at bounding box center [342, 249] width 67 height 39
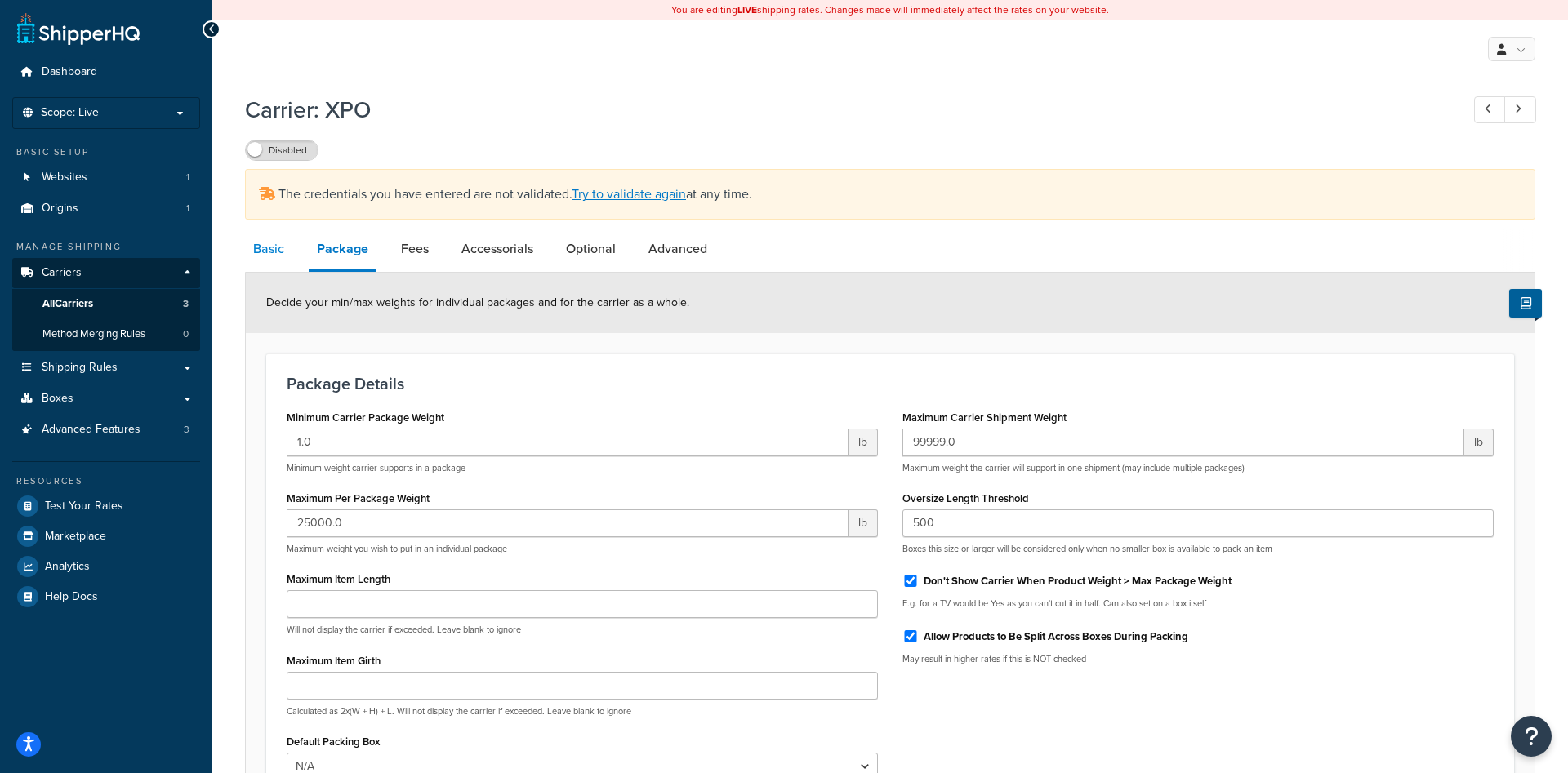
click at [289, 262] on link "Basic" at bounding box center [268, 249] width 47 height 39
select select "xpoFreight"
select select "COLLECT"
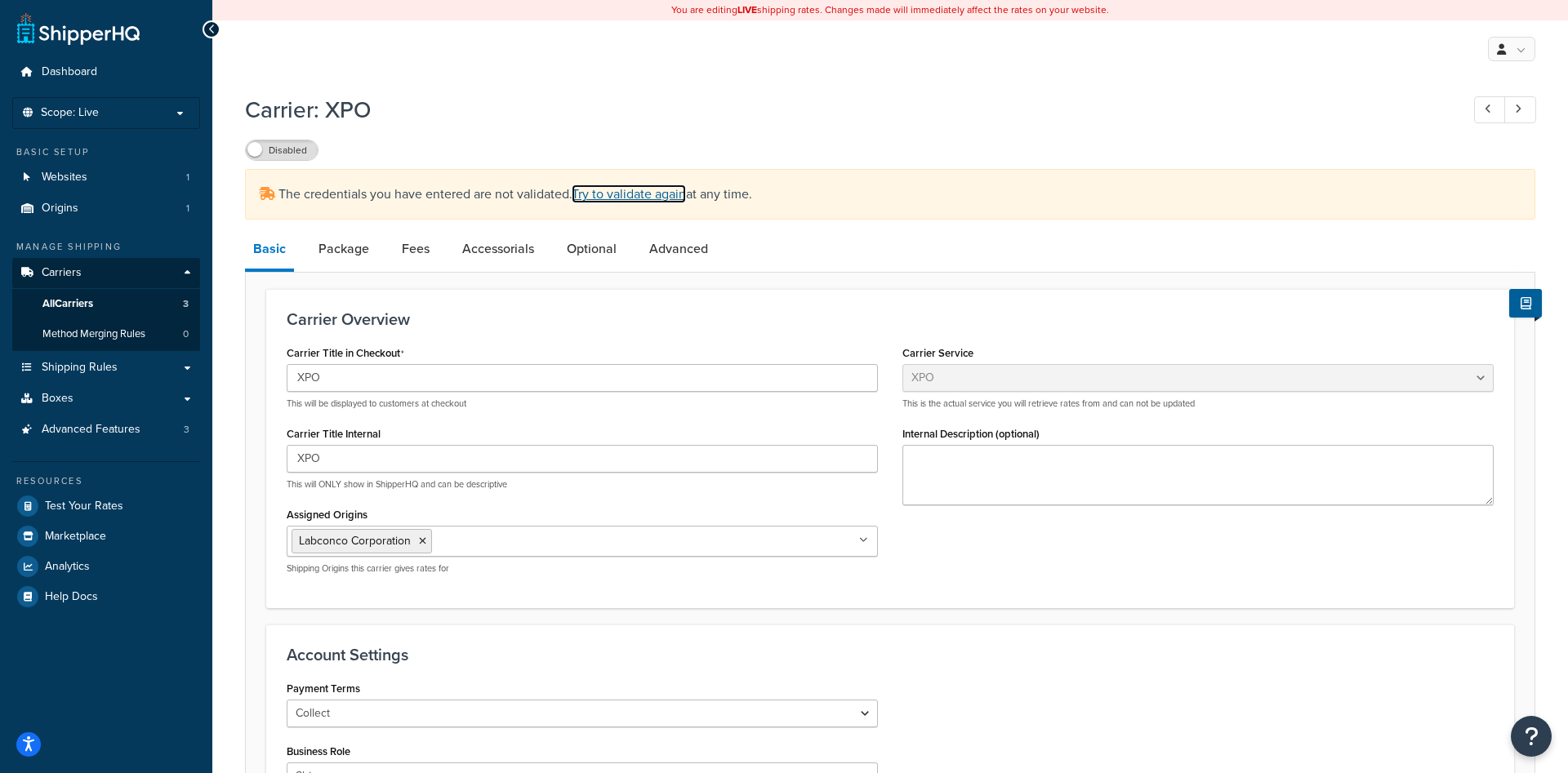
click at [616, 194] on link "Try to validate again" at bounding box center [629, 193] width 115 height 19
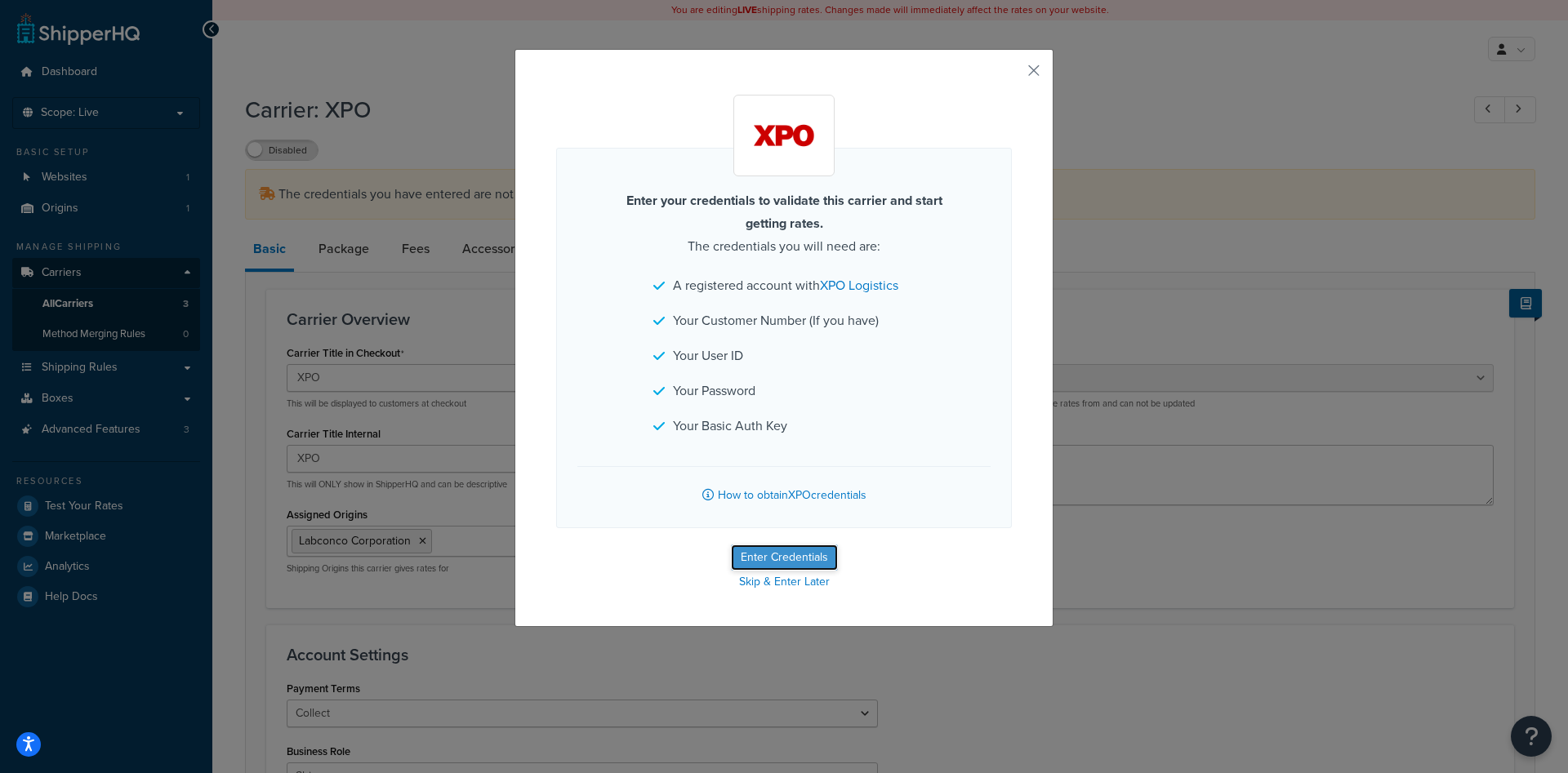
click at [786, 560] on button "Enter Credentials" at bounding box center [784, 557] width 107 height 26
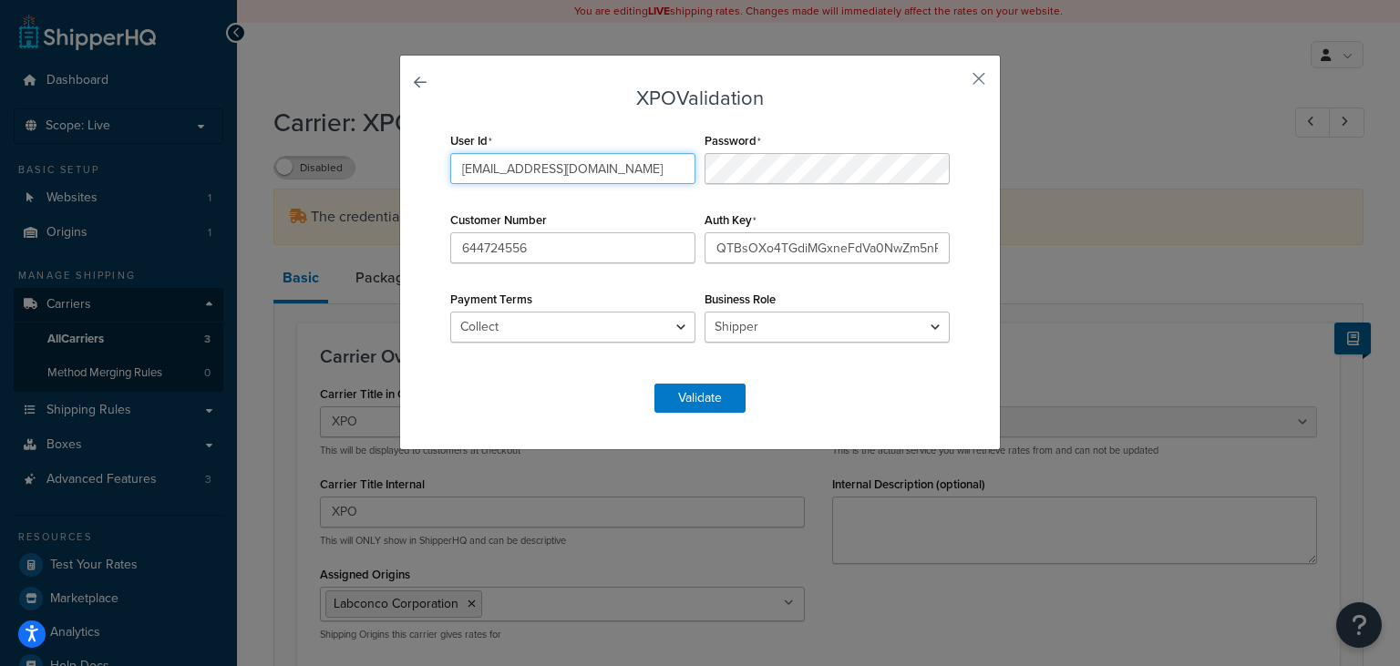
click at [629, 160] on input "[EMAIL_ADDRESS][DOMAIN_NAME]" at bounding box center [572, 168] width 245 height 31
click at [552, 250] on input "644724556" at bounding box center [572, 247] width 245 height 31
click at [554, 250] on input "644724556" at bounding box center [572, 247] width 245 height 31
click at [791, 254] on input "QTBsOXo4TGdiMGxneFdVa0NwZm5nRlNFNjBpT0VPWXpySktCTE1YOTVVaVlVa0YzOmpxQmtHa2dBTUd…" at bounding box center [827, 247] width 245 height 31
click at [790, 249] on input "QTBsOXo4TGdiMGxneFdVa0NwZm5nRlNFNjBpT0VPWXpySktCTE1YOTVVaVlVa0YzOmpxQmtHa2dBTUd…" at bounding box center [827, 247] width 245 height 31
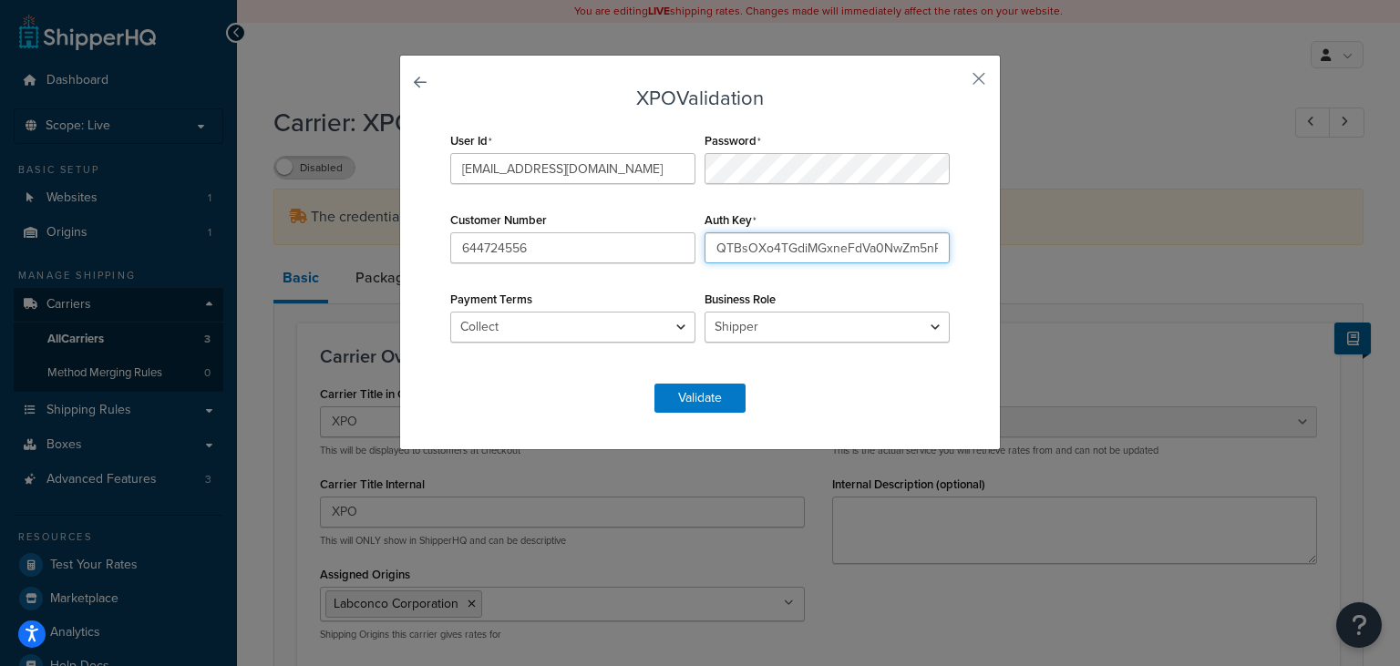
click at [815, 245] on input "QTBsOXo4TGdiMGxneFdVa0NwZm5nRlNFNjBpT0VPWXpySktCTE1YOTVVaVlVa0YzOmpxQmtHa2dBTUd…" at bounding box center [827, 247] width 245 height 31
click at [450, 312] on select "Prepaid Collect" at bounding box center [572, 327] width 245 height 31
click at [622, 317] on select "Prepaid Collect" at bounding box center [572, 327] width 245 height 31
click at [450, 312] on select "Prepaid Collect" at bounding box center [572, 327] width 245 height 31
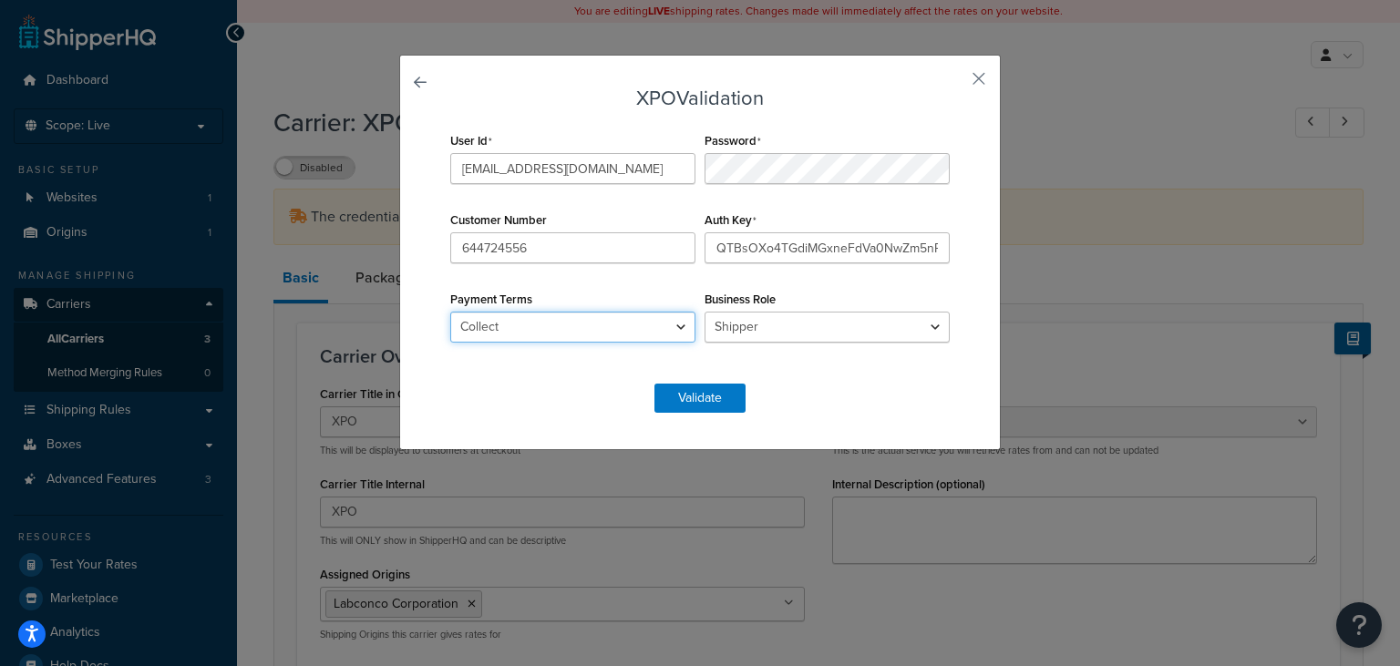
select select "PREPAID"
click option "Prepaid" at bounding box center [0, 0] width 0 height 0
click at [585, 293] on div "Payment Terms Prepaid Collect" at bounding box center [573, 314] width 254 height 57
drag, startPoint x: 509, startPoint y: 297, endPoint x: 438, endPoint y: 297, distance: 70.2
click at [438, 297] on div "XPO Validation User Id Katrenas@labconco.com Password Customer Number 644724556…" at bounding box center [700, 253] width 602 height 396
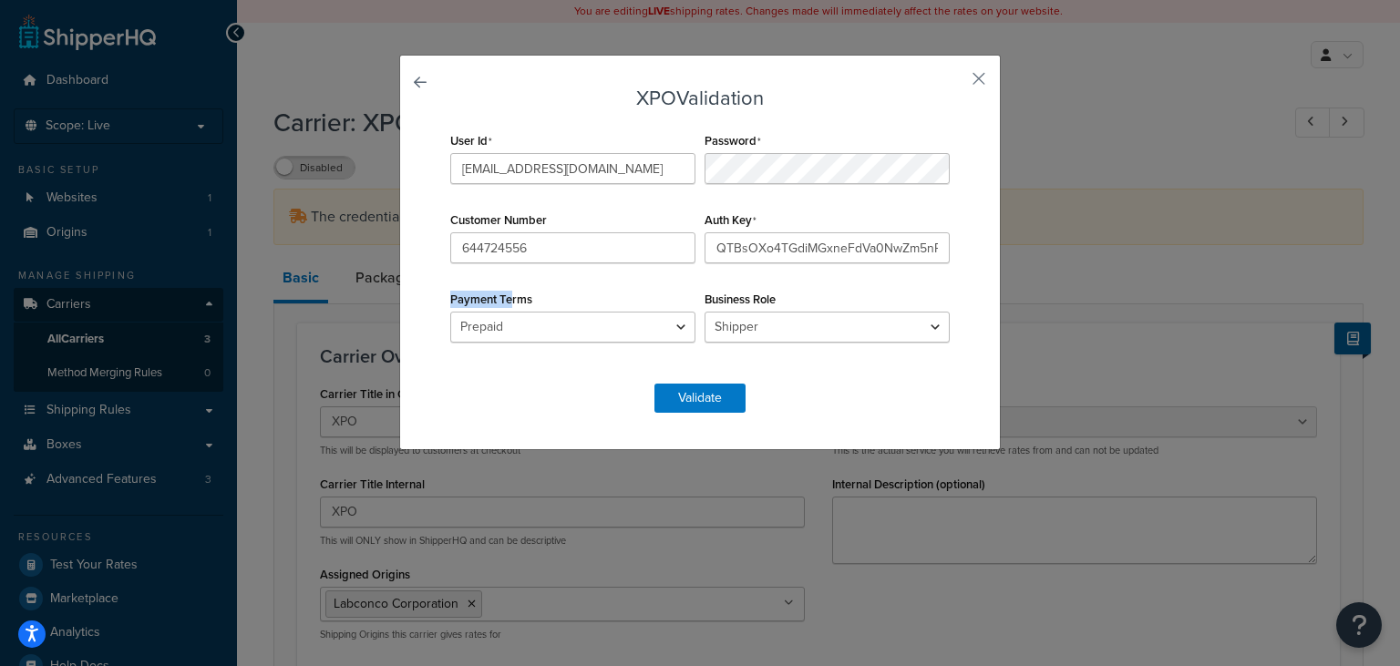
click at [476, 295] on label "Payment Terms" at bounding box center [491, 300] width 82 height 14
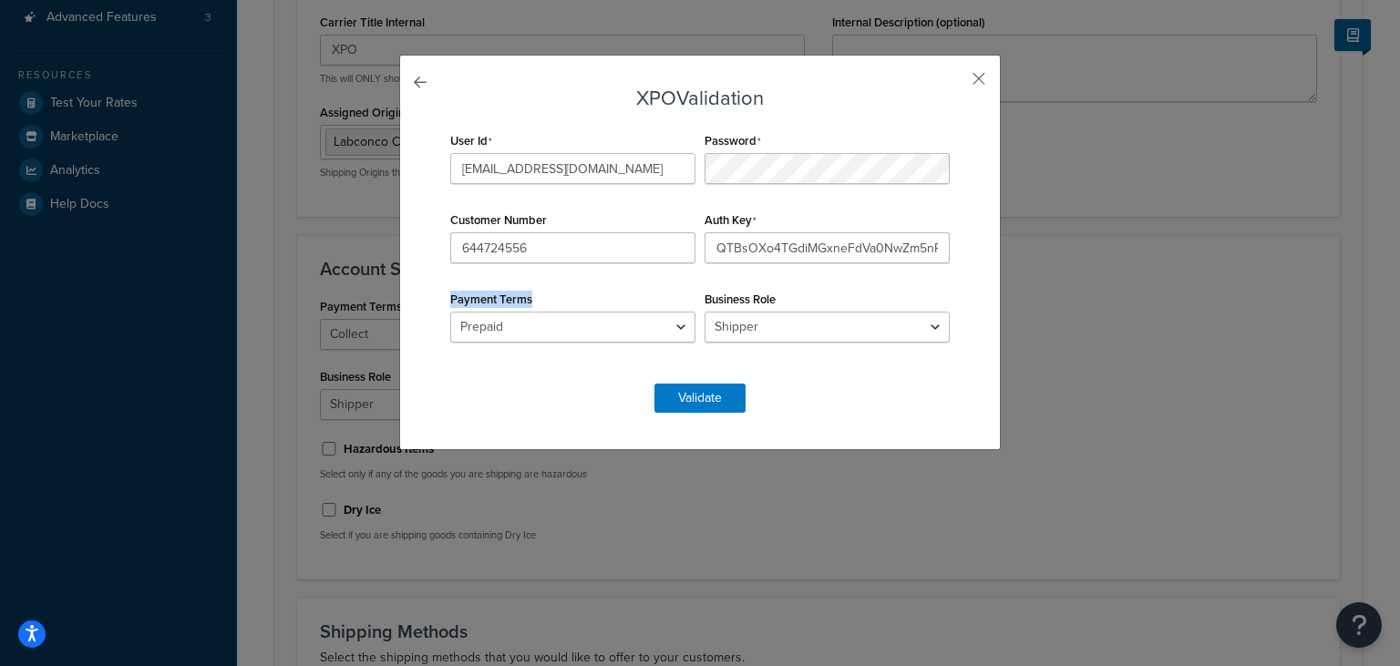
drag, startPoint x: 527, startPoint y: 298, endPoint x: 421, endPoint y: 298, distance: 105.7
click at [421, 298] on div "XPO Validation User Id Katrenas@labconco.com Password Customer Number 644724556…" at bounding box center [700, 253] width 602 height 396
copy label "Payment Terms"
click at [705, 312] on select "Shipper Consignee Third Party" at bounding box center [827, 327] width 245 height 31
select select "THIRD PARTY"
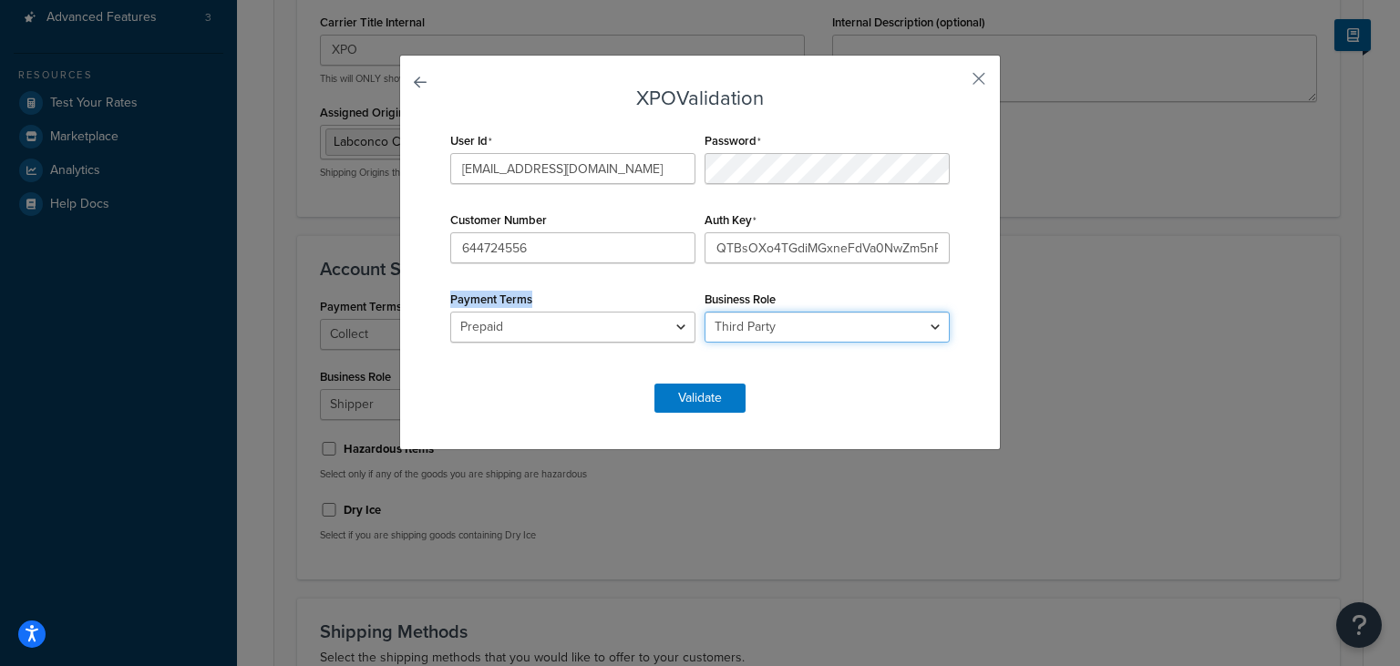
click option "Third Party" at bounding box center [0, 0] width 0 height 0
click at [706, 392] on button "Validate" at bounding box center [699, 398] width 91 height 29
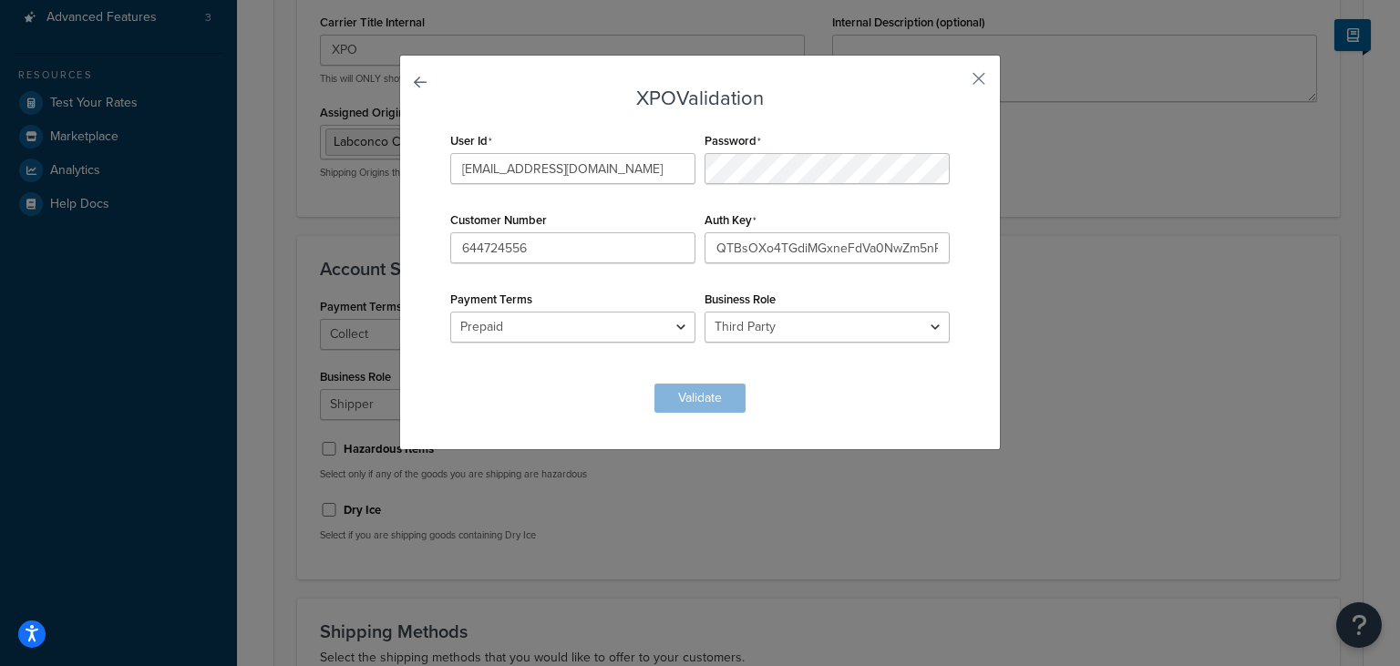
click at [711, 359] on div "User Id Katrenas@labconco.com Password Customer Number 644724556 Auth Key QTBsO…" at bounding box center [700, 247] width 509 height 238
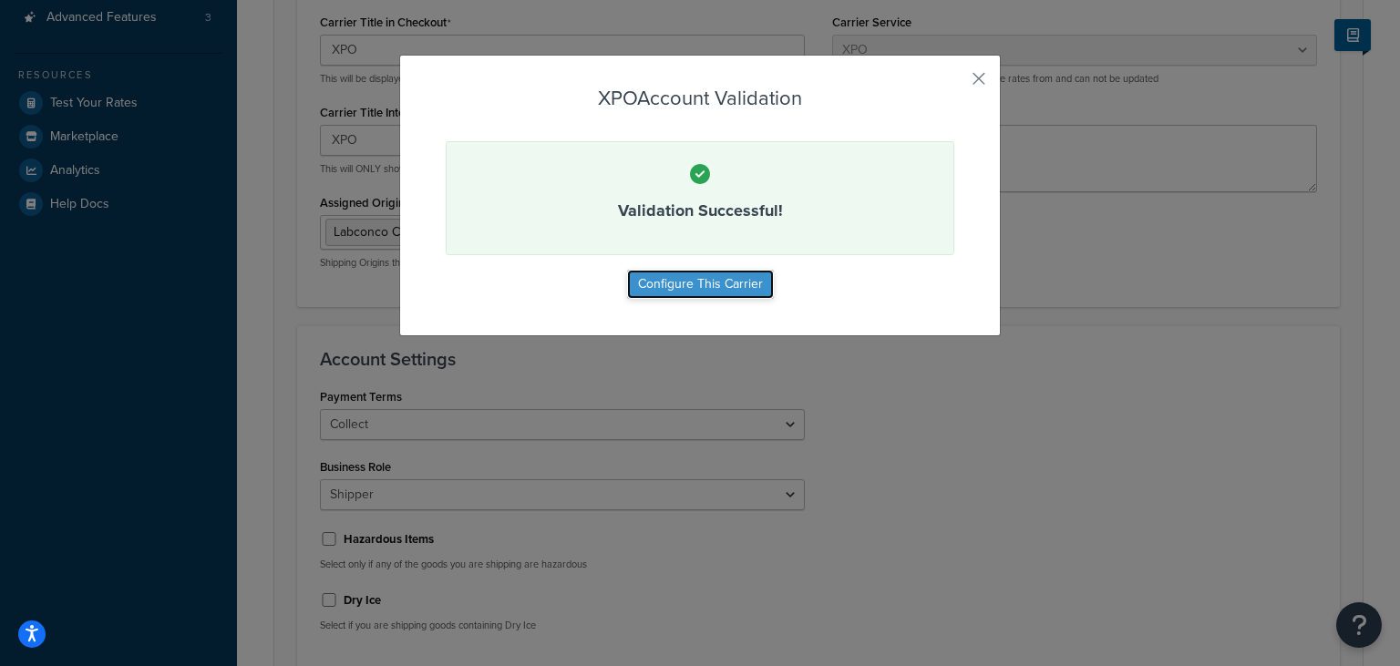
click at [731, 290] on button "Configure This Carrier" at bounding box center [700, 284] width 147 height 29
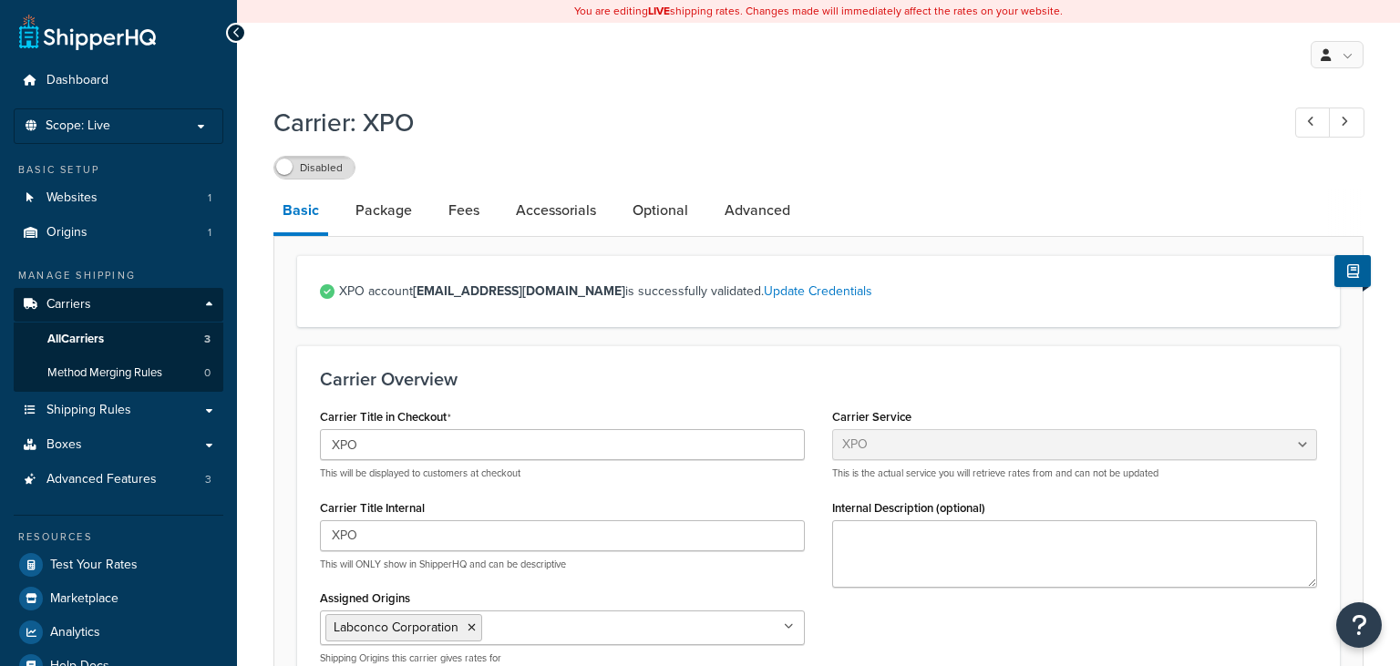
select select "xpoFreight"
select select "THIRD PARTY"
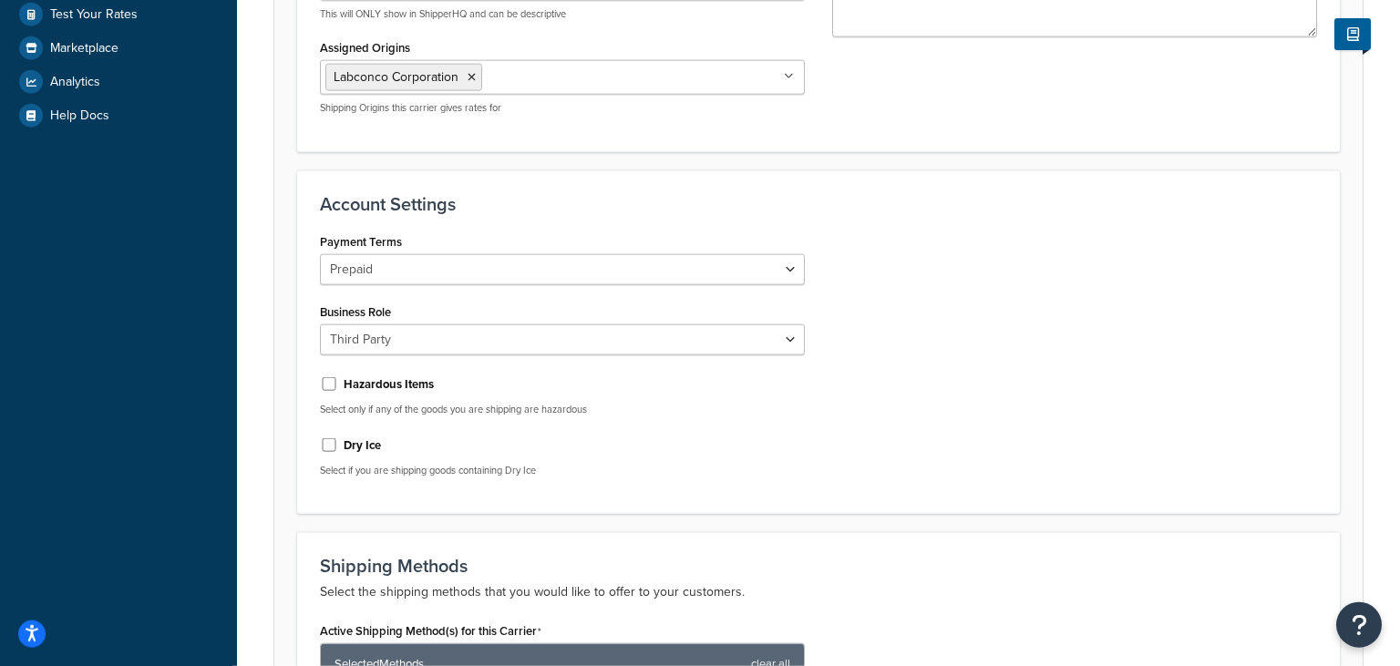
scroll to position [577, 0]
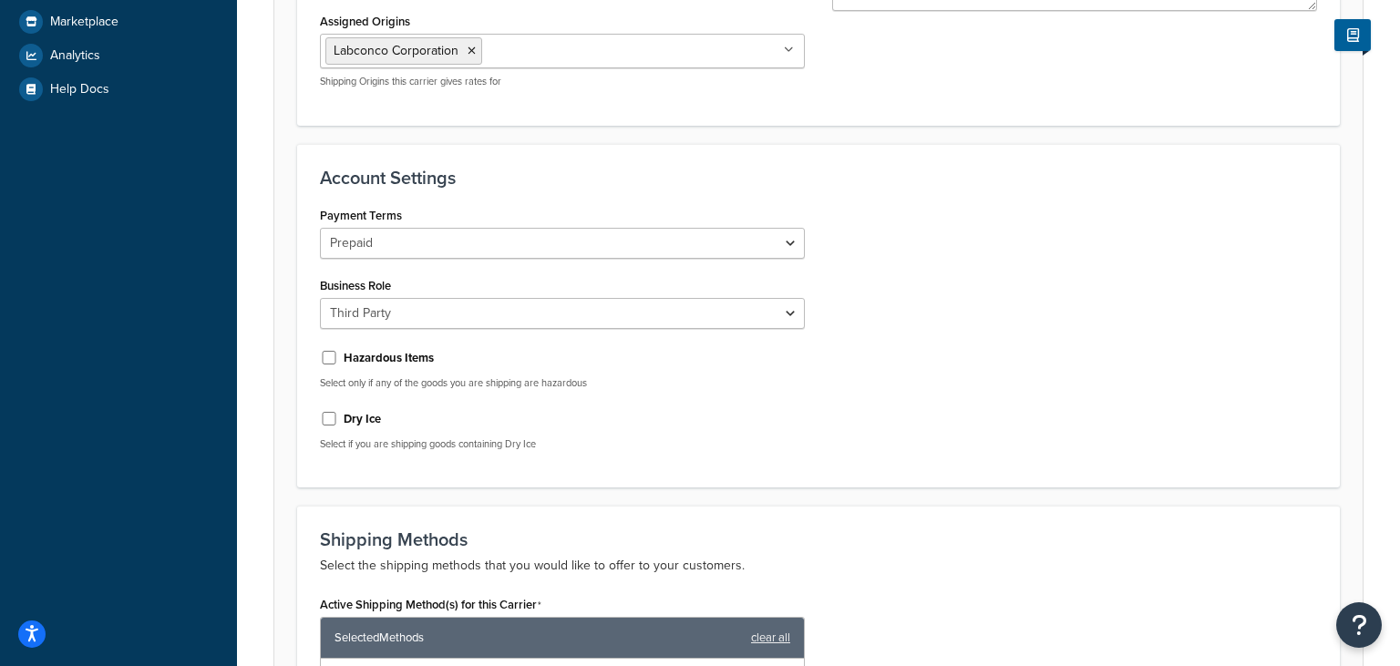
click at [403, 363] on label "Hazardous Items" at bounding box center [389, 358] width 90 height 16
click at [326, 356] on input "Hazardous Items" at bounding box center [329, 358] width 18 height 14
click at [323, 356] on input "Hazardous Items" at bounding box center [329, 358] width 18 height 14
checkbox input "false"
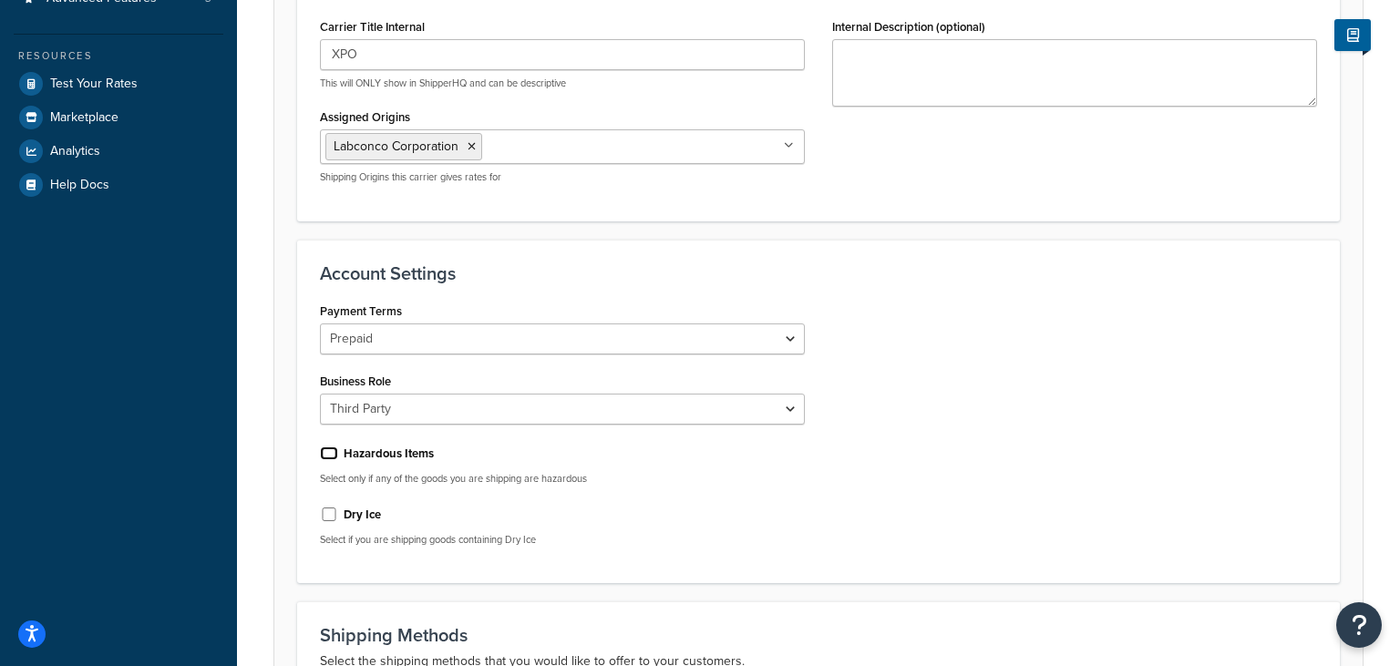
scroll to position [96, 0]
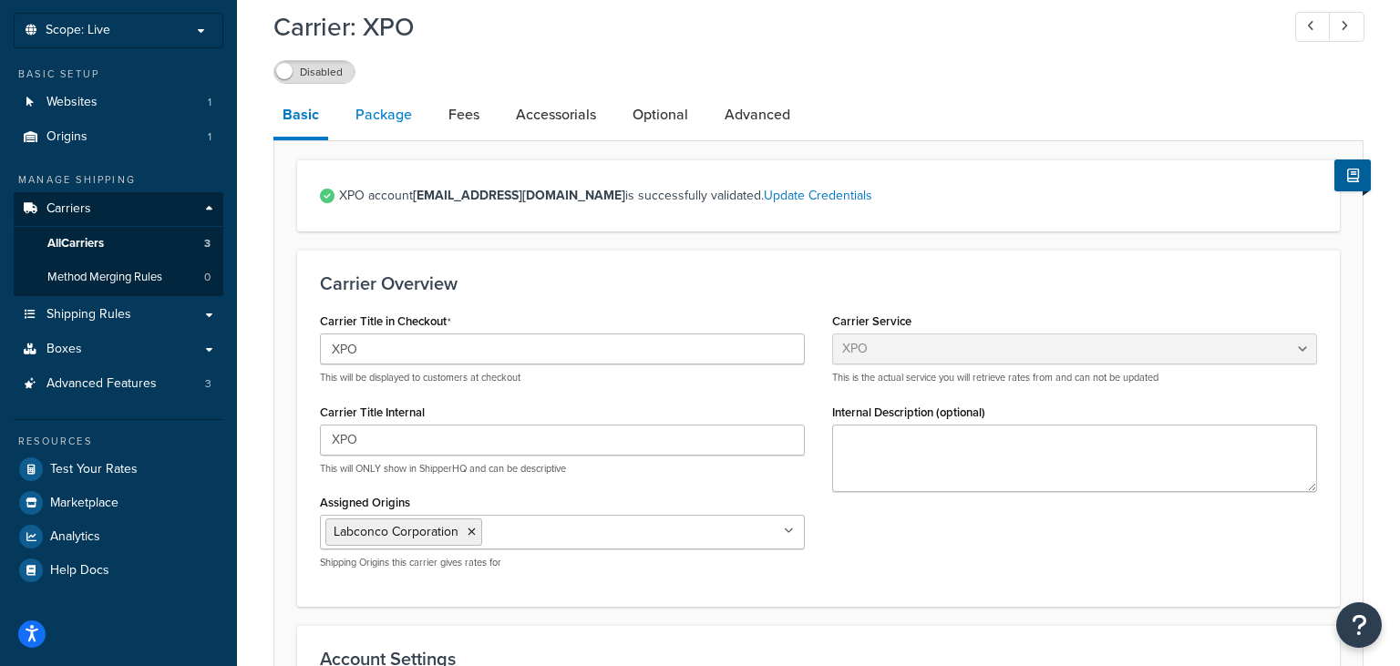
click at [392, 119] on link "Package" at bounding box center [383, 115] width 75 height 44
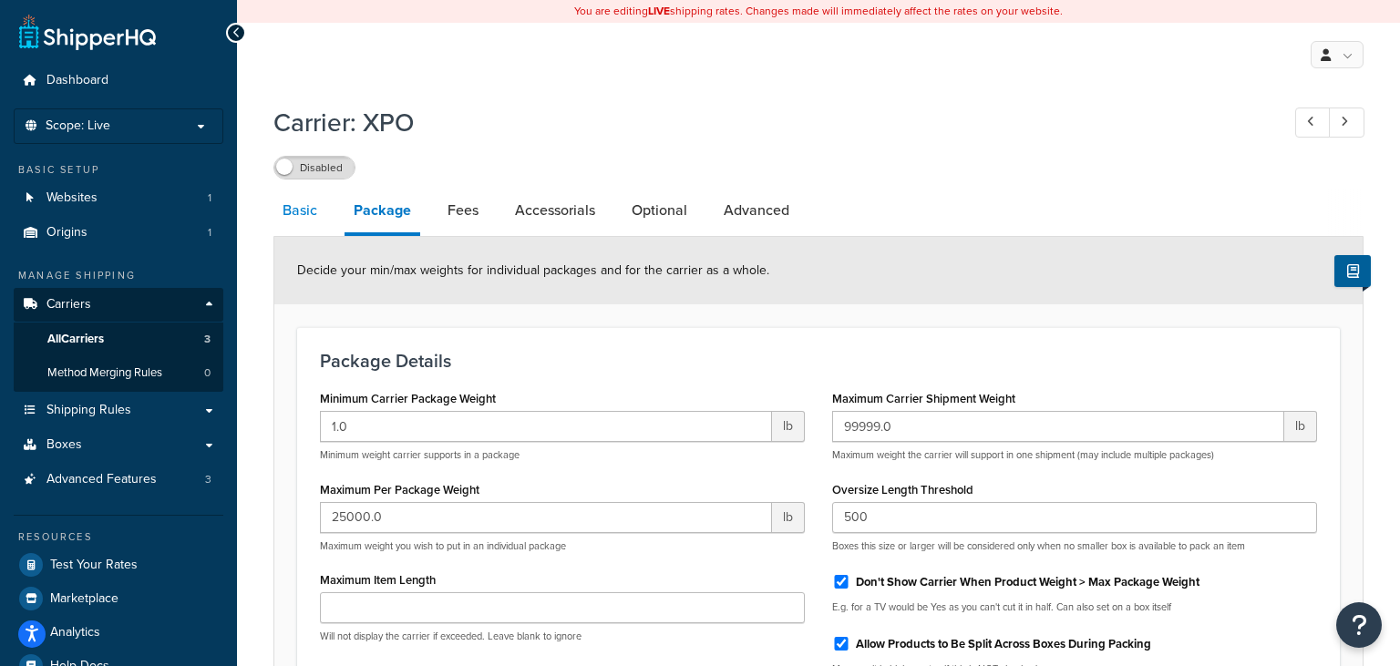
click at [304, 221] on link "Basic" at bounding box center [299, 211] width 53 height 44
select select "xpoFreight"
select select "THIRD PARTY"
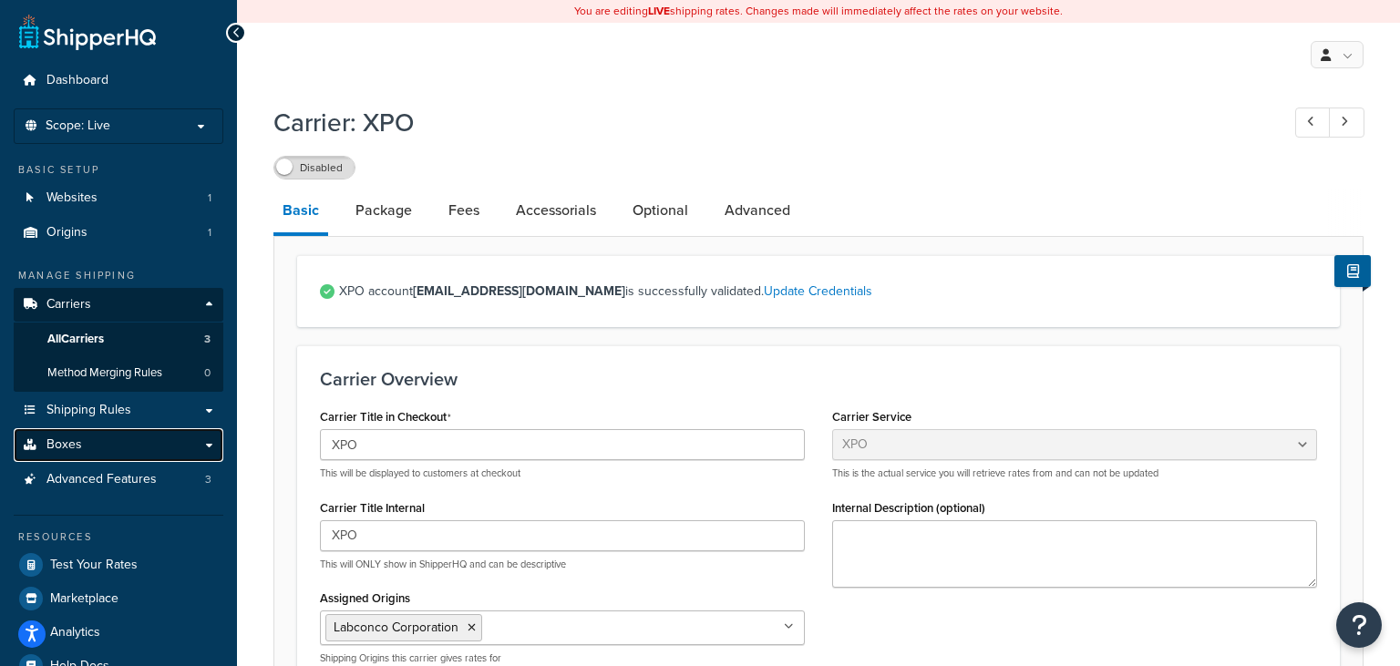
click at [211, 454] on link "Boxes" at bounding box center [119, 445] width 210 height 34
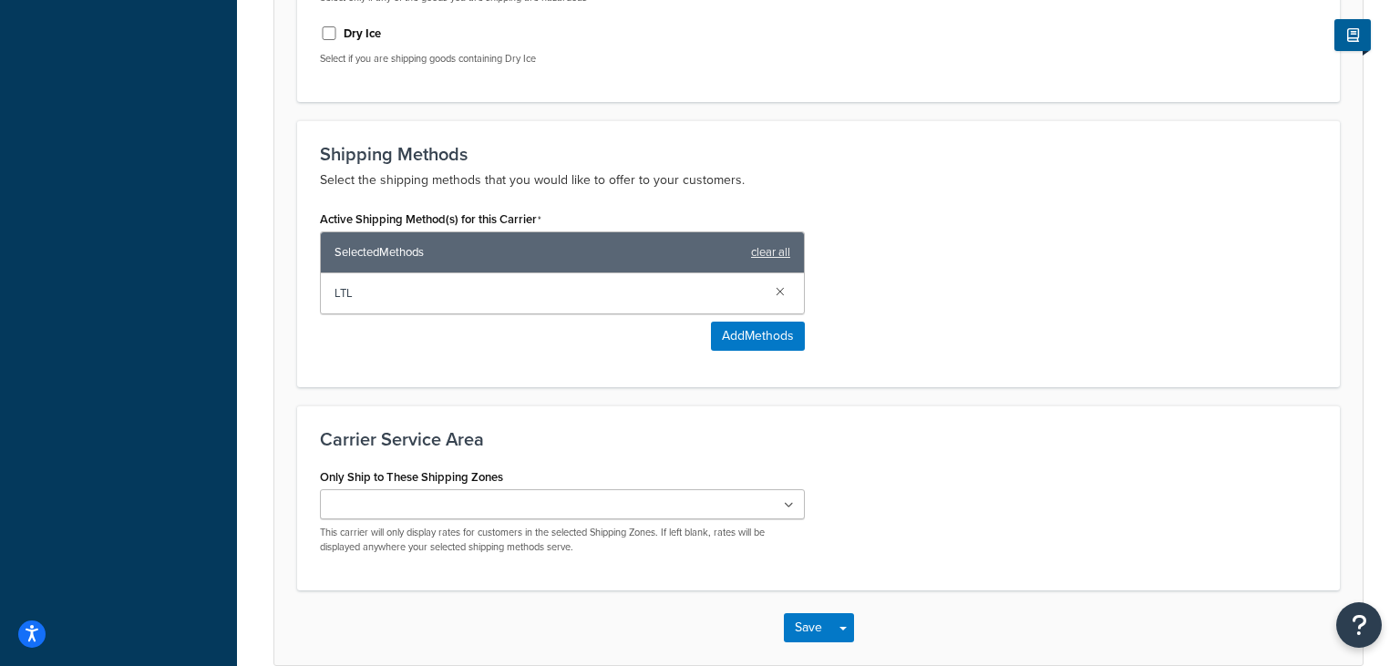
scroll to position [1052, 0]
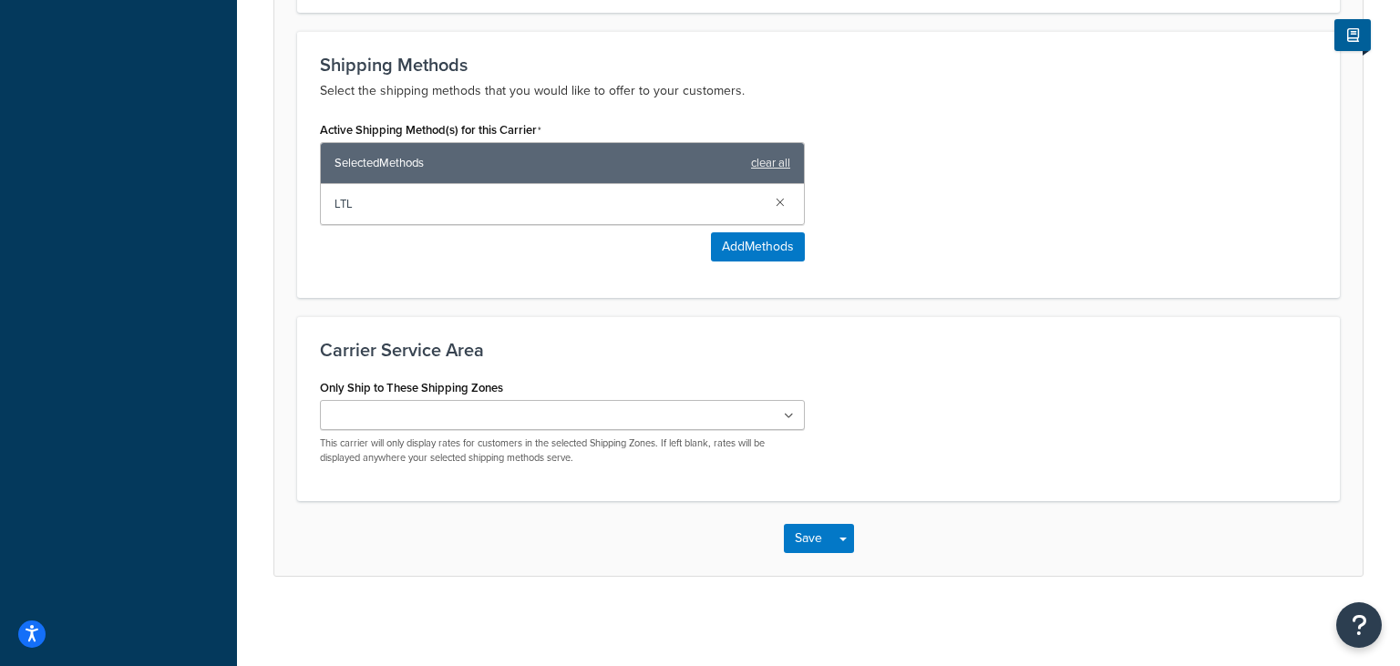
click at [788, 411] on icon at bounding box center [789, 416] width 10 height 11
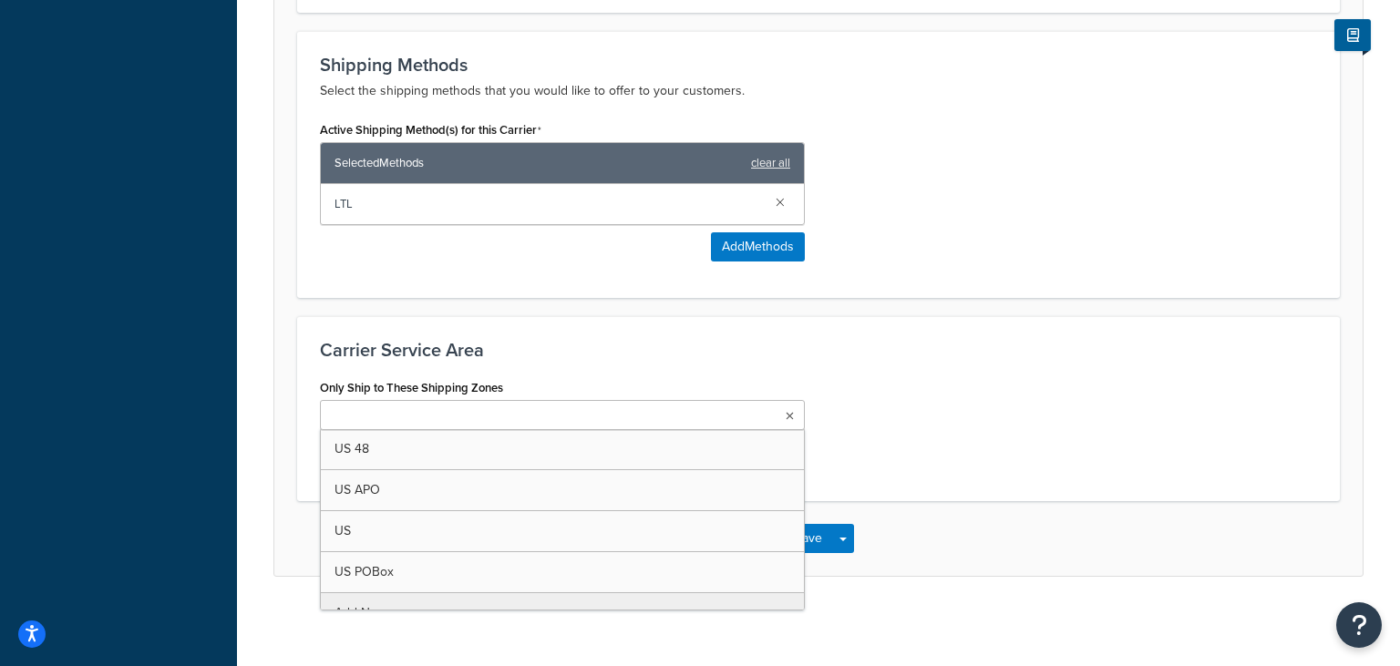
click at [899, 356] on h3 "Carrier Service Area" at bounding box center [818, 350] width 997 height 20
click at [793, 417] on icon at bounding box center [790, 416] width 8 height 11
click at [791, 417] on icon at bounding box center [790, 416] width 8 height 11
click at [792, 411] on icon at bounding box center [790, 416] width 8 height 11
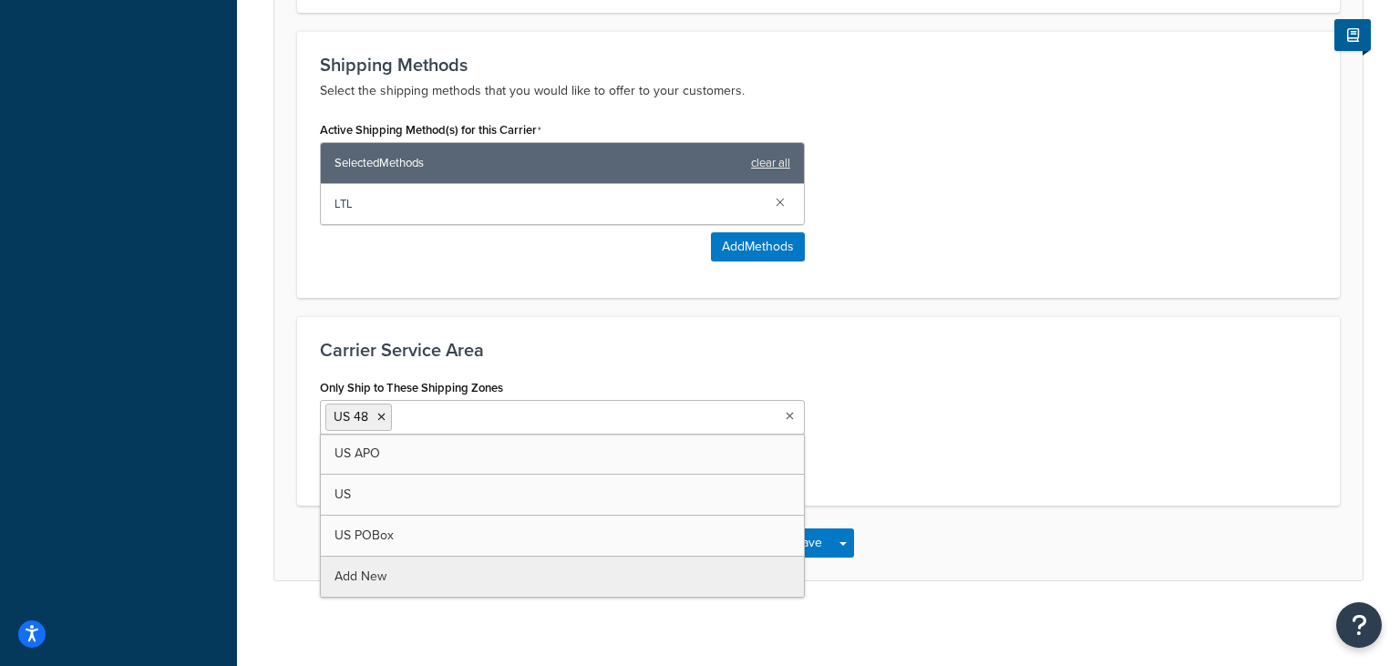
click at [934, 404] on div "Only Ship to These Shipping Zones US 48 US APO [GEOGRAPHIC_DATA] [GEOGRAPHIC_DA…" at bounding box center [818, 429] width 1024 height 108
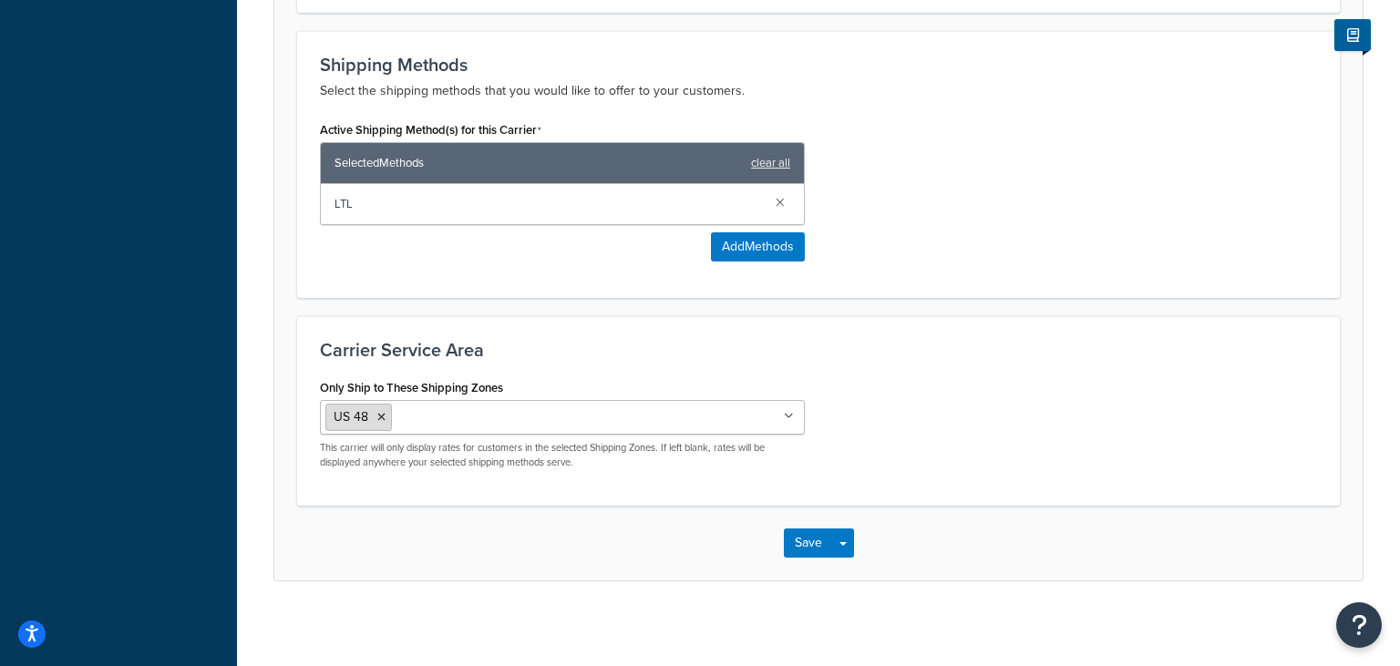
click at [381, 417] on icon at bounding box center [381, 417] width 8 height 11
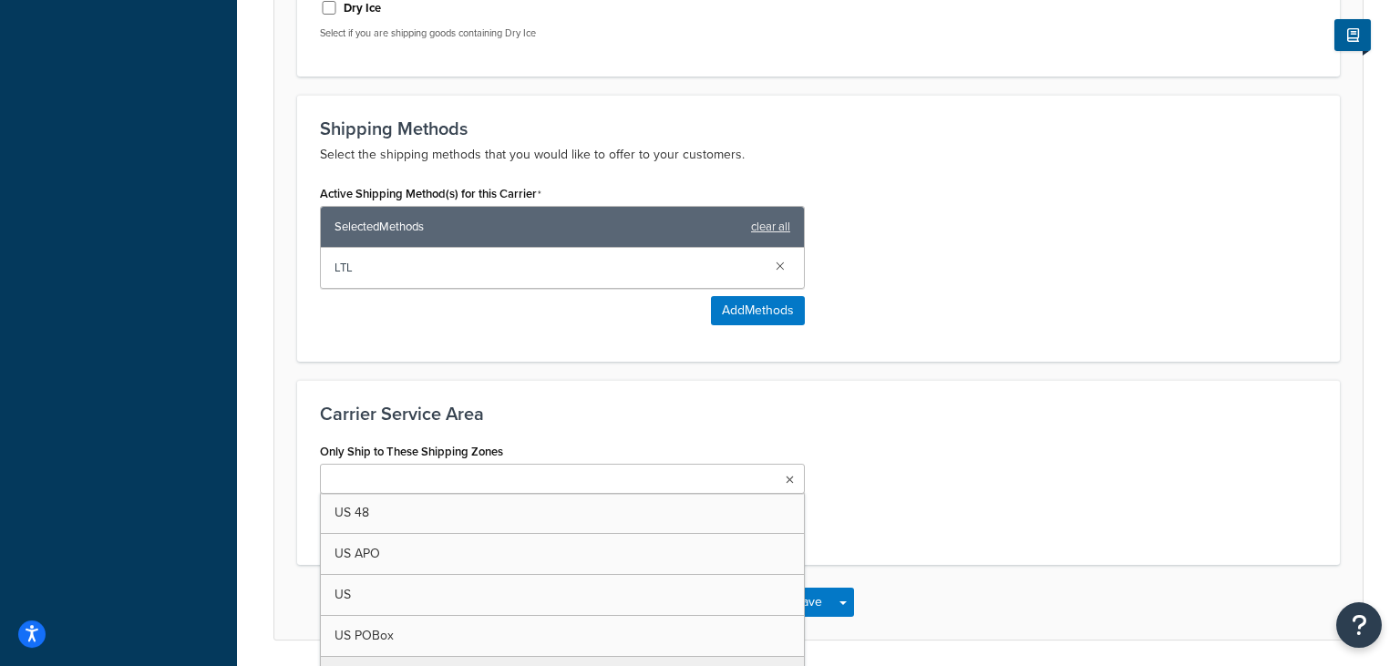
scroll to position [969, 0]
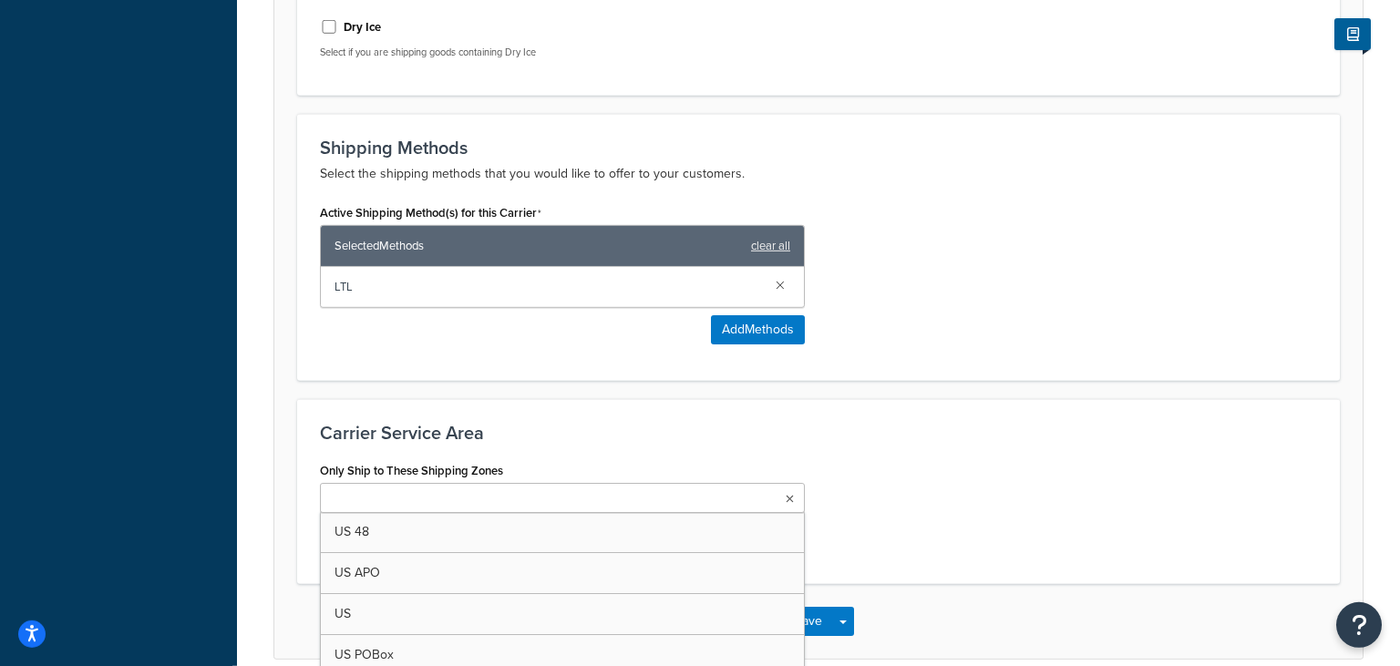
click at [884, 447] on div "Carrier Service Area Only Ship to These Shipping Zones US 48 US APO [GEOGRAPHIC…" at bounding box center [818, 491] width 1043 height 185
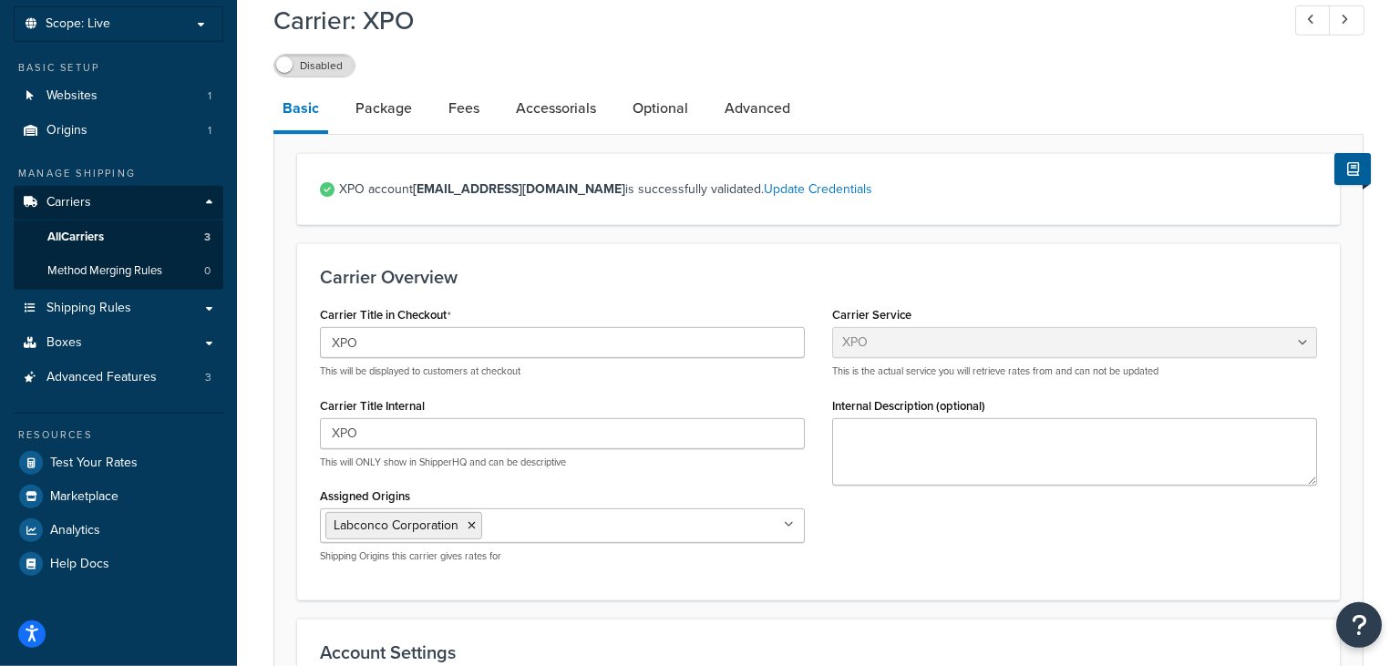
scroll to position [0, 0]
